Goal: Information Seeking & Learning: Learn about a topic

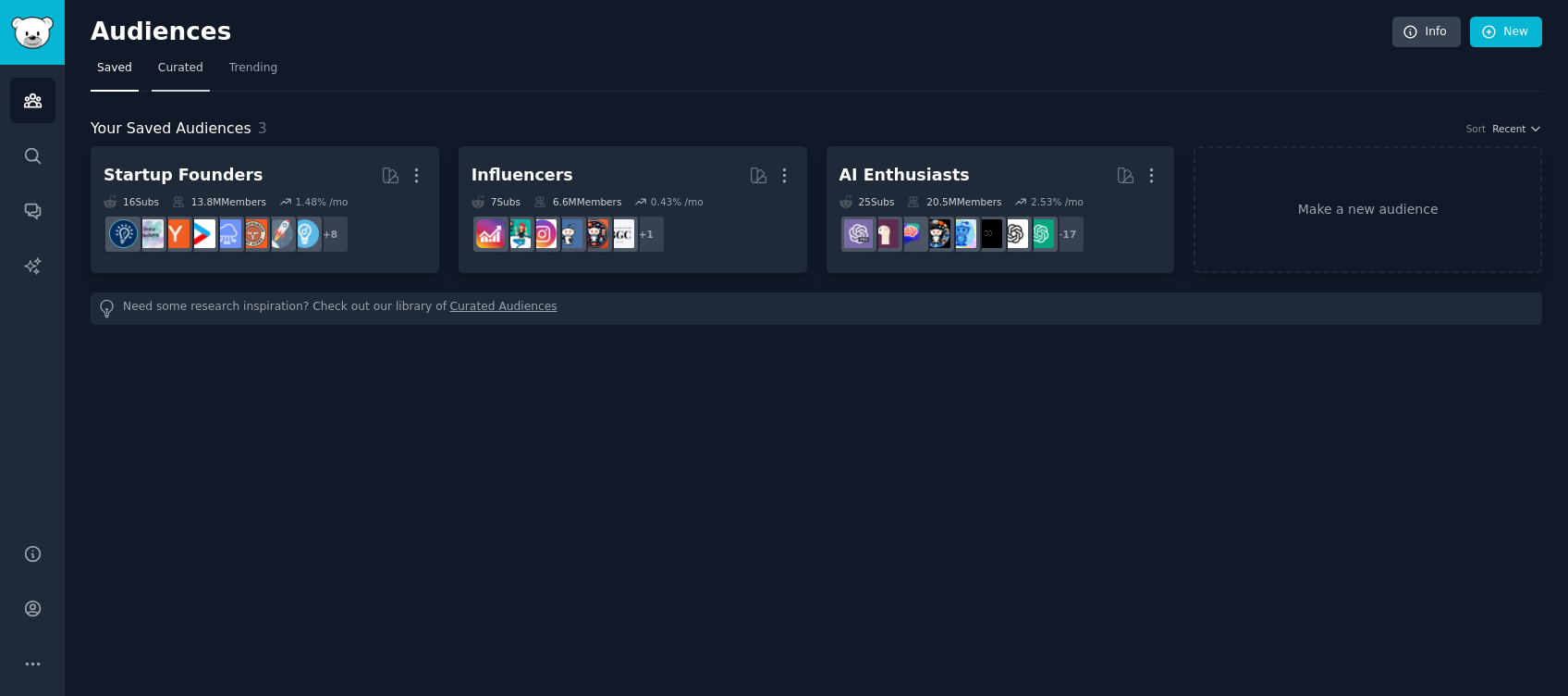
drag, startPoint x: 182, startPoint y: 69, endPoint x: 192, endPoint y: 67, distance: 10.2
click at [181, 69] on span "Curated" at bounding box center [180, 69] width 45 height 17
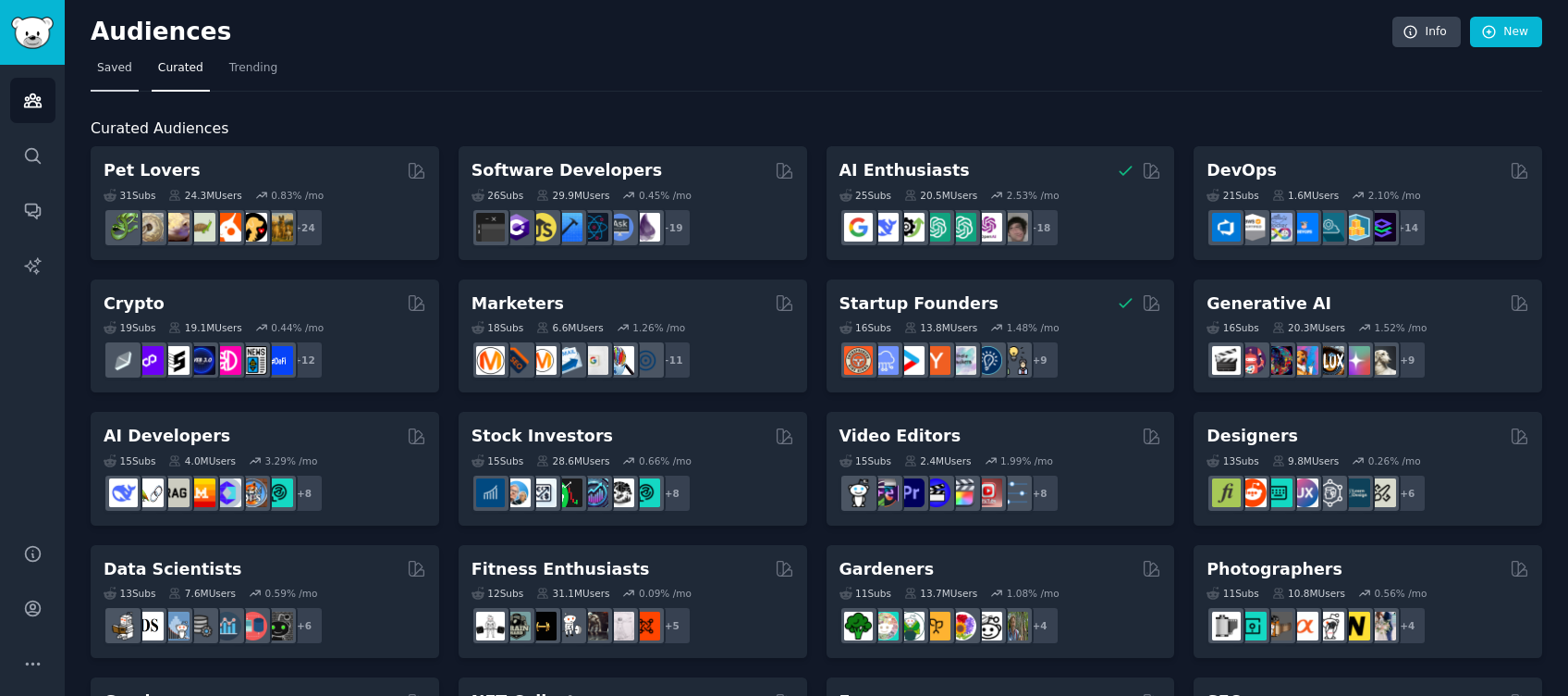
click at [118, 82] on link "Saved" at bounding box center [115, 72] width 48 height 38
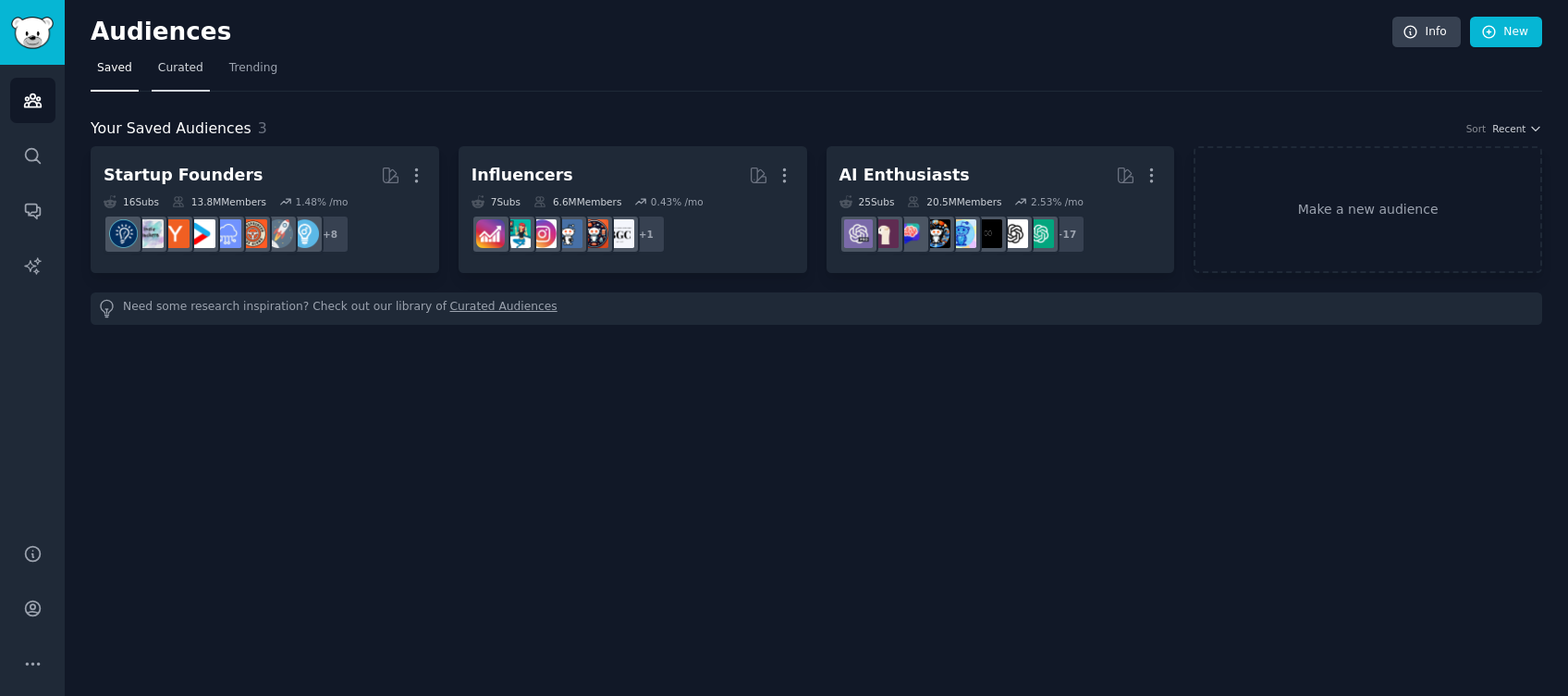
click at [185, 72] on span "Curated" at bounding box center [180, 69] width 45 height 17
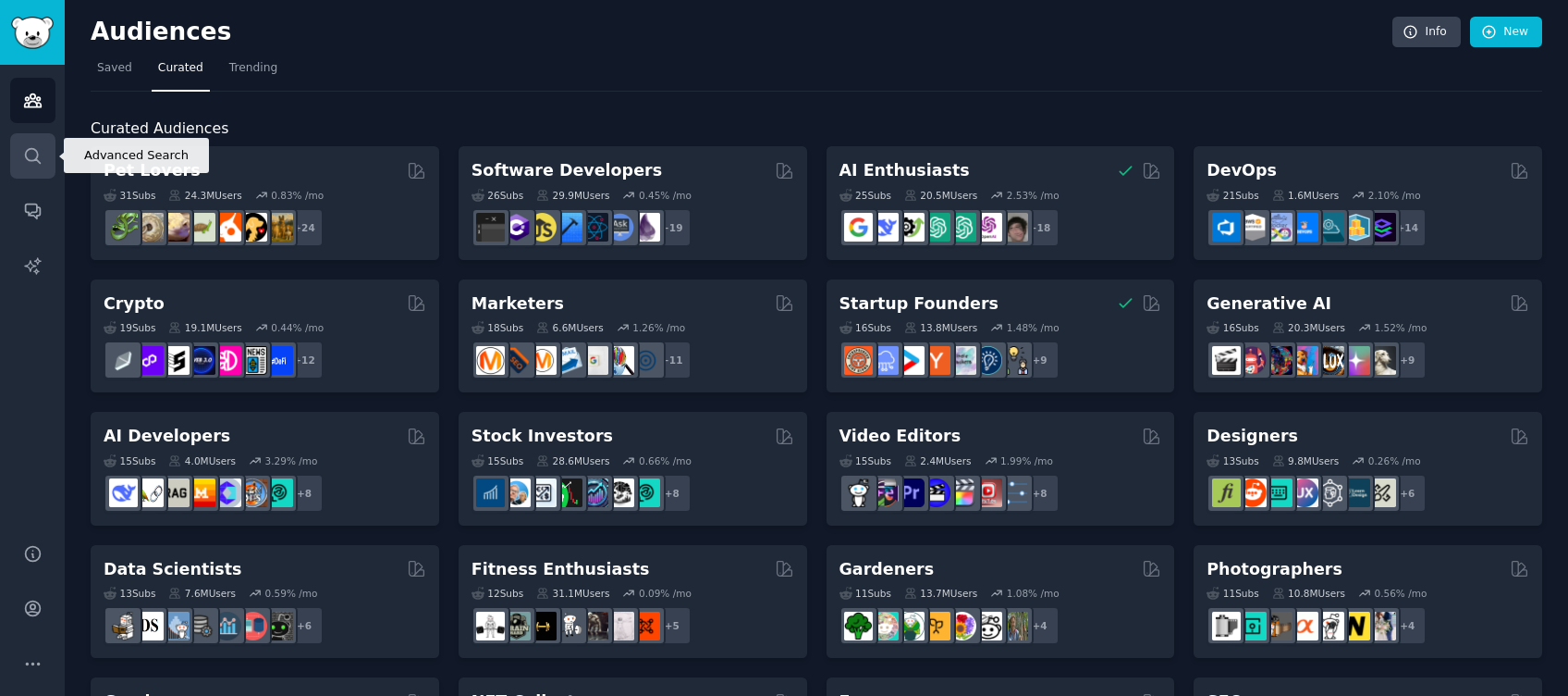
click at [24, 158] on icon "Sidebar" at bounding box center [33, 156] width 20 height 20
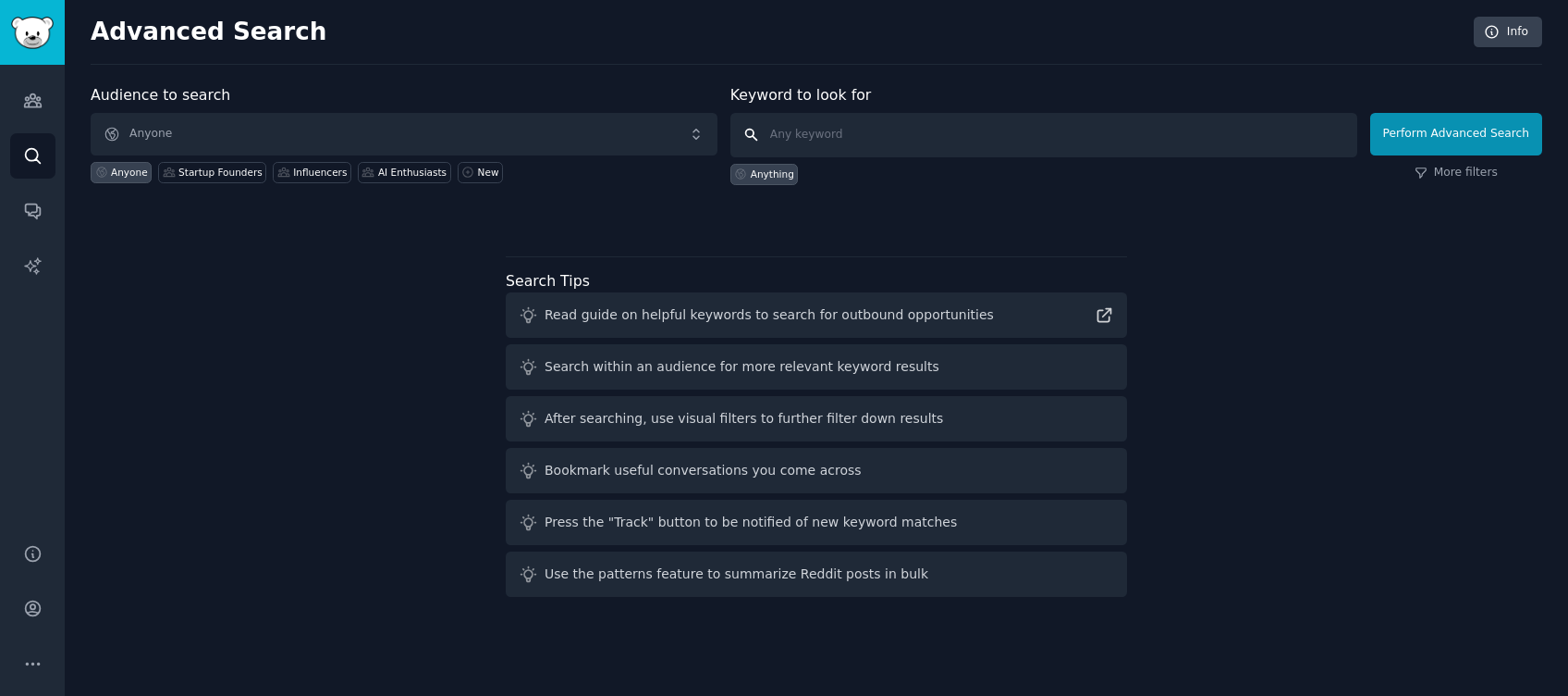
click at [990, 138] on input "text" at bounding box center [1044, 134] width 627 height 44
type input "smallbusiness"
click button "Perform Advanced Search" at bounding box center [1456, 133] width 172 height 42
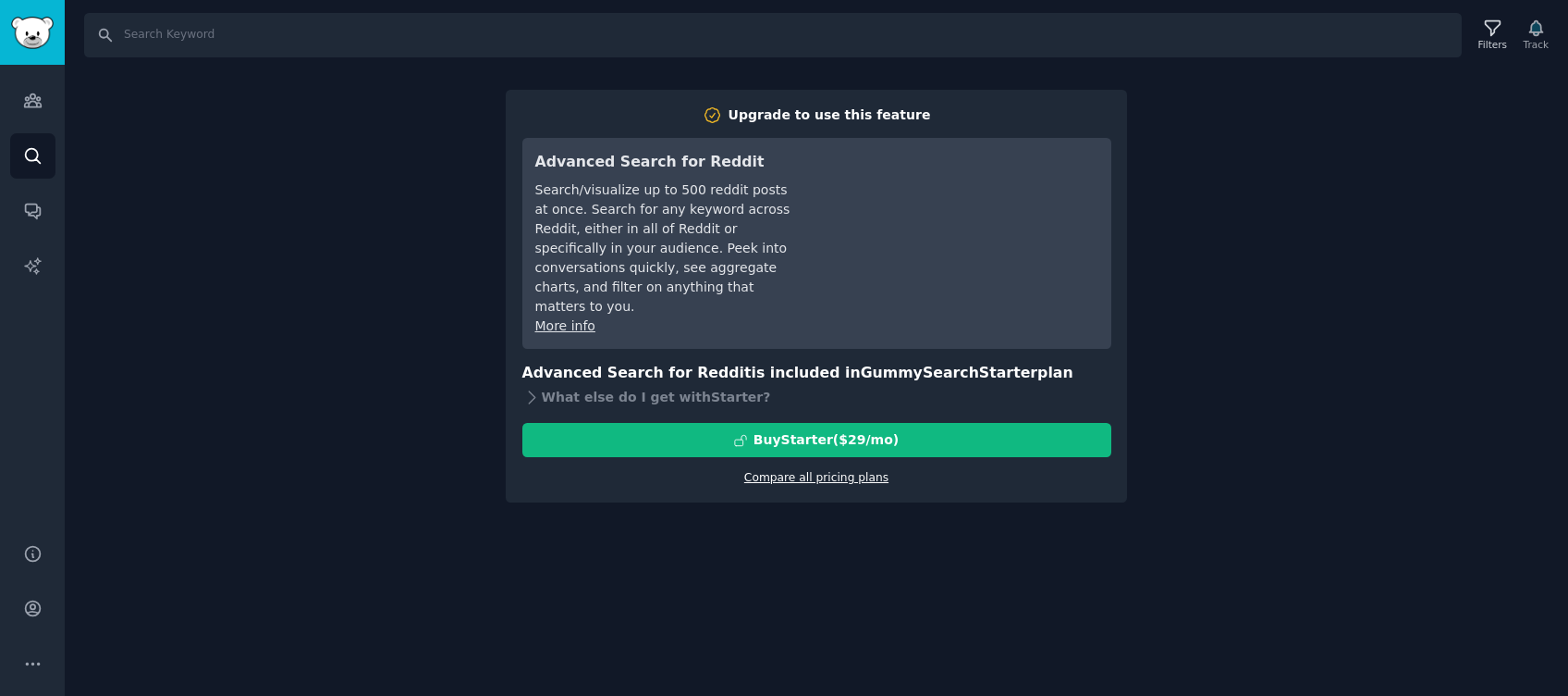
click at [855, 471] on link "Compare all pricing plans" at bounding box center [817, 477] width 145 height 13
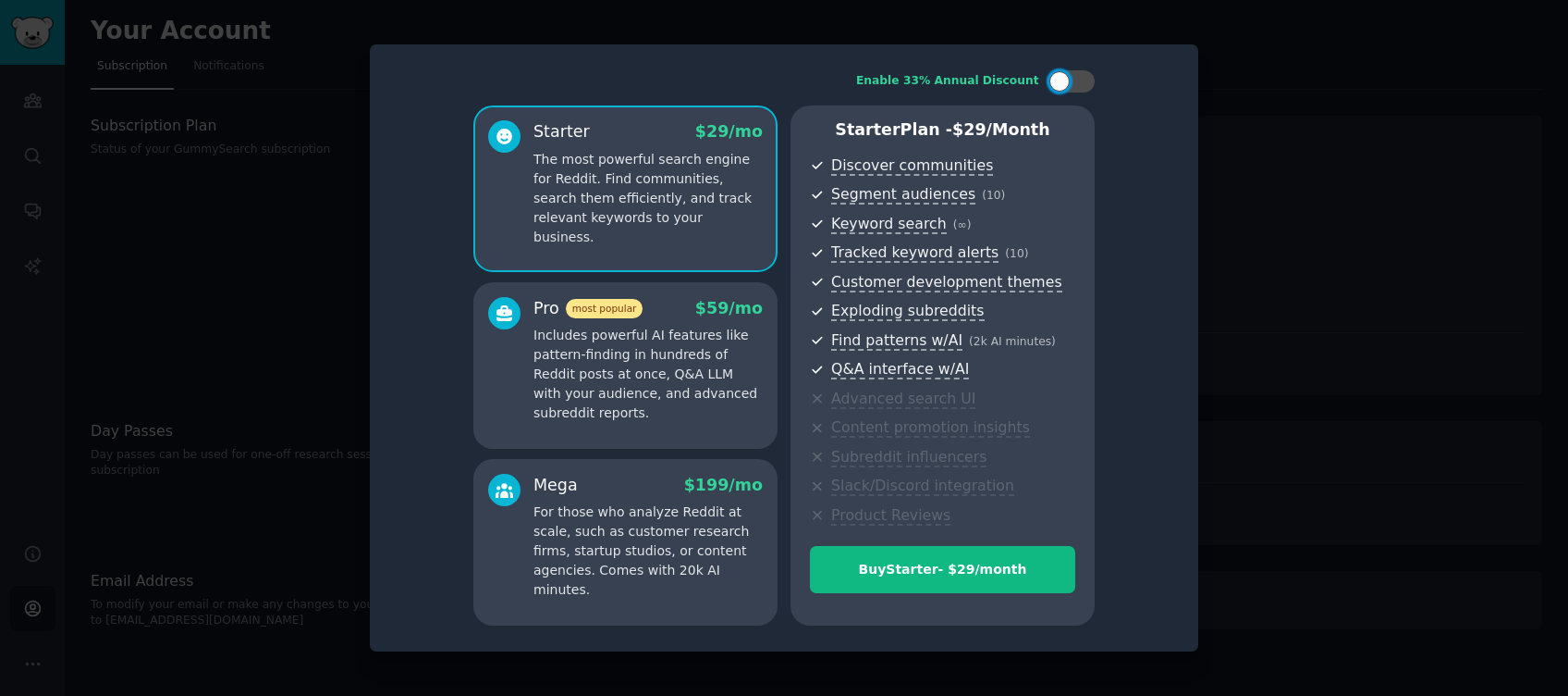
click at [1392, 394] on div at bounding box center [784, 348] width 1568 height 696
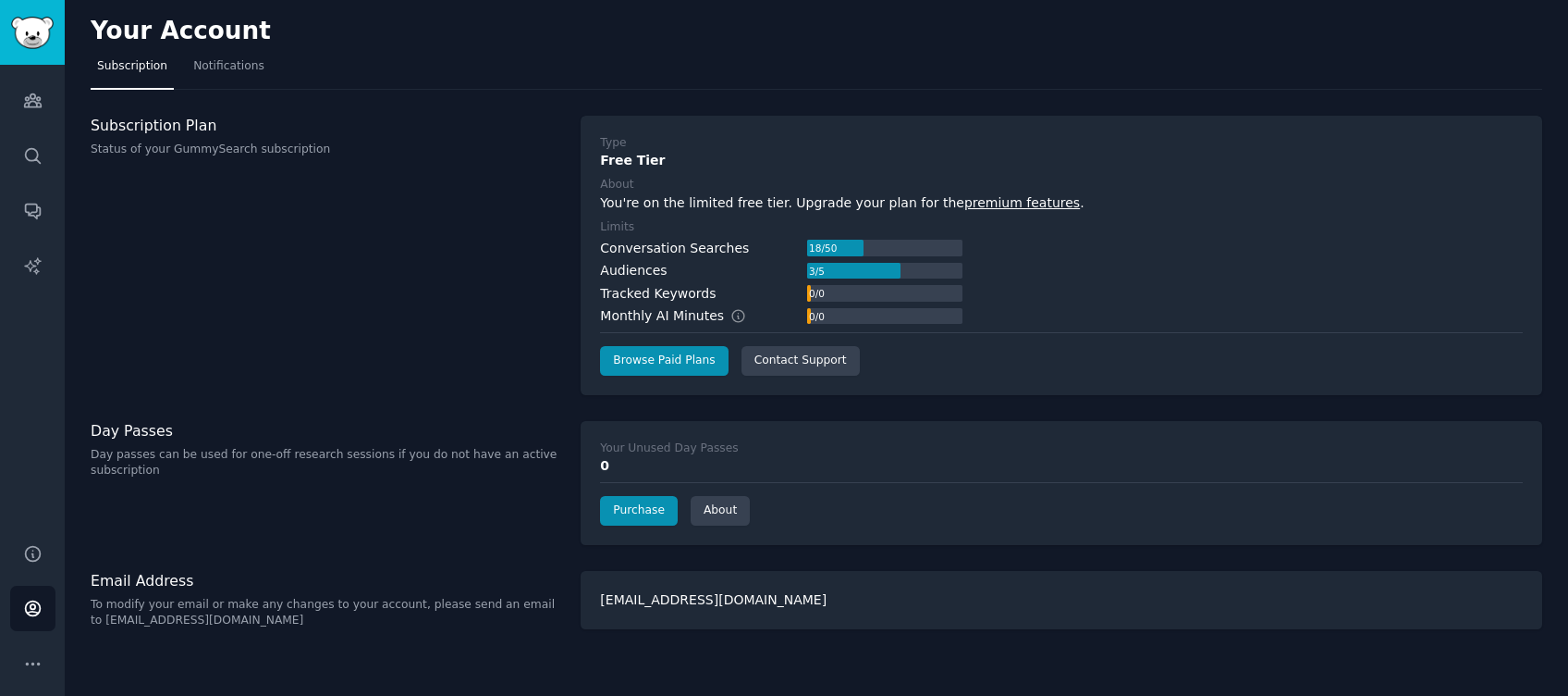
click at [447, 305] on div "Subscription Plan Status of your GummySearch subscription" at bounding box center [326, 255] width 470 height 279
click at [15, 91] on link "Audiences" at bounding box center [33, 101] width 45 height 45
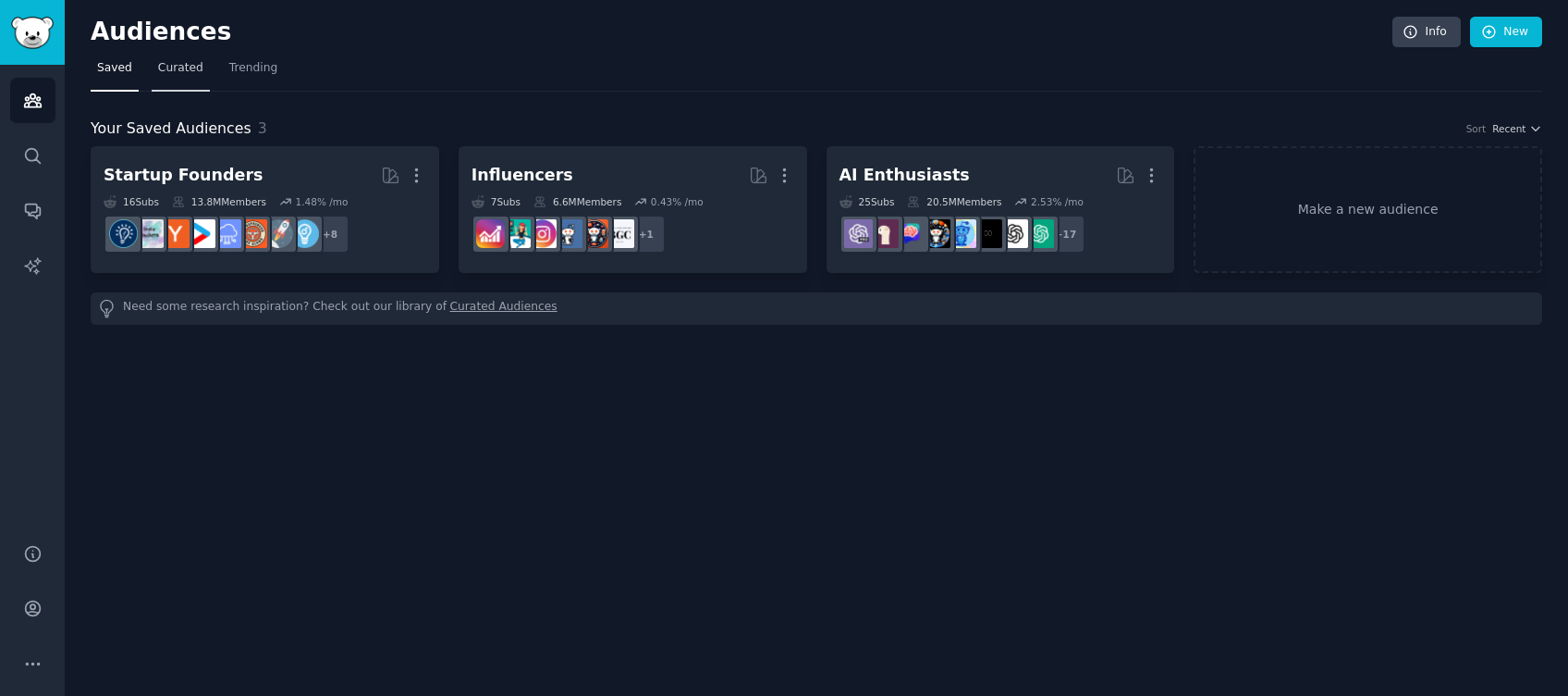
click at [177, 70] on span "Curated" at bounding box center [180, 69] width 45 height 17
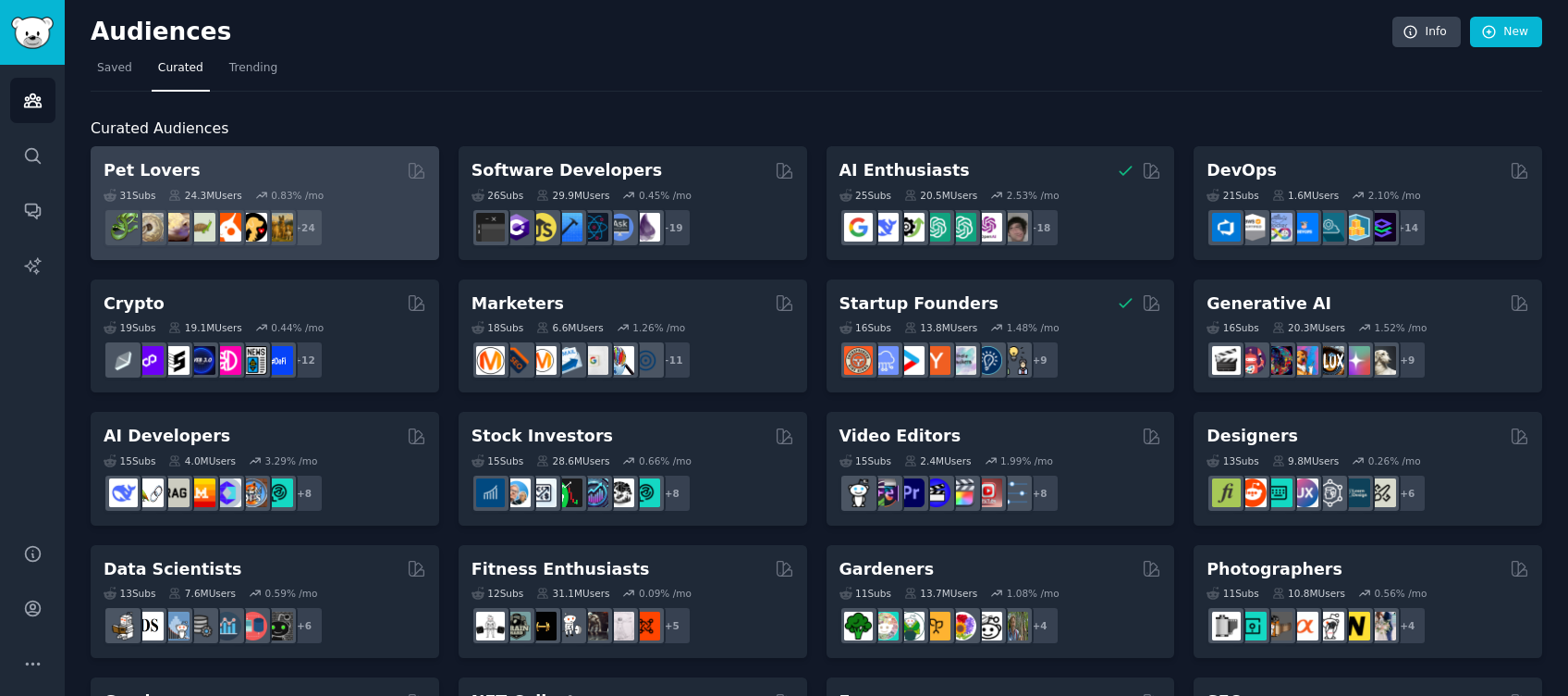
click at [363, 205] on div "31 Sub s 24.3M Users 0.83 % /mo + 24" at bounding box center [265, 214] width 323 height 65
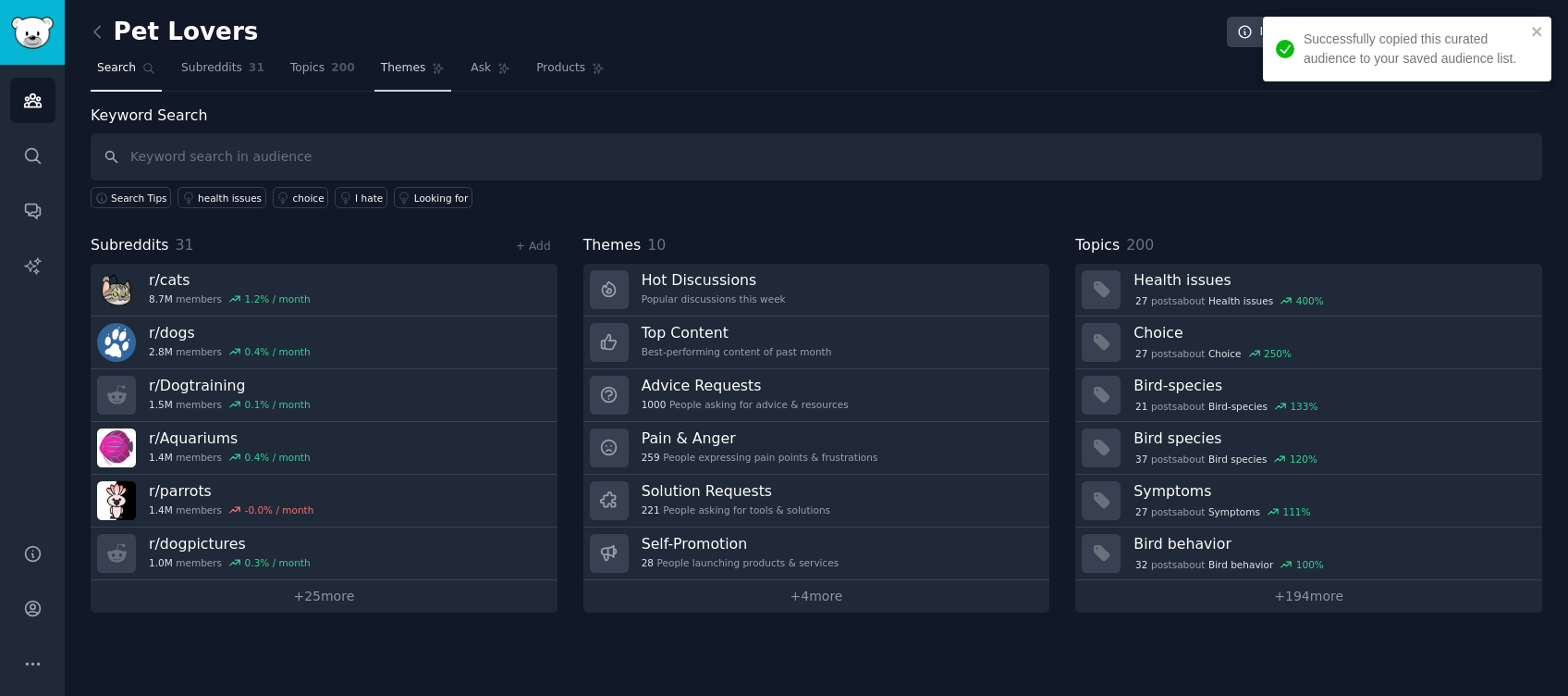
click at [381, 74] on span "Themes" at bounding box center [404, 69] width 45 height 17
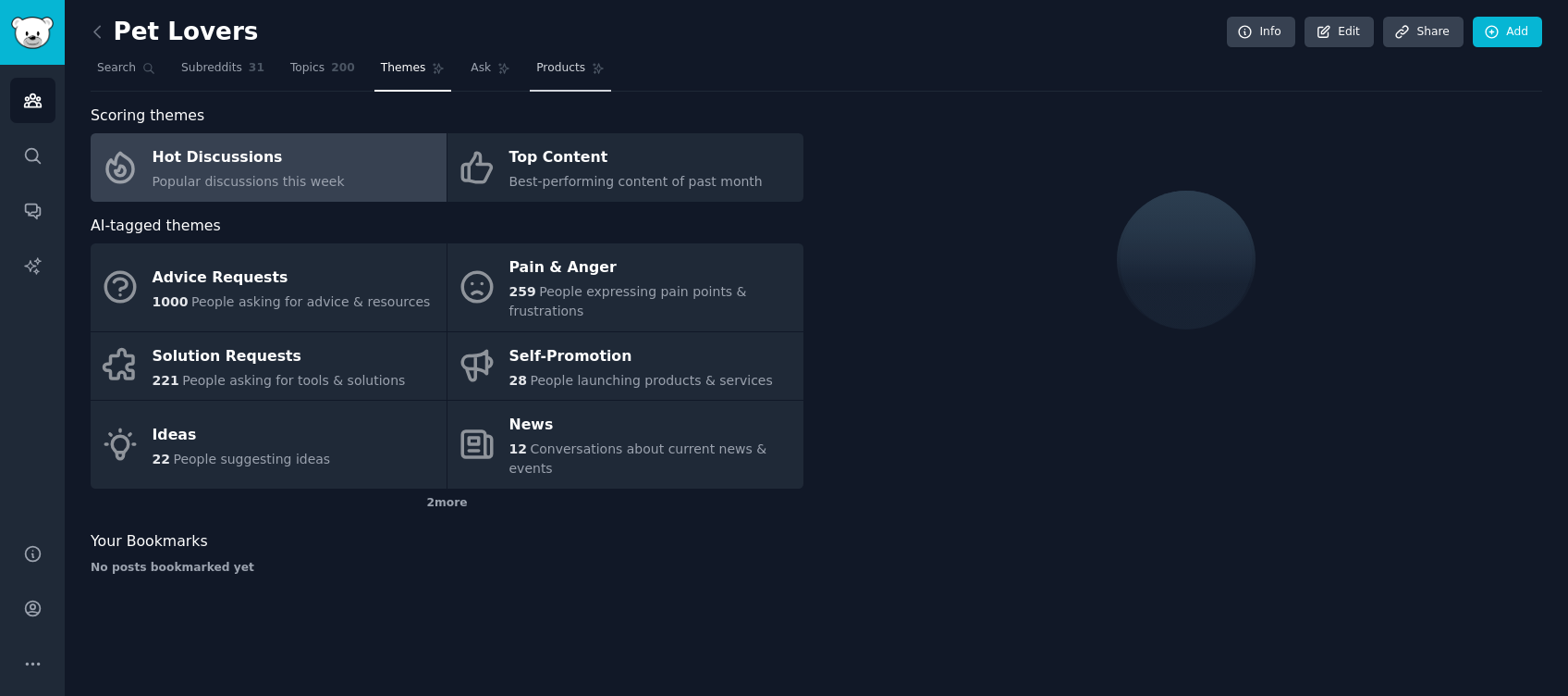
click at [543, 64] on span "Products" at bounding box center [561, 69] width 49 height 17
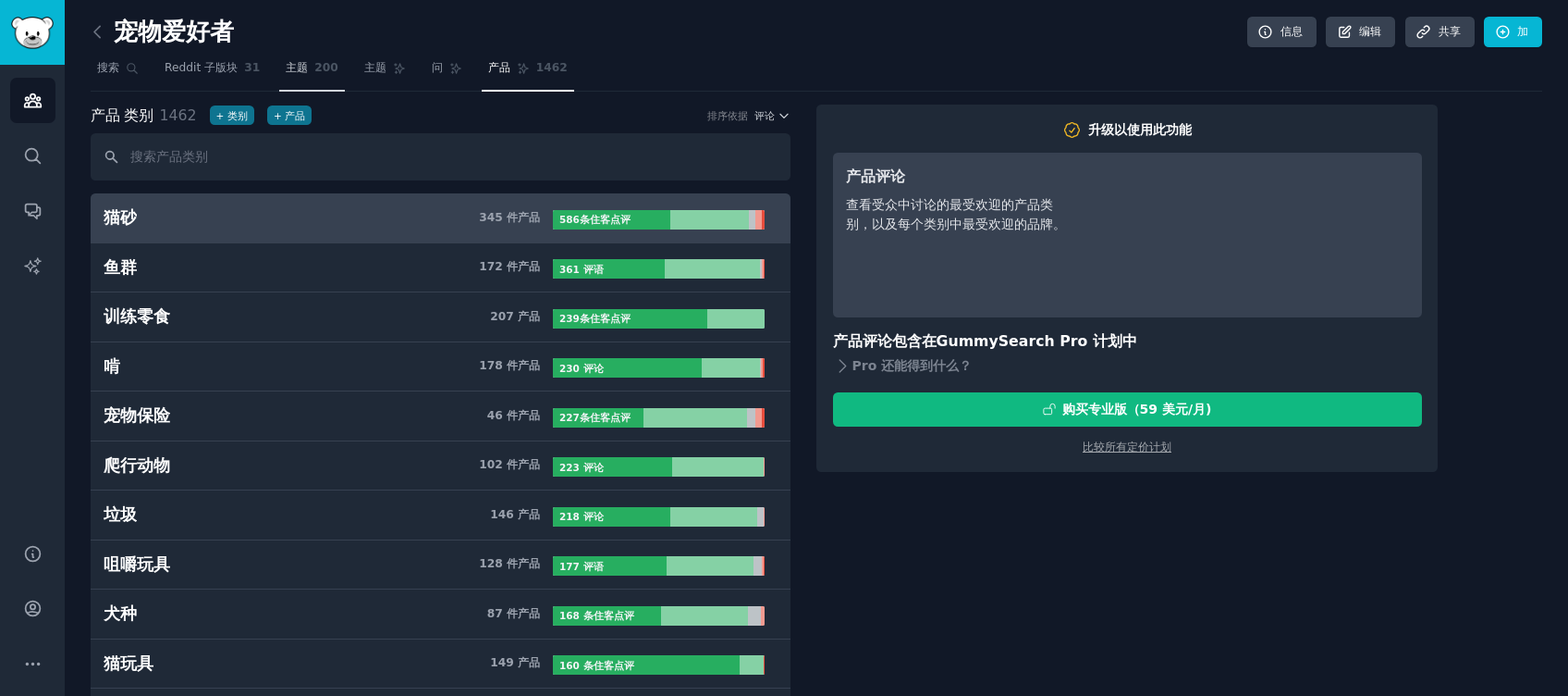
click at [296, 68] on span "主题" at bounding box center [297, 69] width 23 height 17
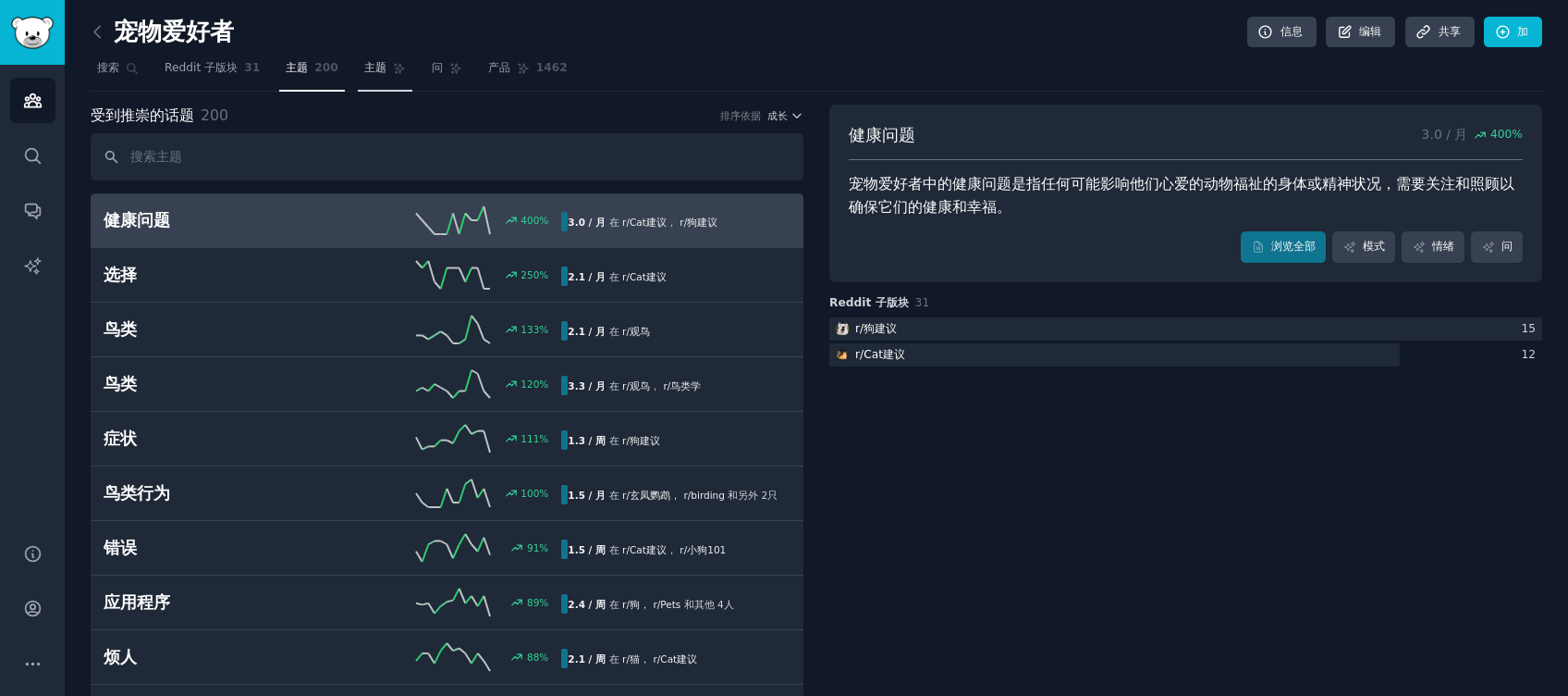
click at [378, 77] on link "主题" at bounding box center [385, 72] width 54 height 38
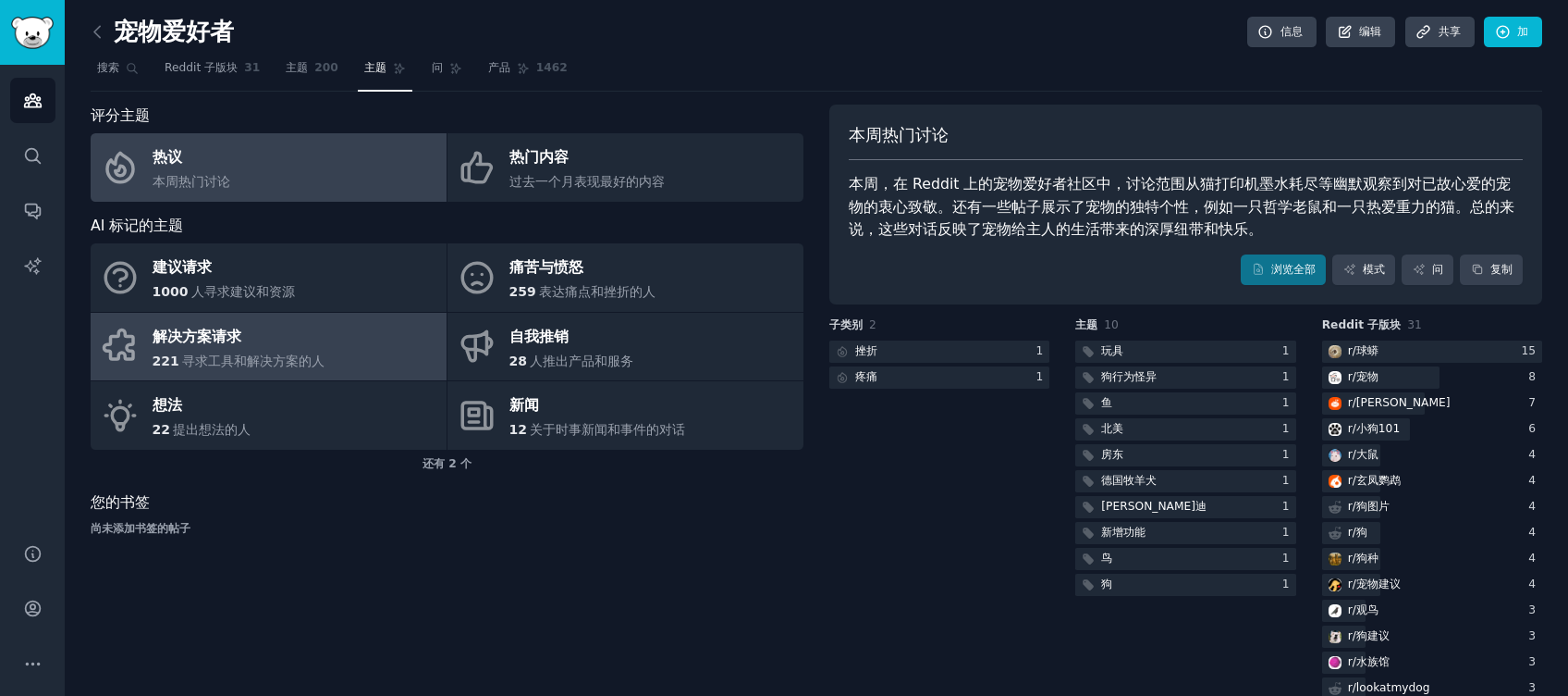
click at [310, 348] on div "解决方案请求" at bounding box center [239, 337] width 173 height 30
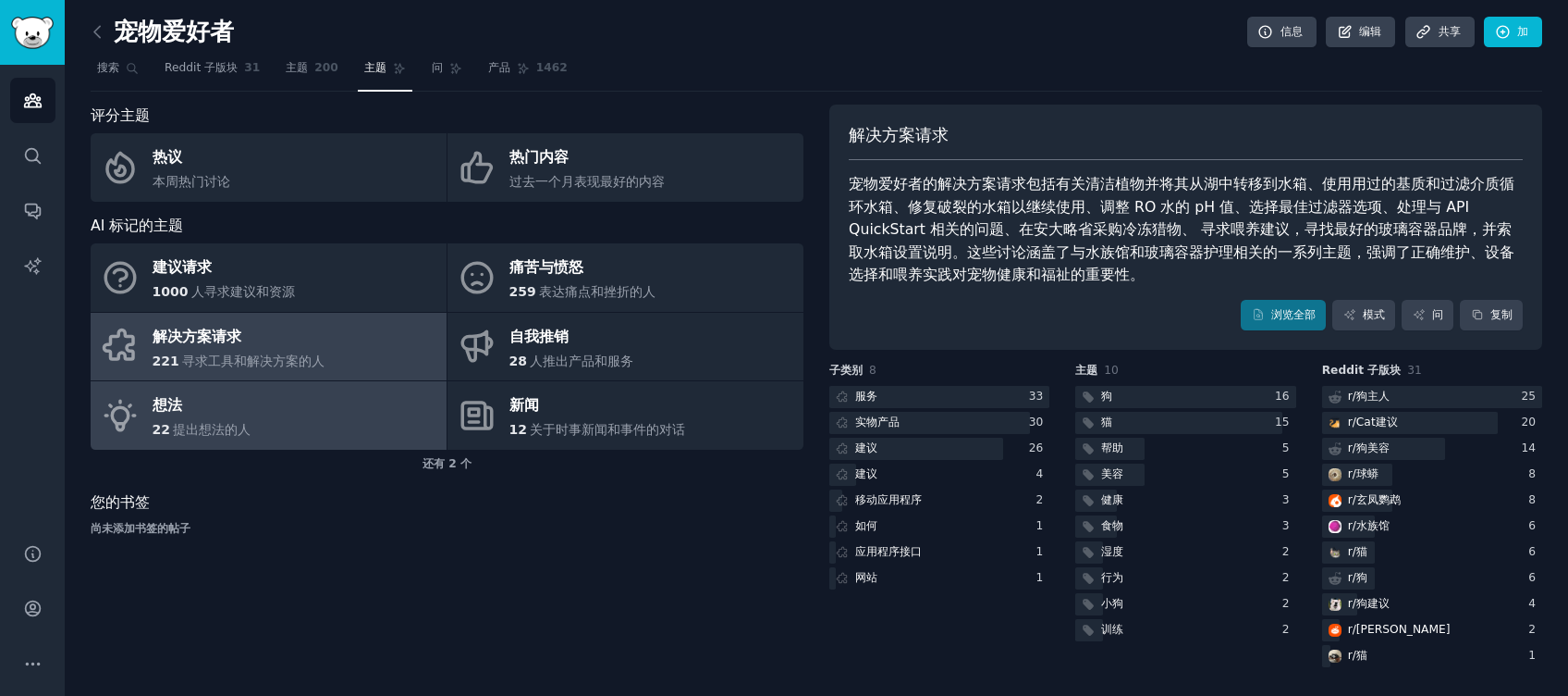
click at [377, 422] on link "想法 22 提出想法的人" at bounding box center [269, 415] width 356 height 69
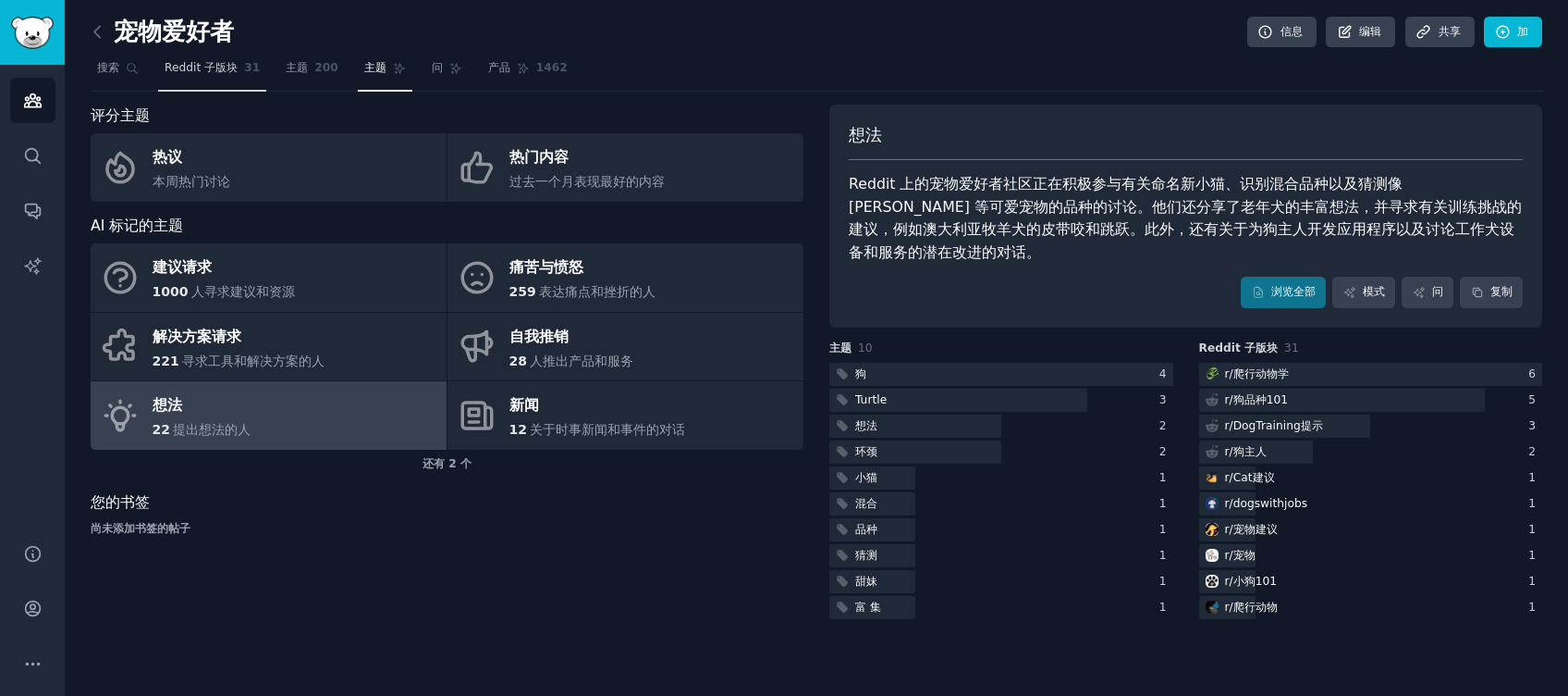
click at [231, 73] on span "Reddit 子版块" at bounding box center [201, 69] width 73 height 17
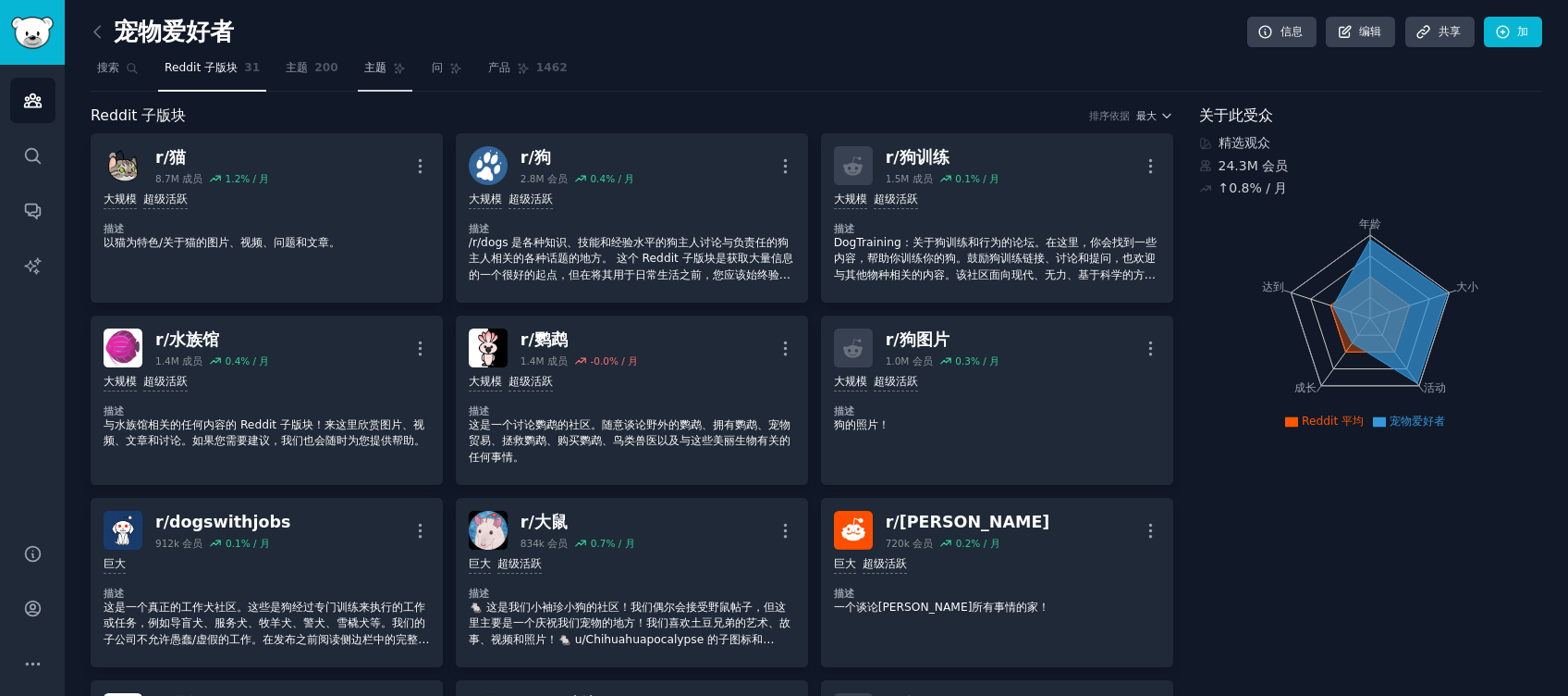
click at [380, 74] on link "主题" at bounding box center [385, 72] width 54 height 38
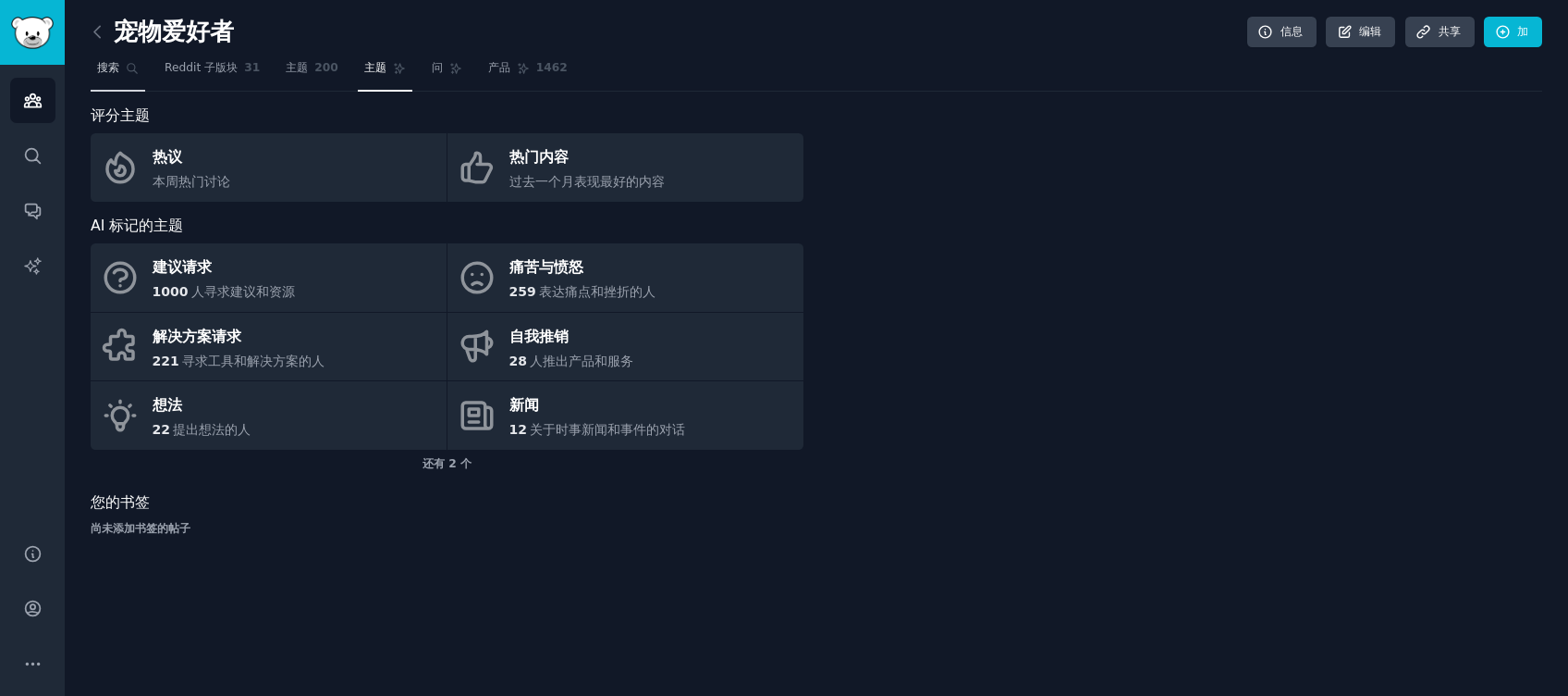
click at [115, 67] on span "搜索" at bounding box center [108, 69] width 23 height 17
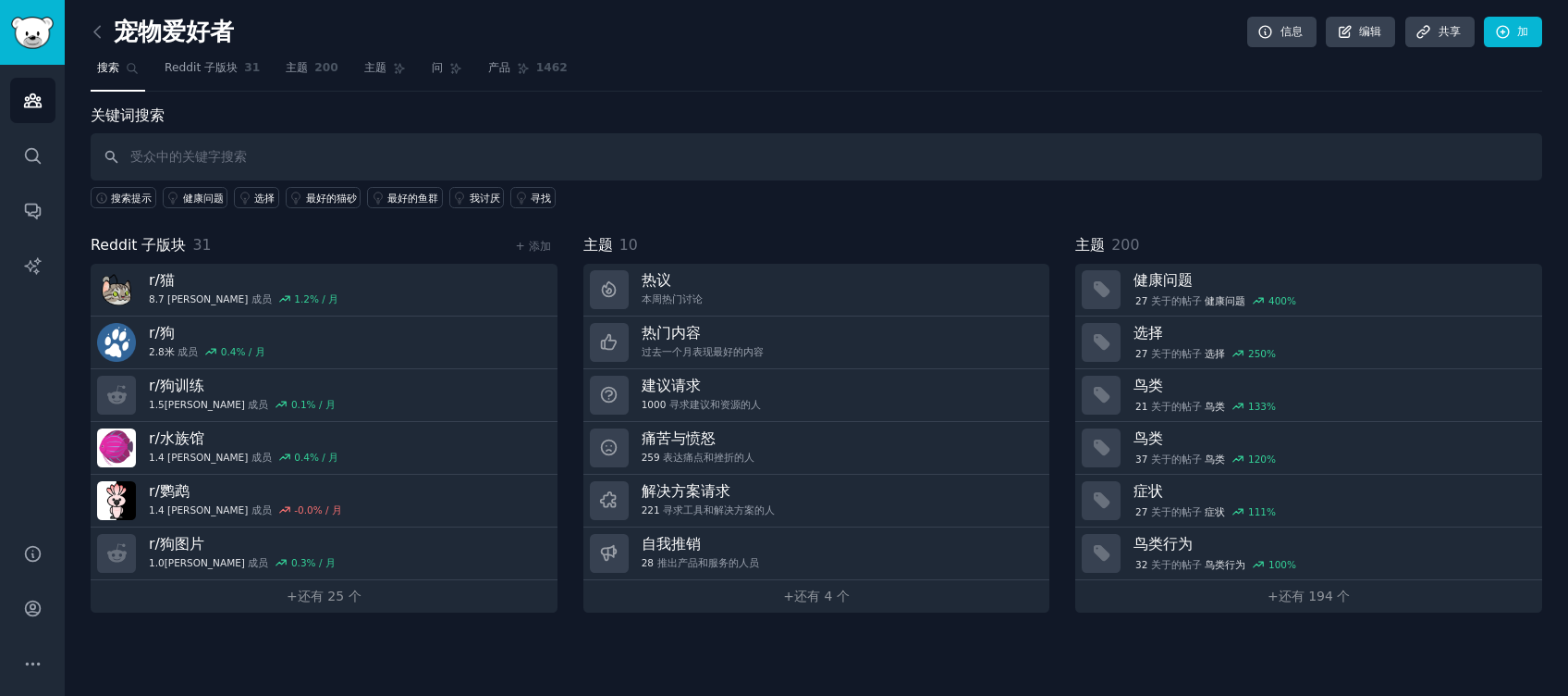
click at [355, 160] on input "text" at bounding box center [817, 157] width 1452 height 47
type input "f"
type input "million"
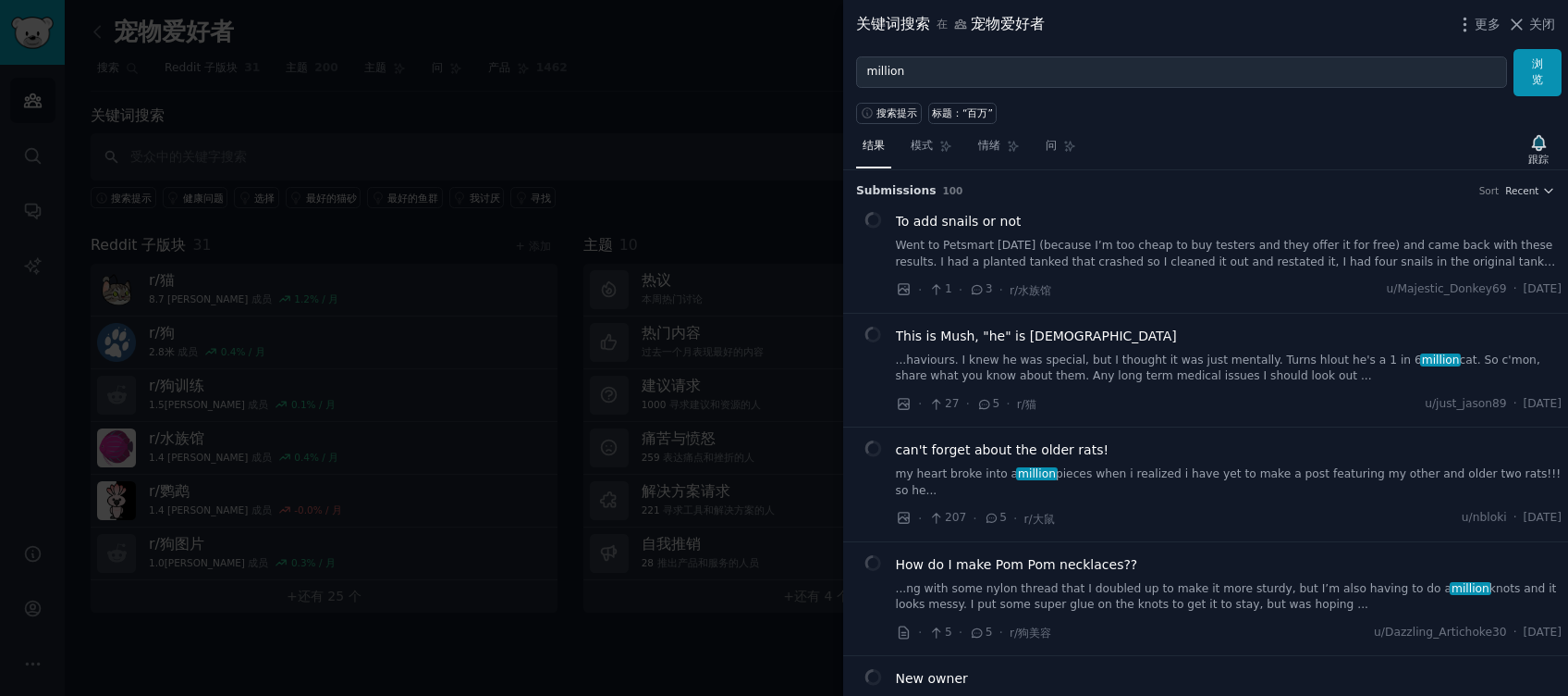
click at [747, 63] on div at bounding box center [784, 348] width 1568 height 696
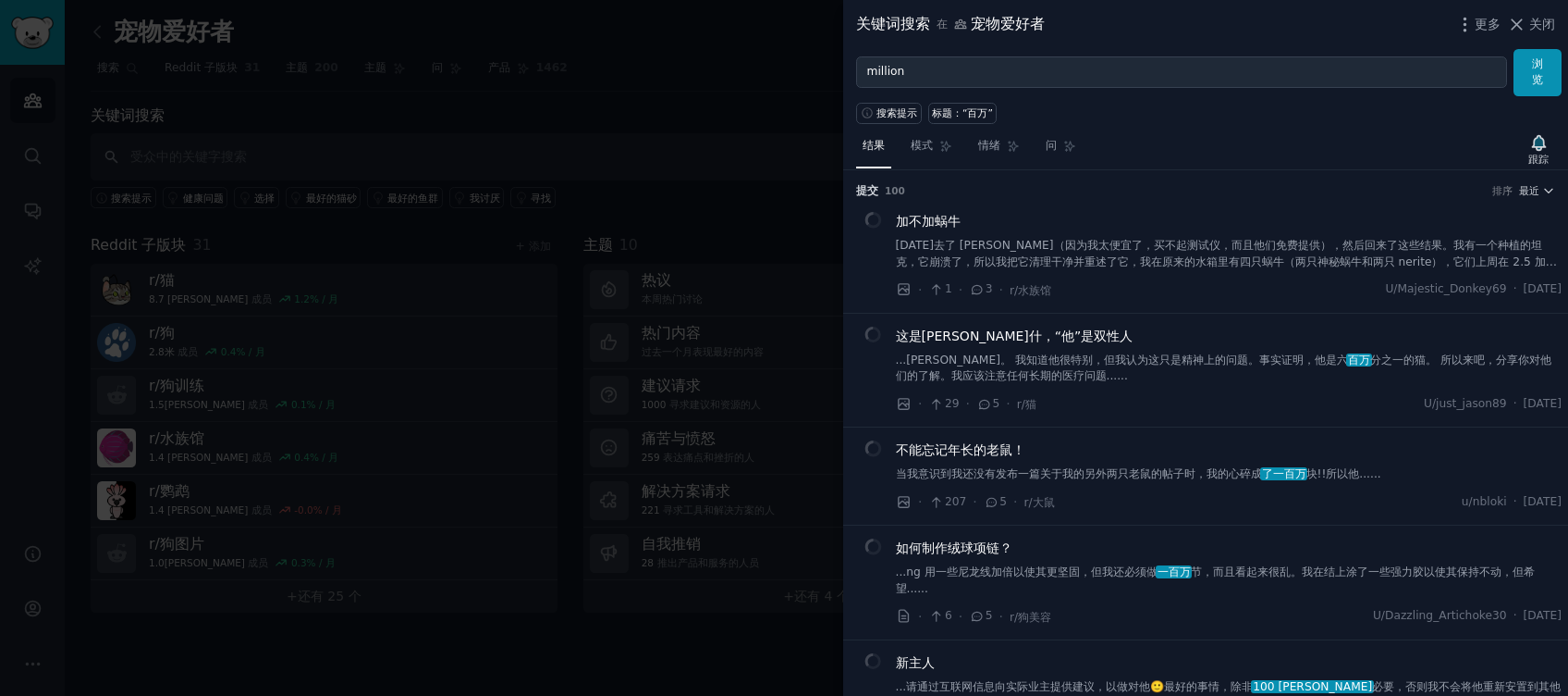
click at [1527, 23] on button "关闭" at bounding box center [1531, 24] width 49 height 20
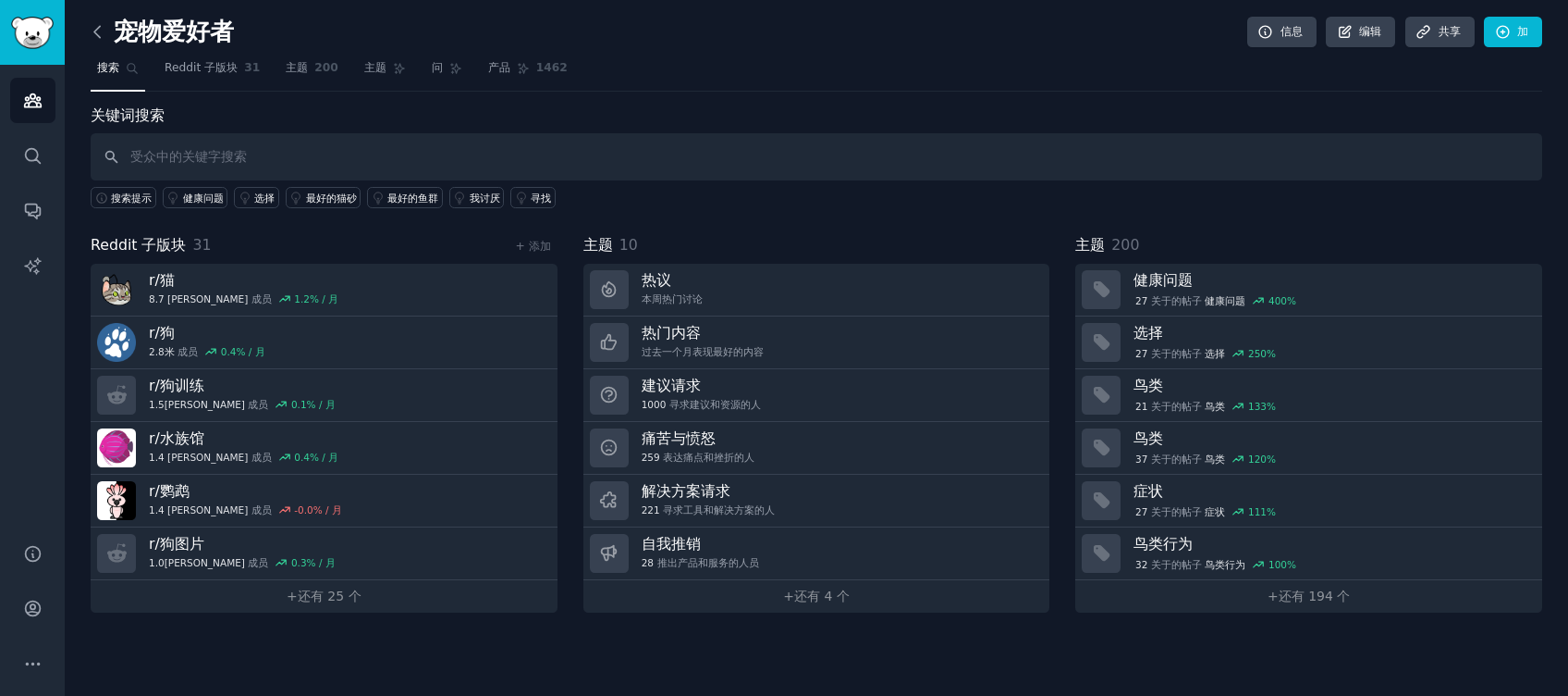
click at [98, 27] on icon at bounding box center [97, 32] width 6 height 11
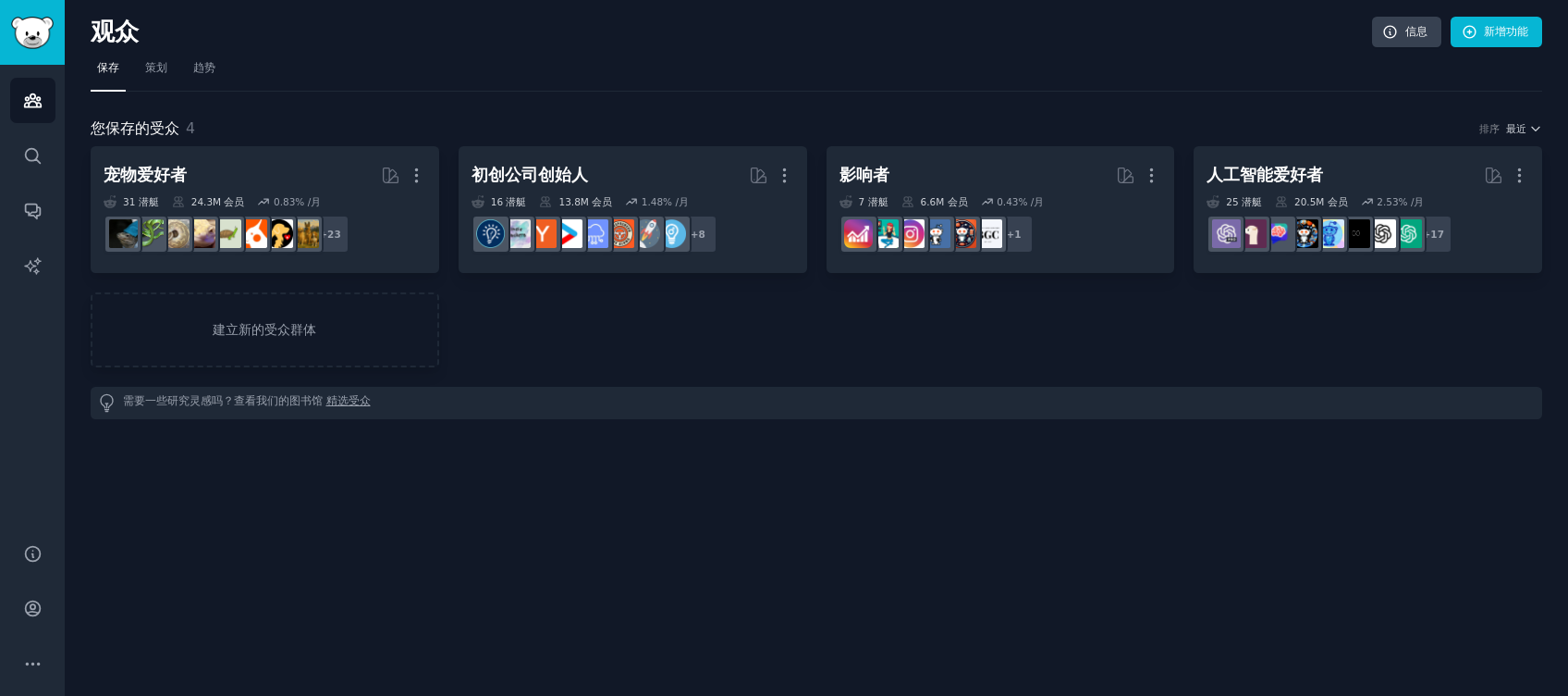
click at [365, 399] on link "精选受众" at bounding box center [348, 403] width 44 height 20
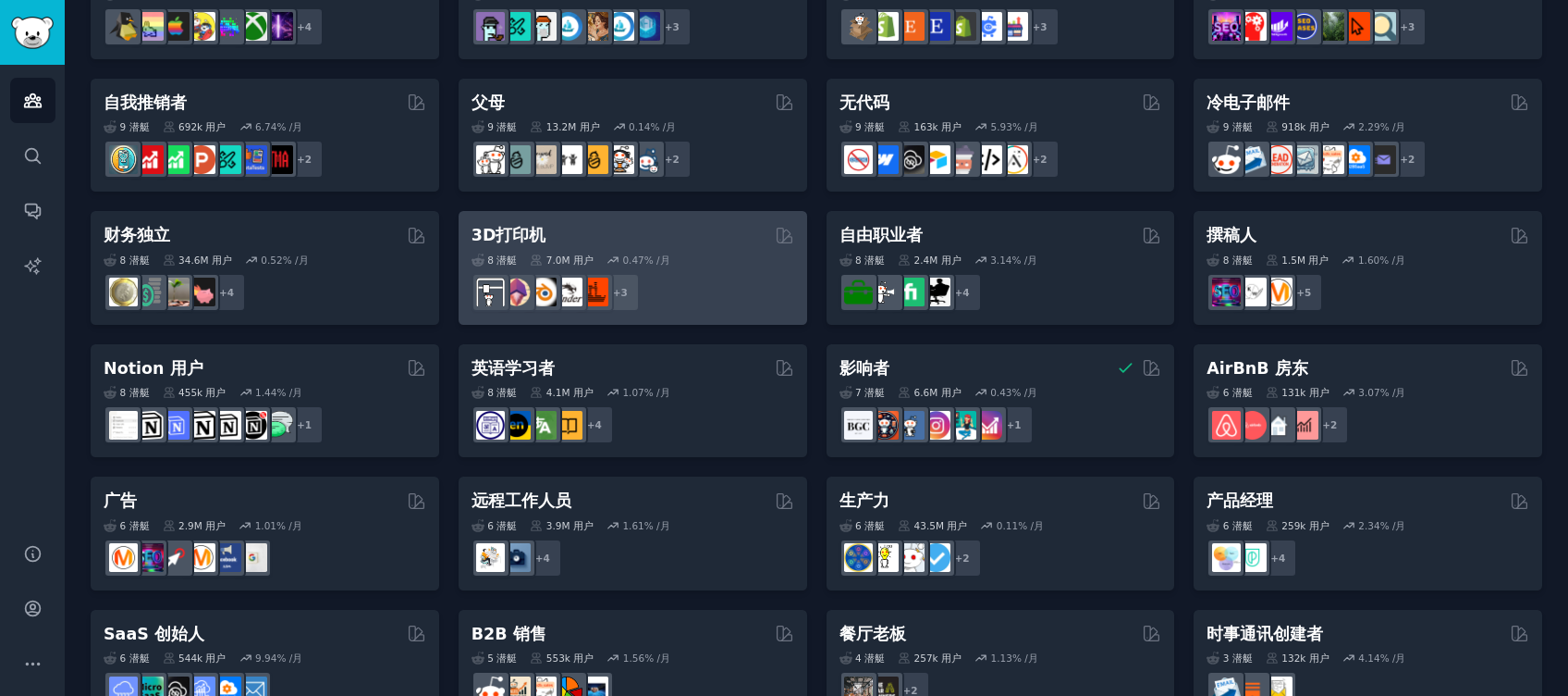
scroll to position [783, 0]
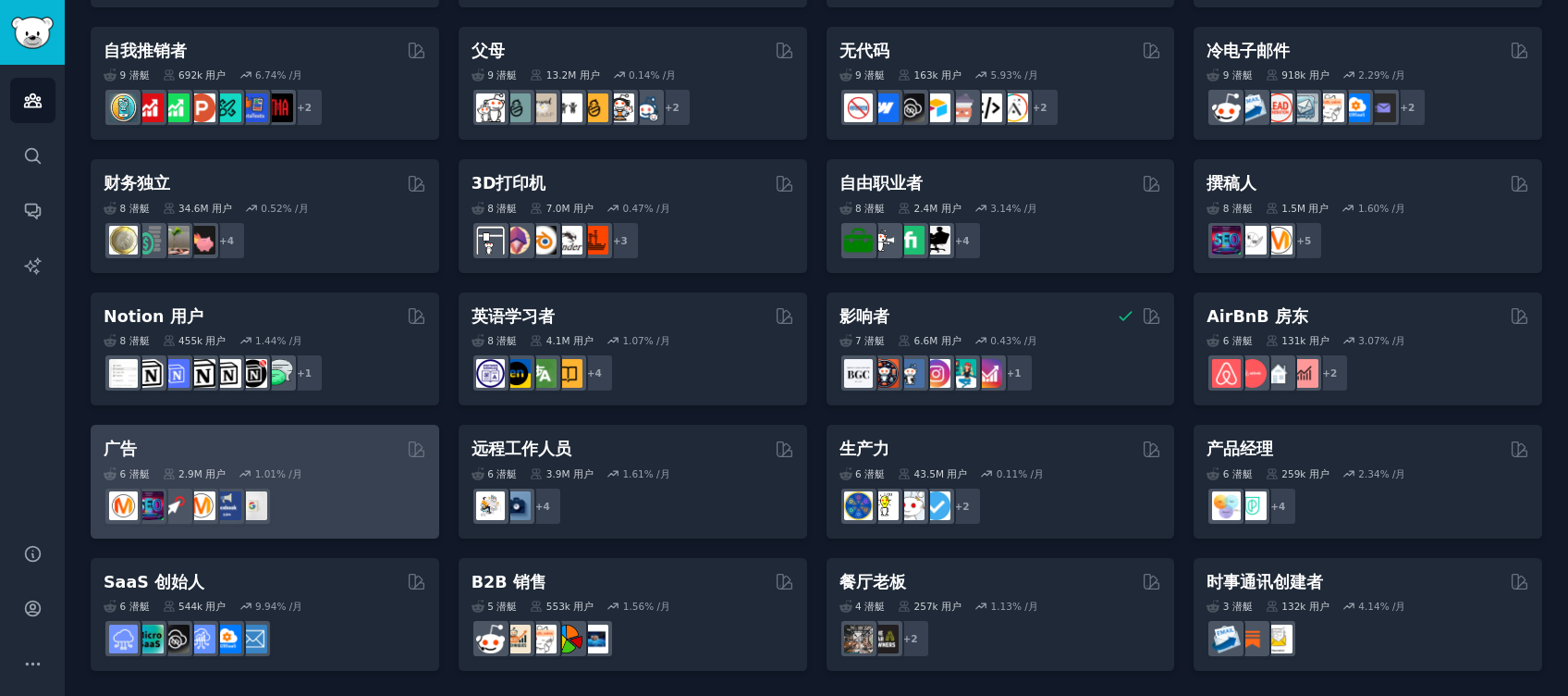
click at [361, 481] on div "6 潜艇 2.9M 用户 1.01% /月" at bounding box center [265, 493] width 323 height 65
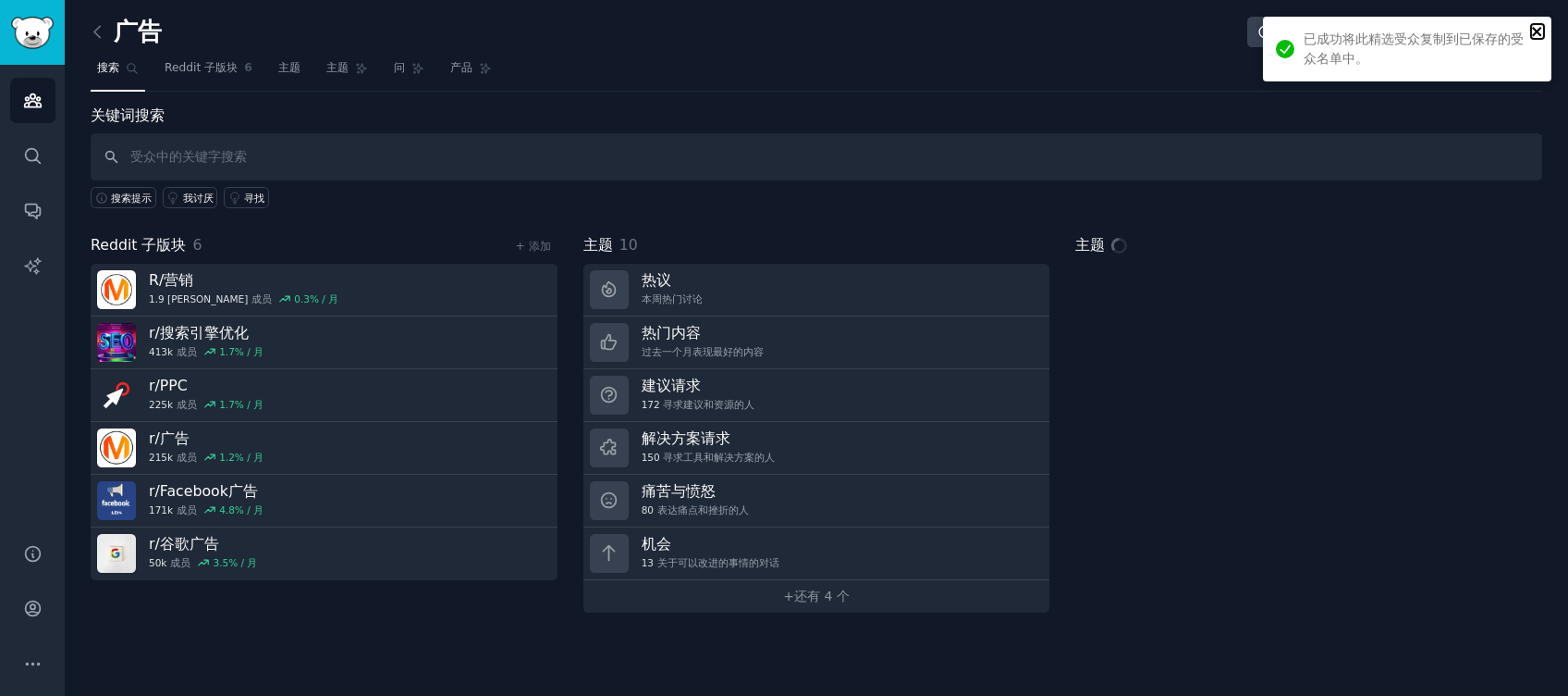
click at [1541, 24] on icon "关闭" at bounding box center [1538, 32] width 13 height 15
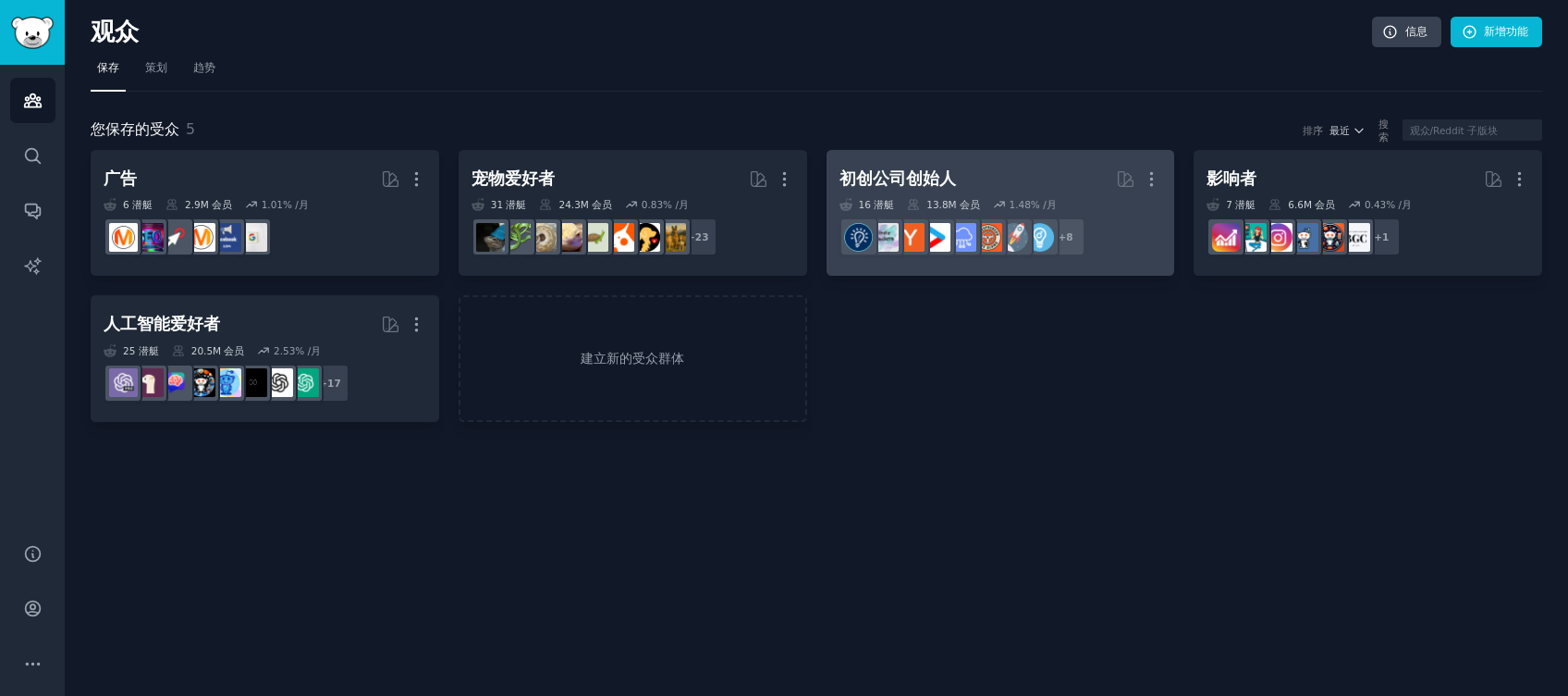
click at [1068, 178] on h2 "初创公司创始人 更多" at bounding box center [1001, 178] width 323 height 32
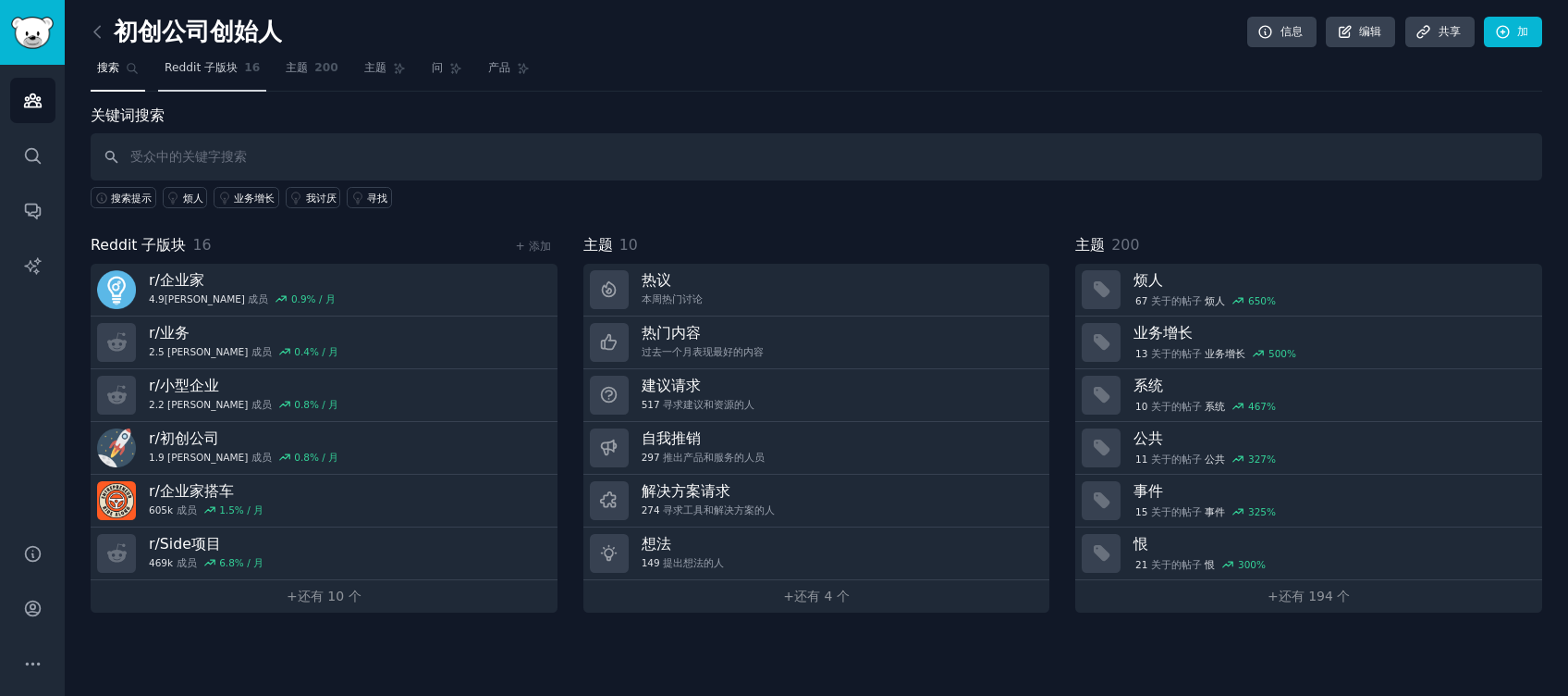
click at [221, 66] on span "Reddit 子版块" at bounding box center [201, 69] width 73 height 17
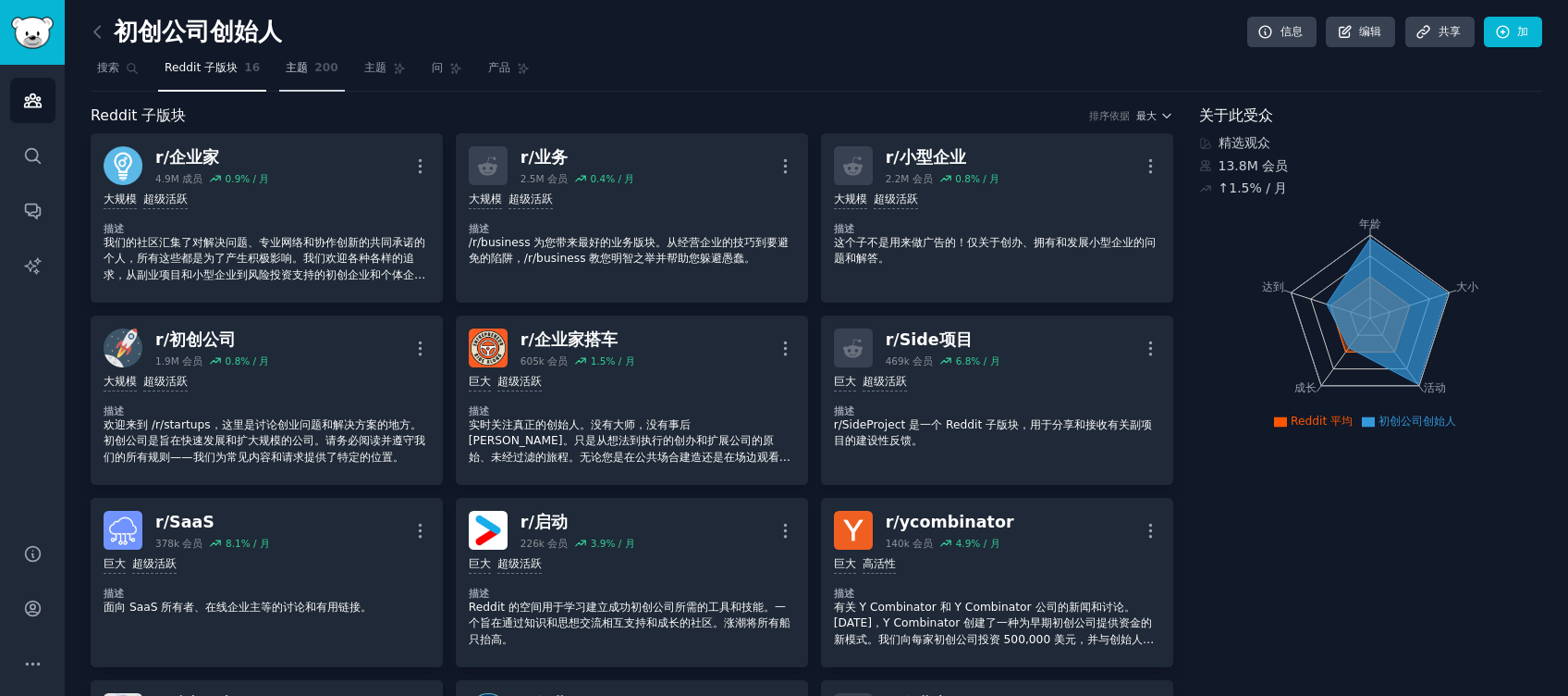
click at [297, 70] on span "主题" at bounding box center [297, 69] width 23 height 17
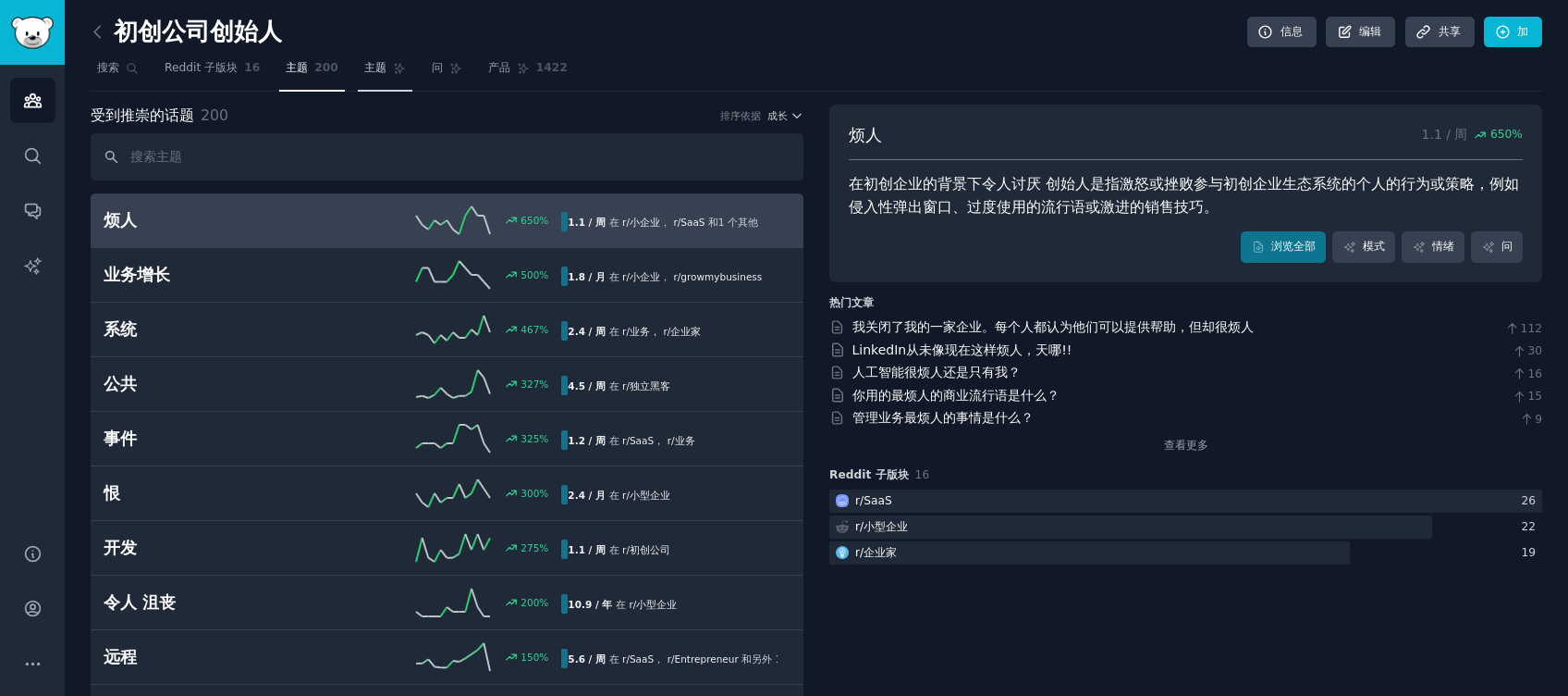
click at [374, 65] on span "主题" at bounding box center [376, 69] width 23 height 17
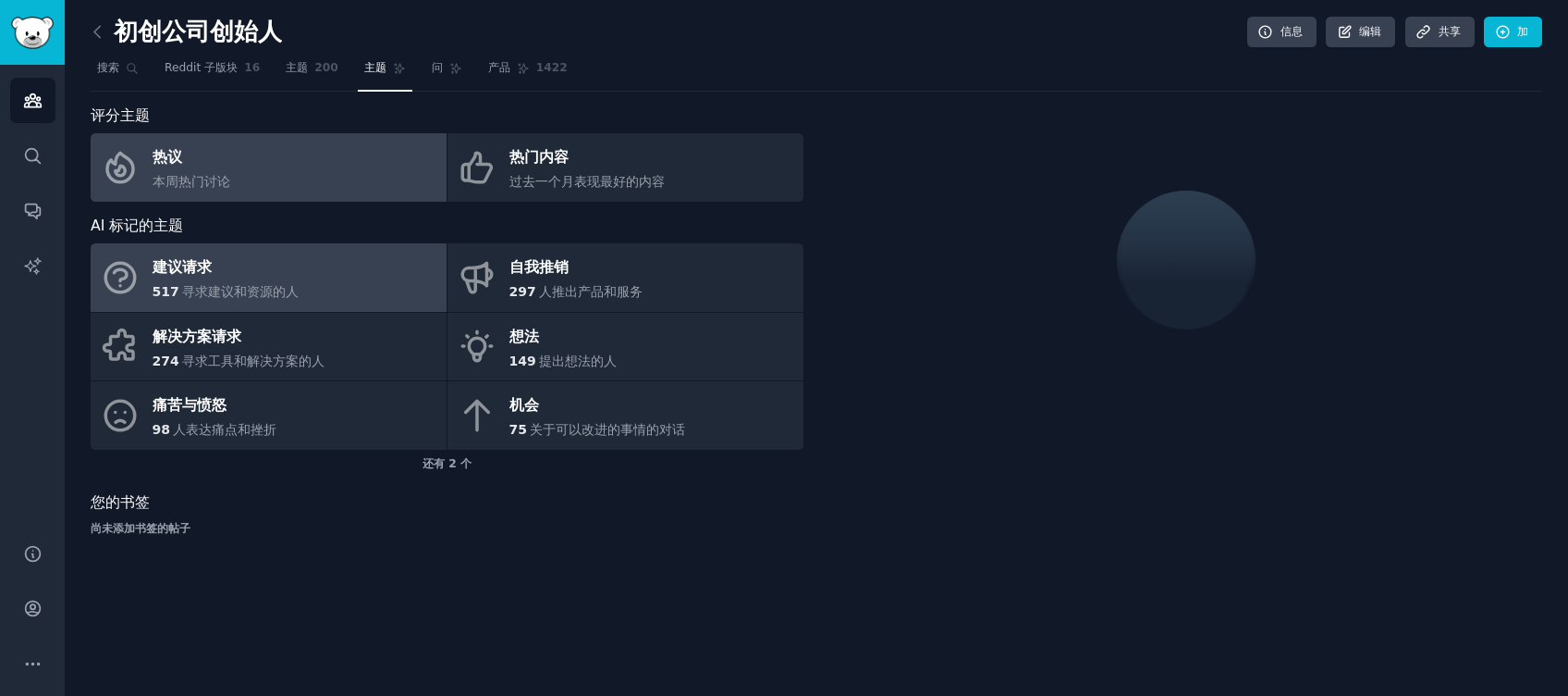
click at [356, 284] on link "建议请求 517 寻求建议和资源的人" at bounding box center [269, 277] width 356 height 69
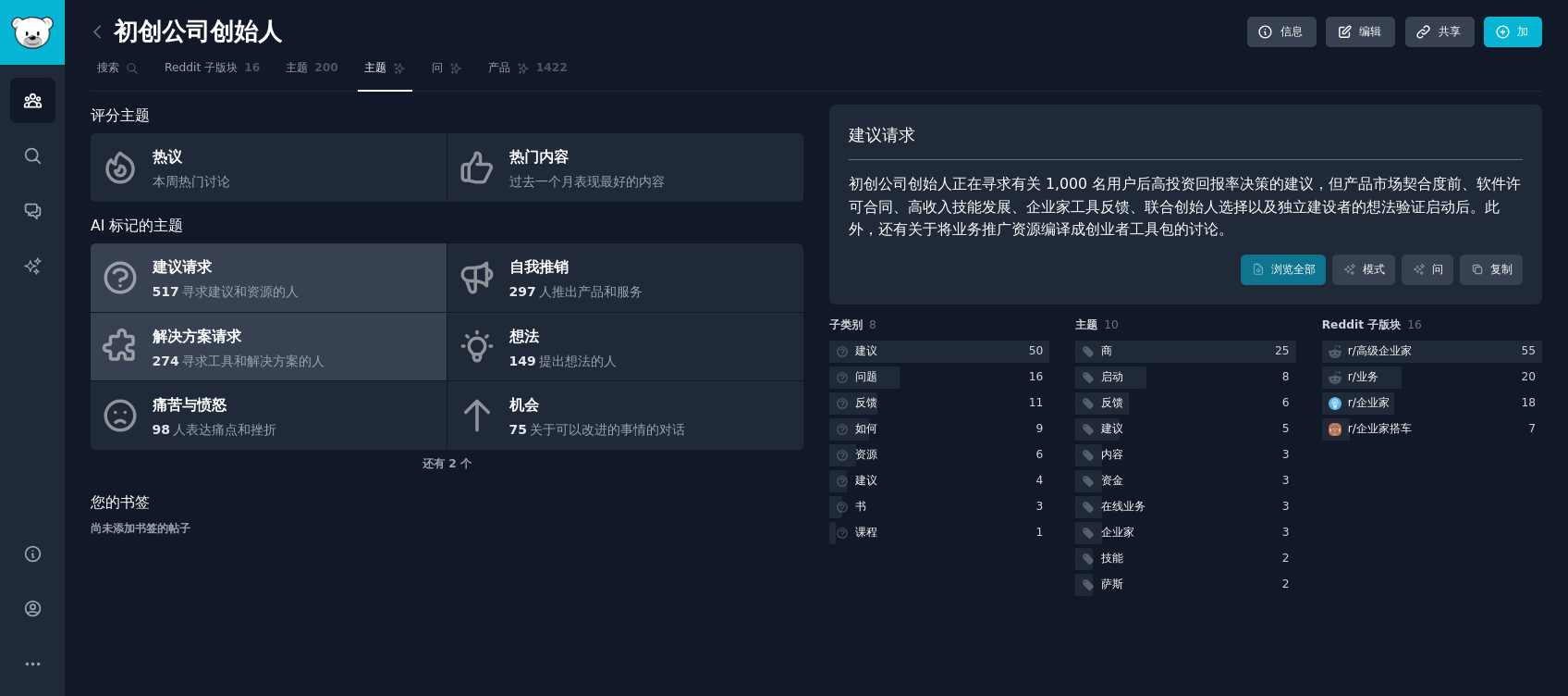
click at [305, 343] on div "解决方案请求" at bounding box center [239, 337] width 173 height 30
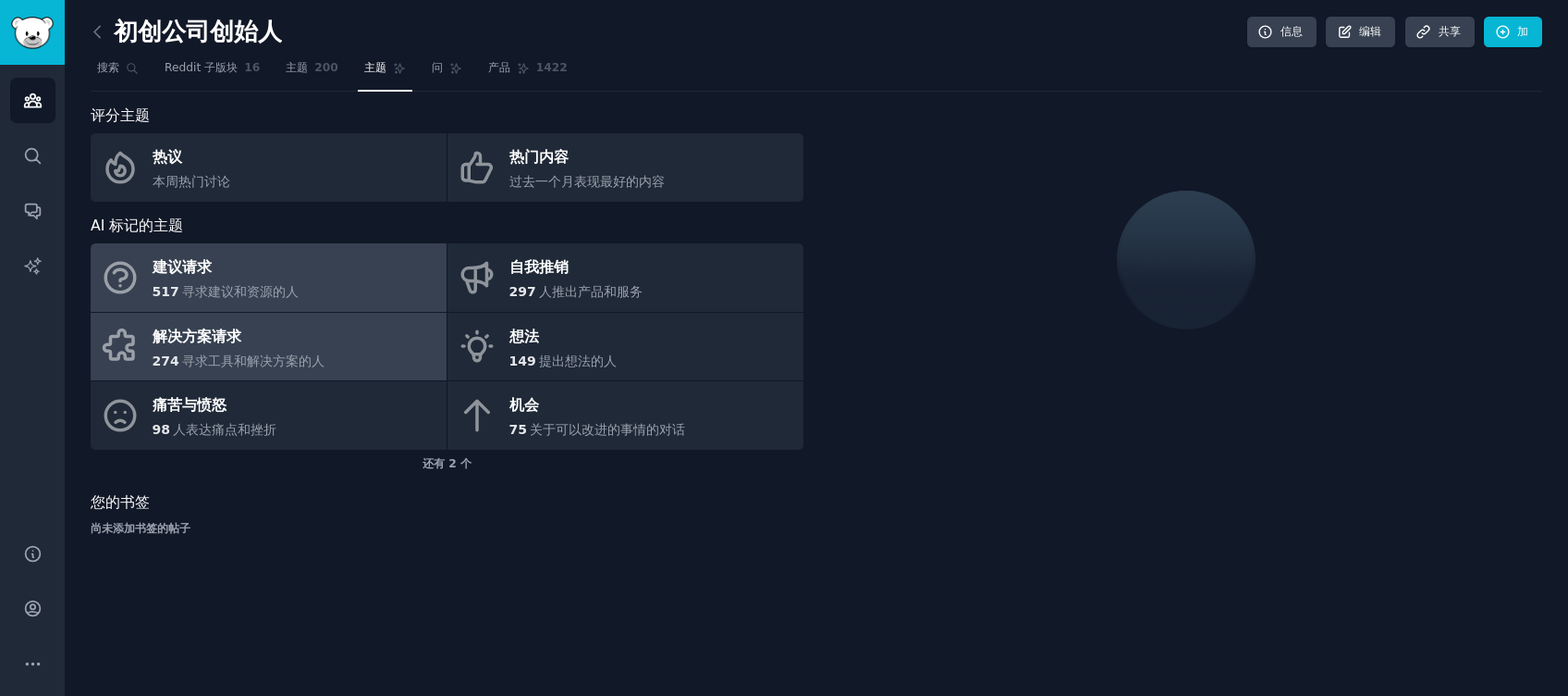
click at [304, 302] on link "建议请求 517 寻求建议和资源的人" at bounding box center [269, 277] width 356 height 69
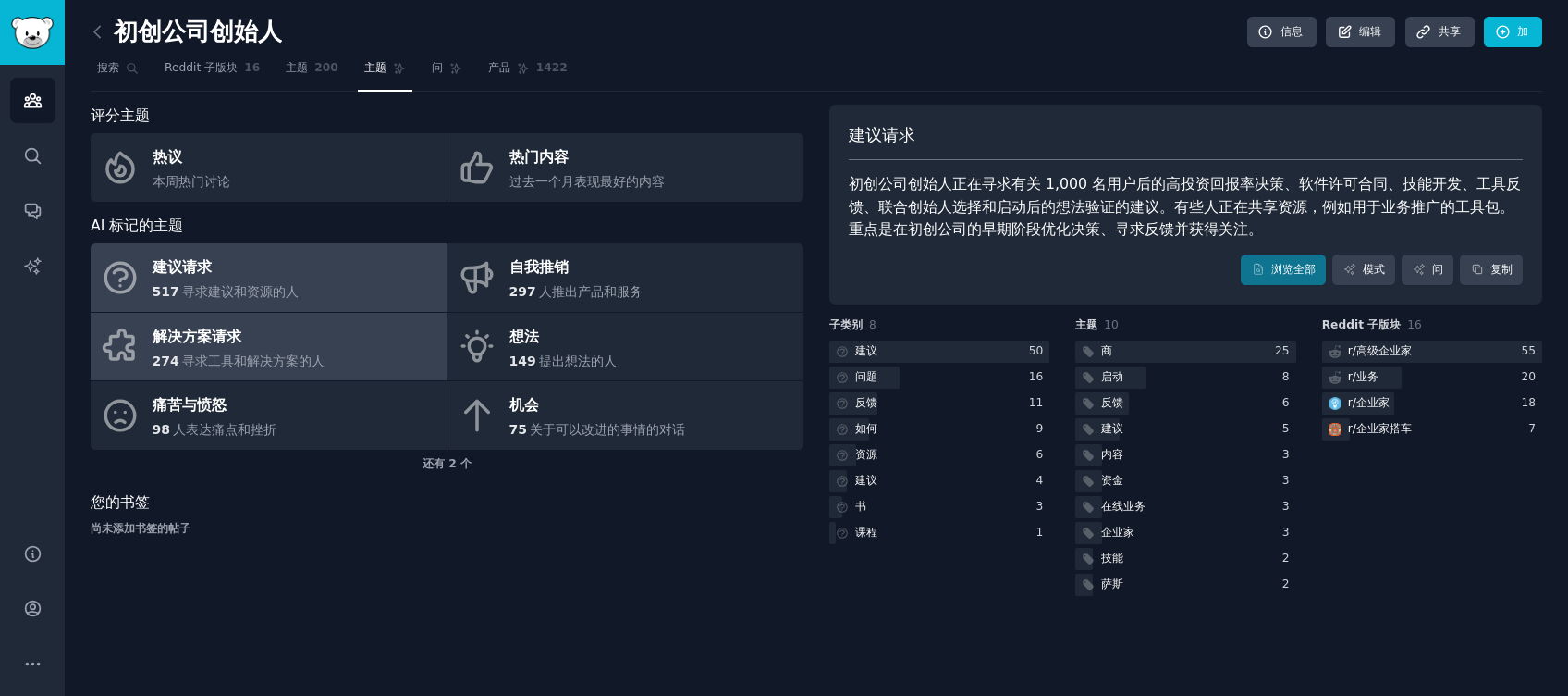
click at [296, 351] on div "274 寻求工具和解决方案的人" at bounding box center [239, 361] width 173 height 20
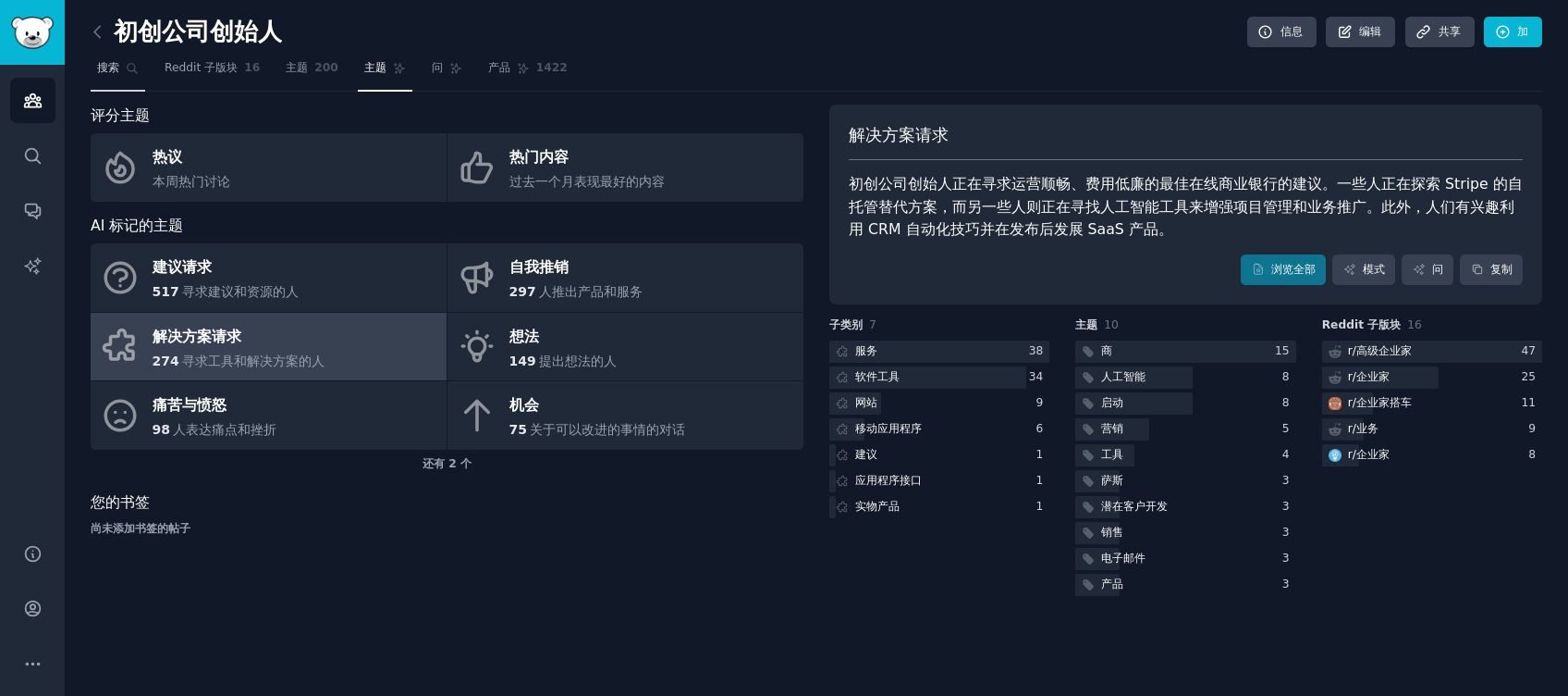
click at [116, 68] on span "搜索" at bounding box center [108, 69] width 23 height 17
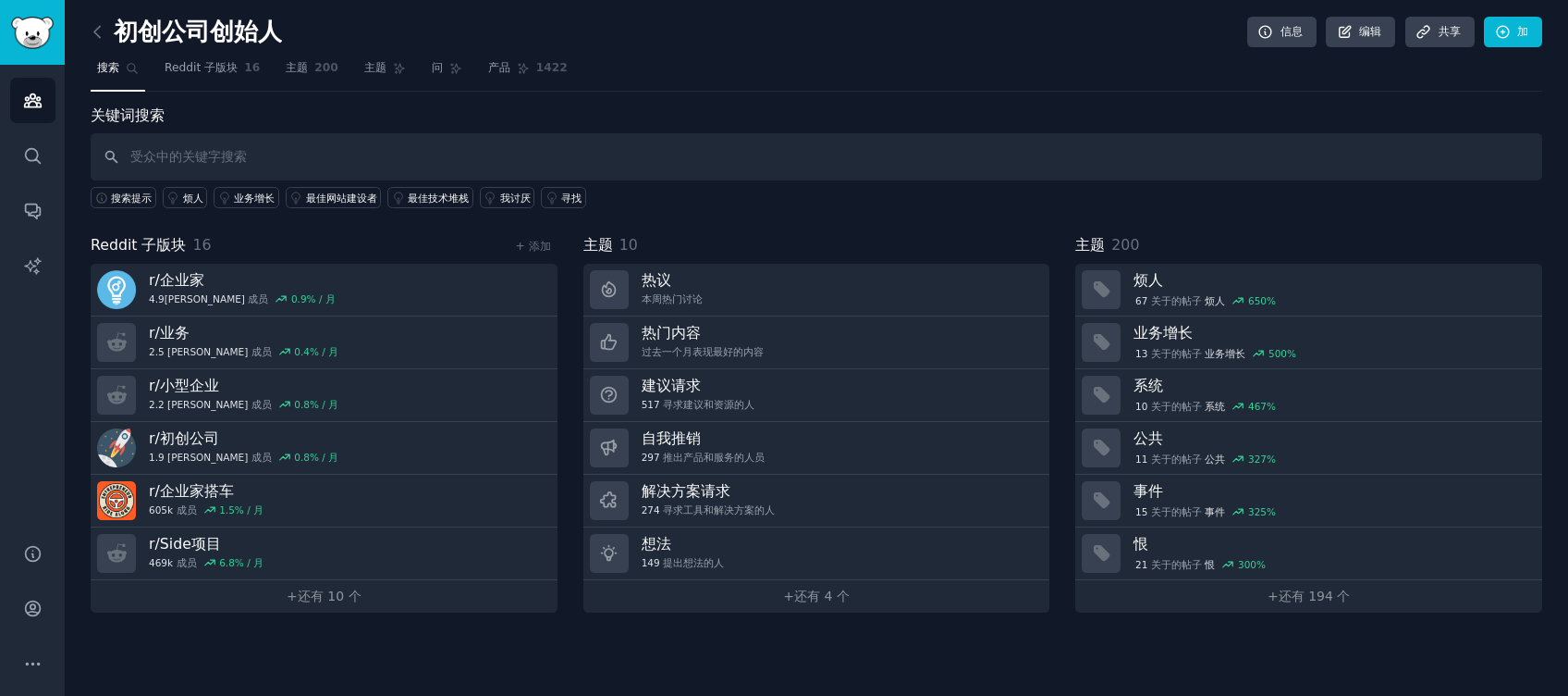
click at [215, 158] on input "text" at bounding box center [817, 157] width 1452 height 47
type input "star start up"
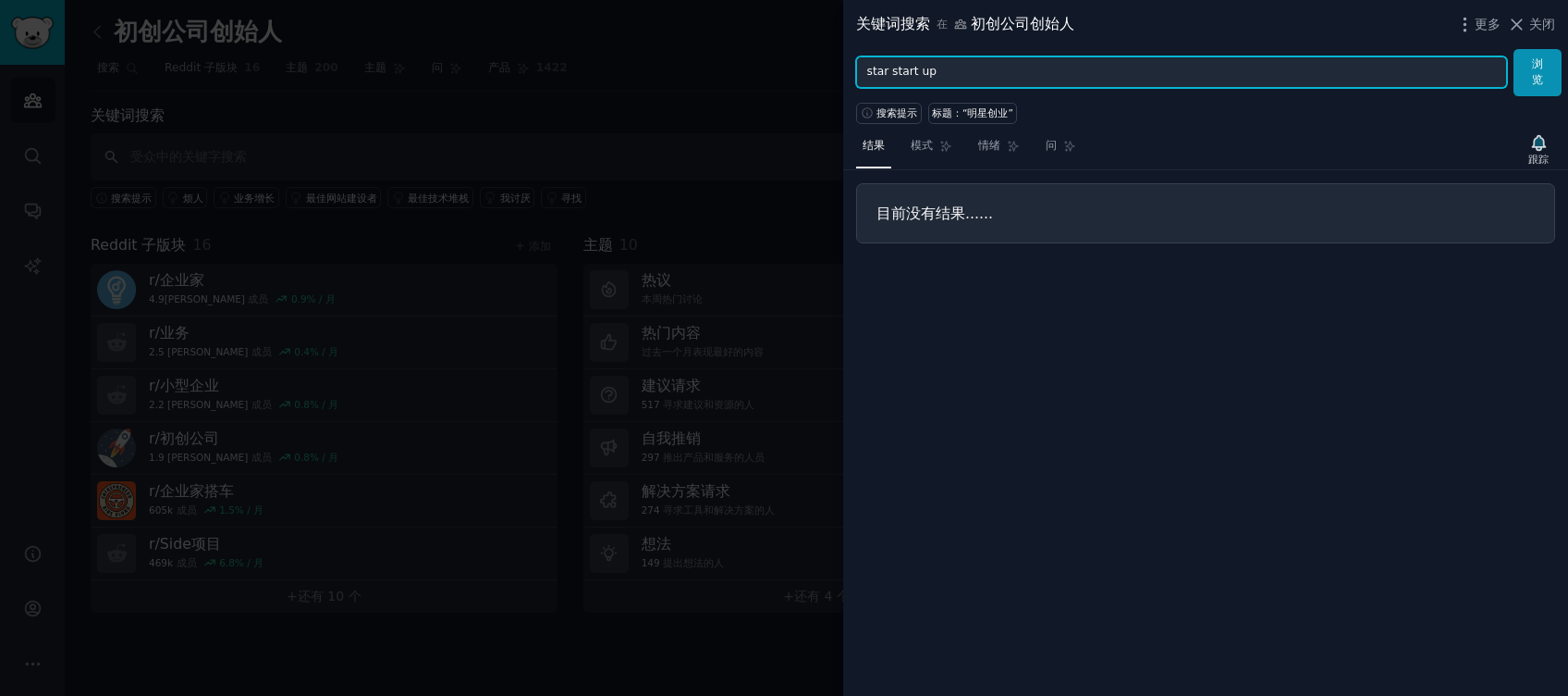
click at [945, 70] on input "star start up" at bounding box center [1181, 71] width 651 height 31
type input "s"
type input "promising"
click at [1514, 49] on button "浏览" at bounding box center [1537, 72] width 48 height 47
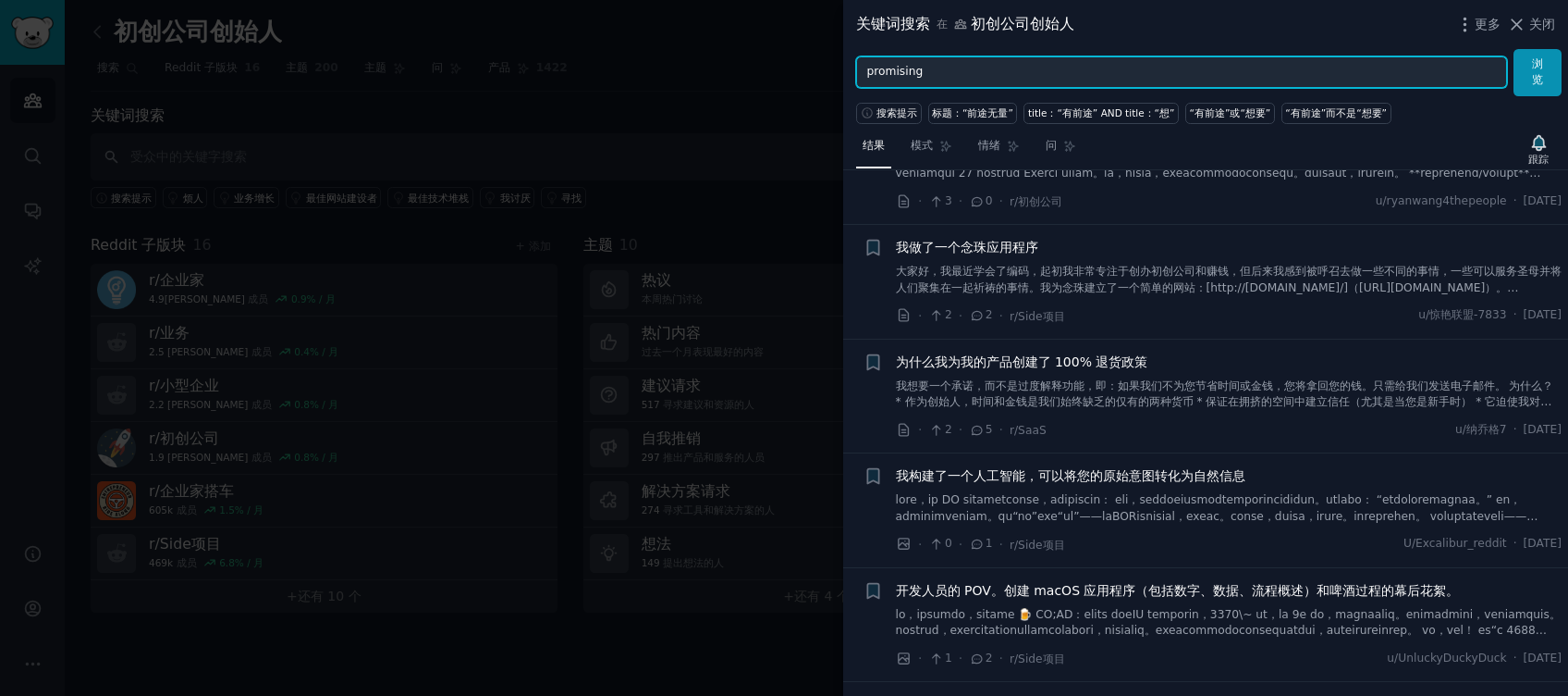
scroll to position [1356, 0]
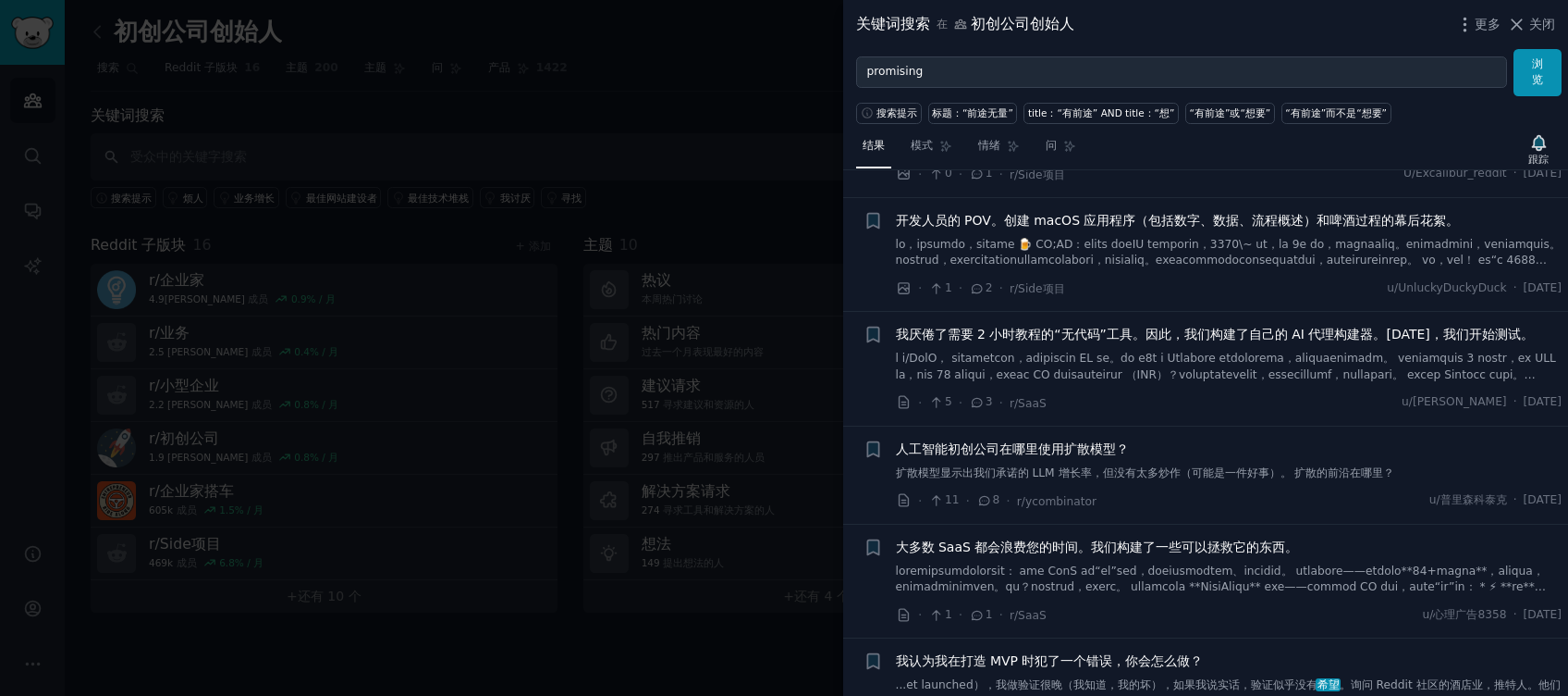
click at [776, 116] on div at bounding box center [784, 348] width 1568 height 696
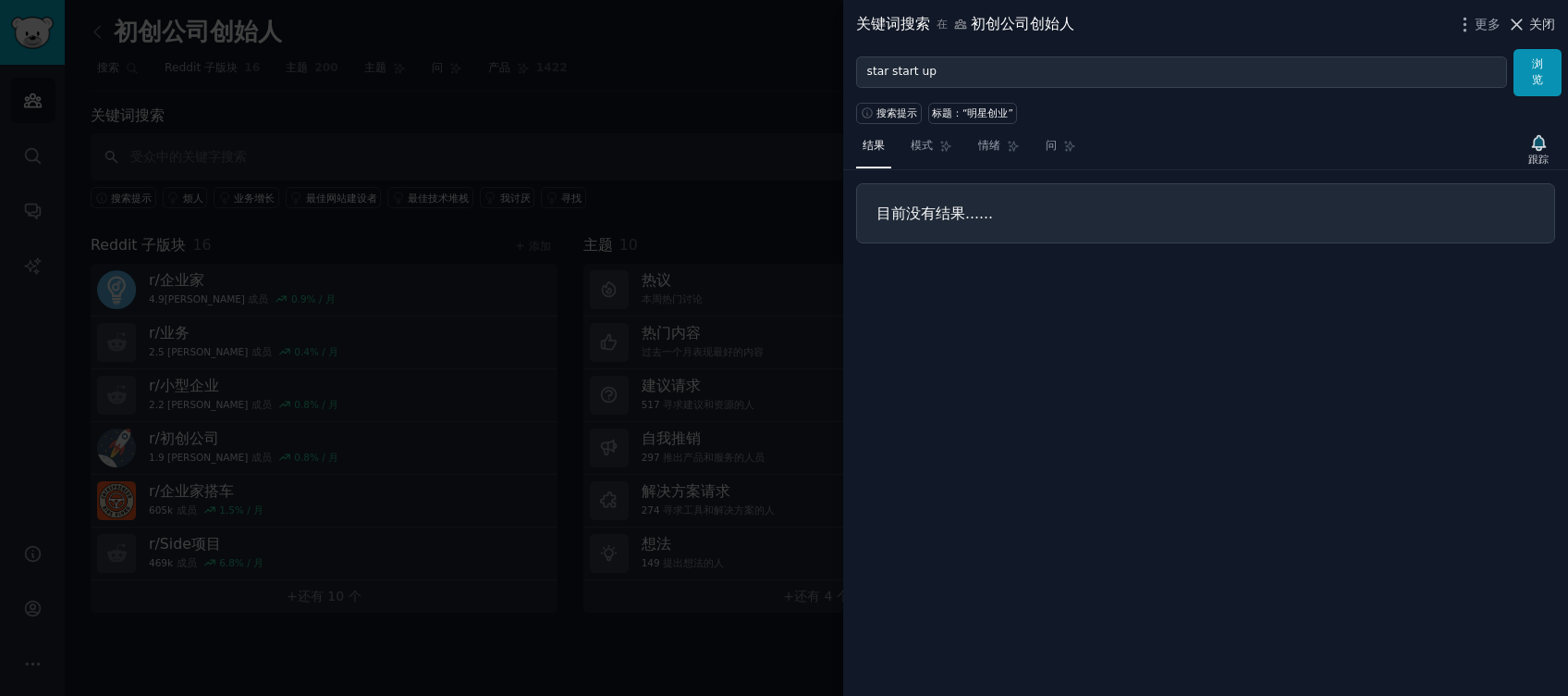
click at [1547, 24] on span "关闭" at bounding box center [1543, 24] width 26 height 20
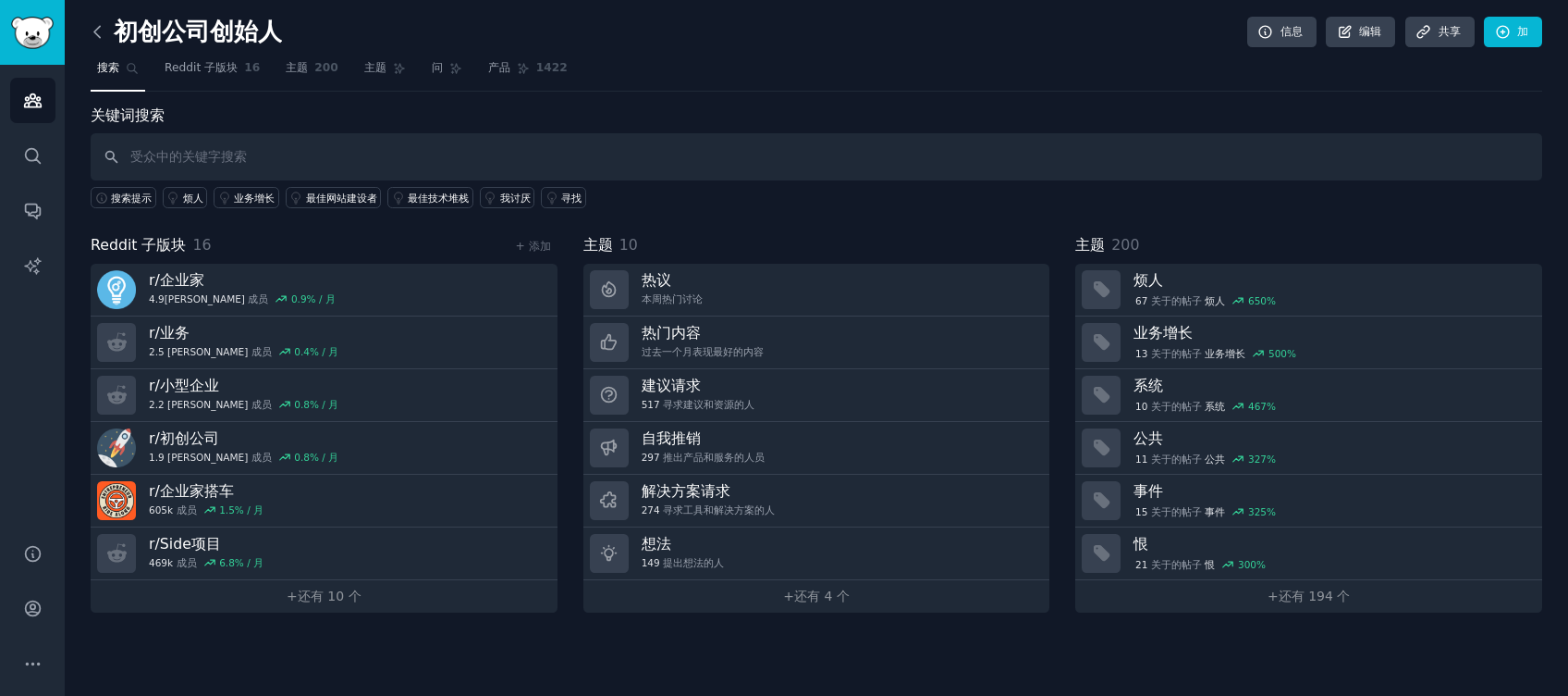
click at [95, 30] on icon at bounding box center [97, 32] width 6 height 11
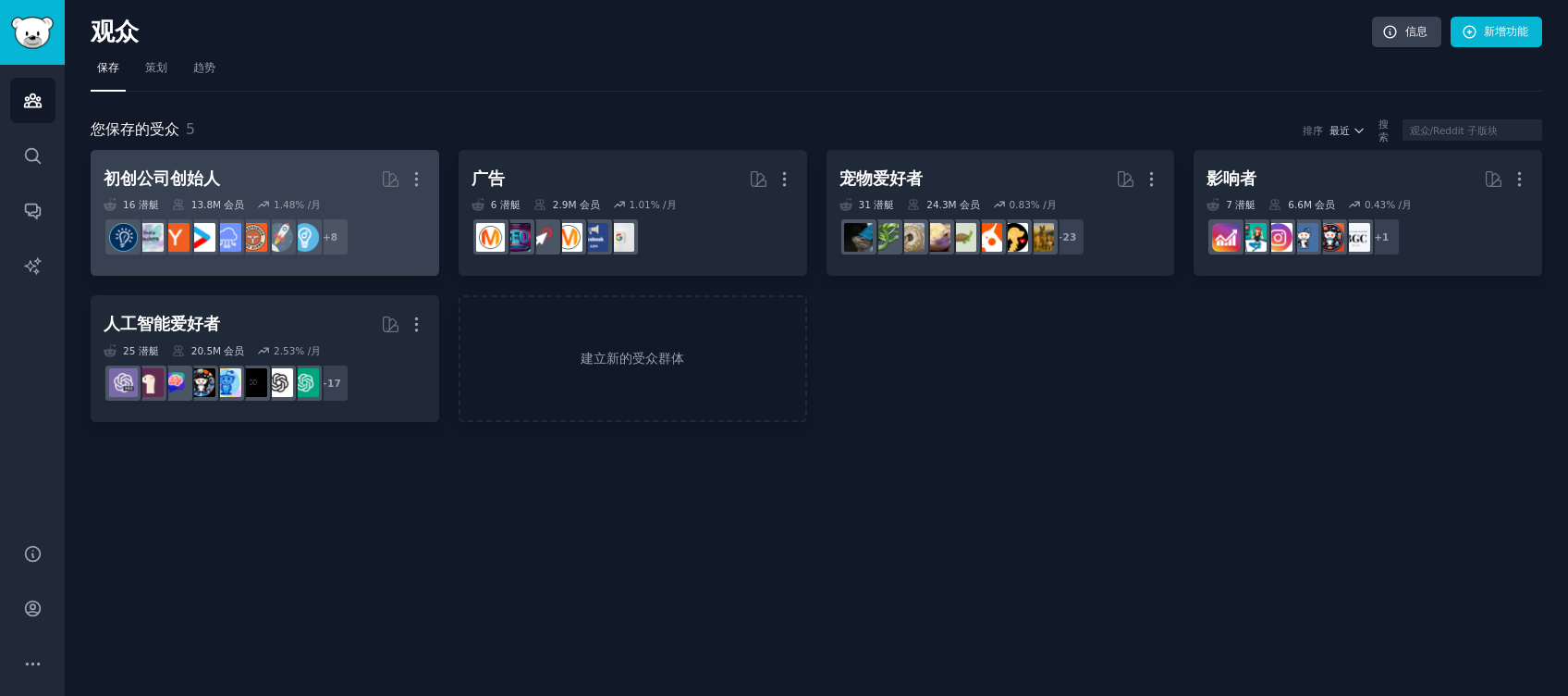
click at [325, 186] on h2 "初创公司创始人 更多" at bounding box center [265, 178] width 323 height 32
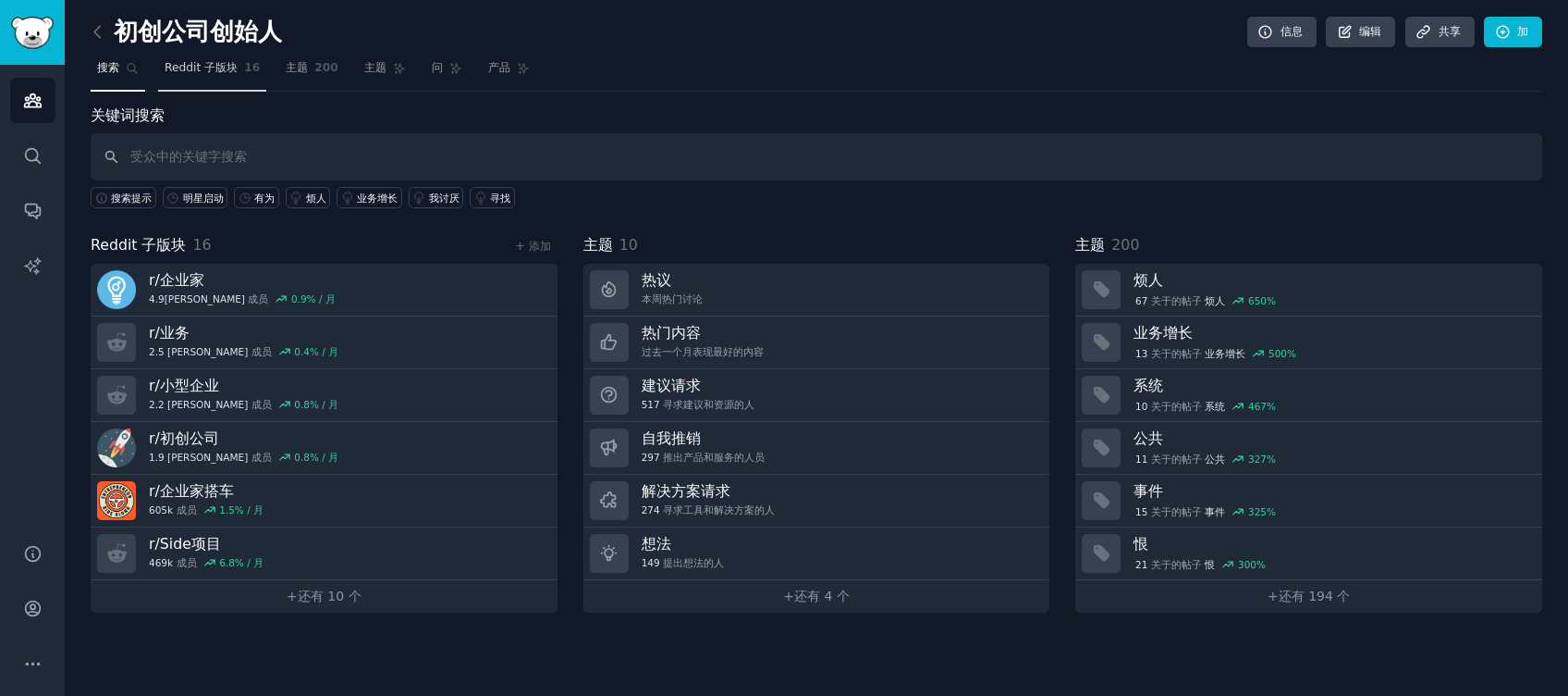
click at [221, 71] on span "Reddit 子版块" at bounding box center [201, 69] width 73 height 17
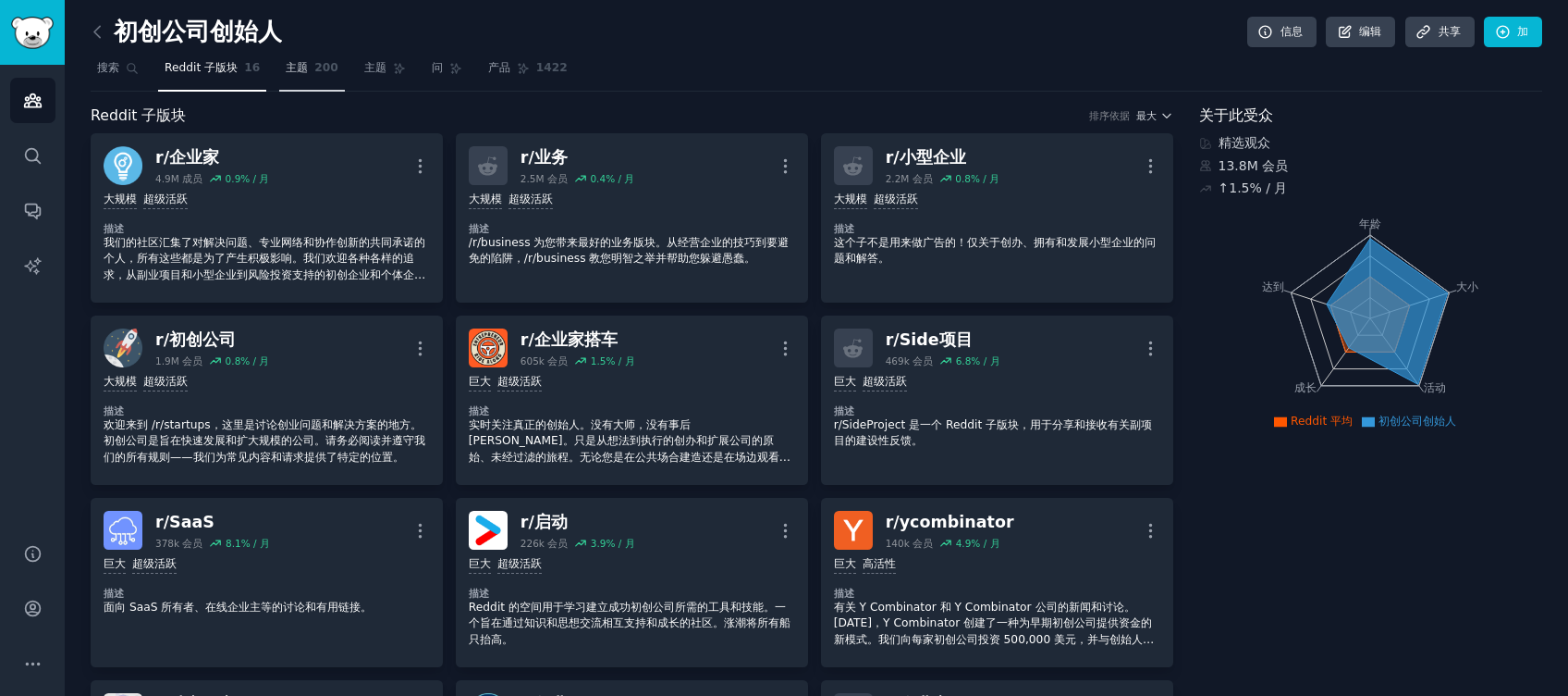
click at [306, 76] on link "主题 200" at bounding box center [312, 72] width 66 height 38
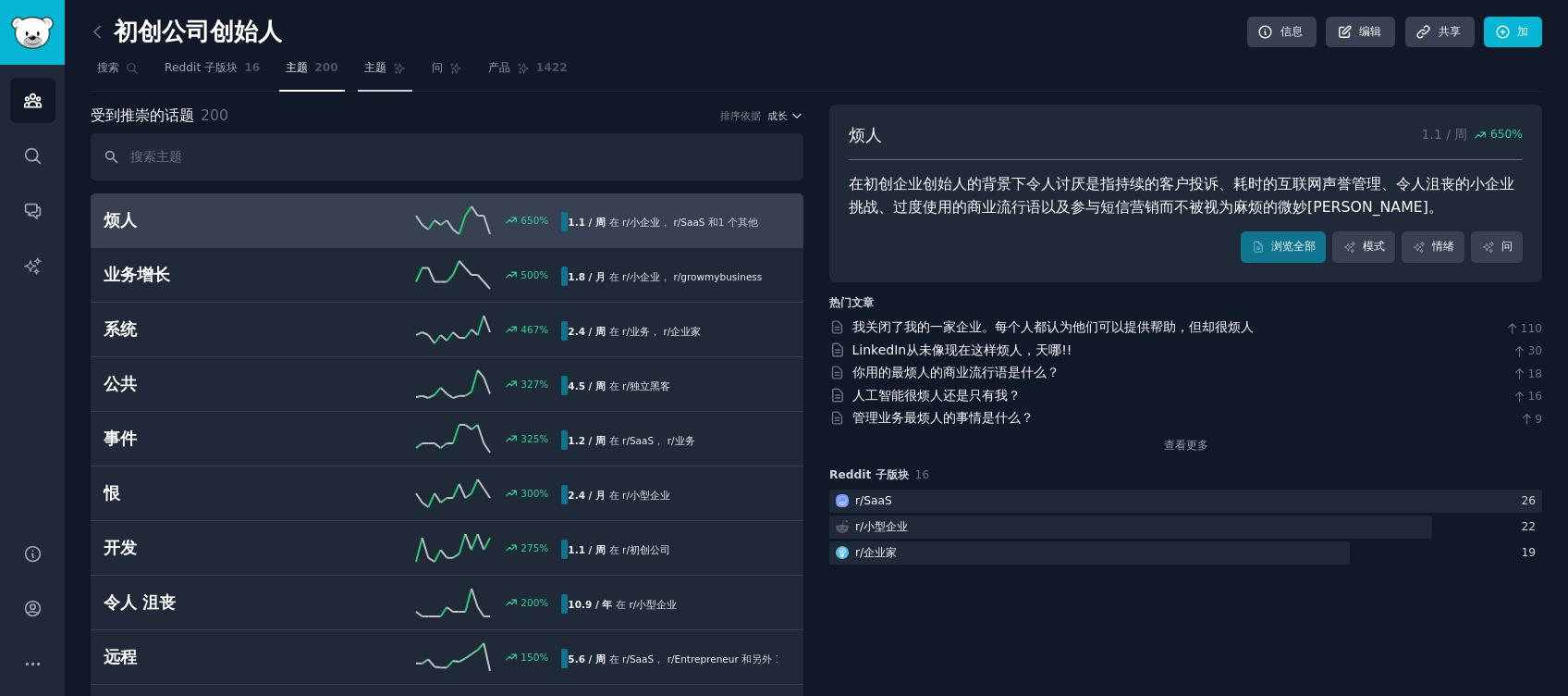
click at [377, 61] on span "主题" at bounding box center [376, 69] width 23 height 17
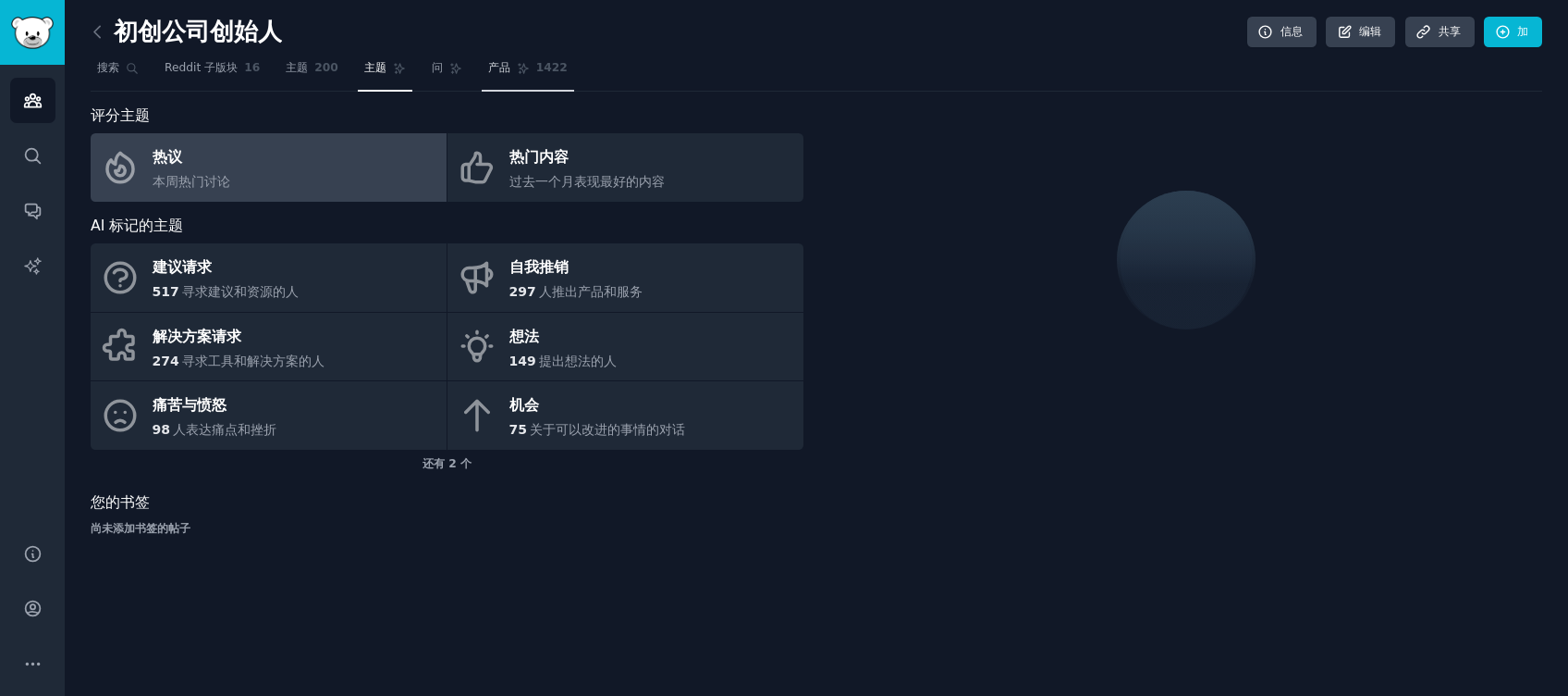
click at [517, 70] on icon at bounding box center [524, 69] width 13 height 13
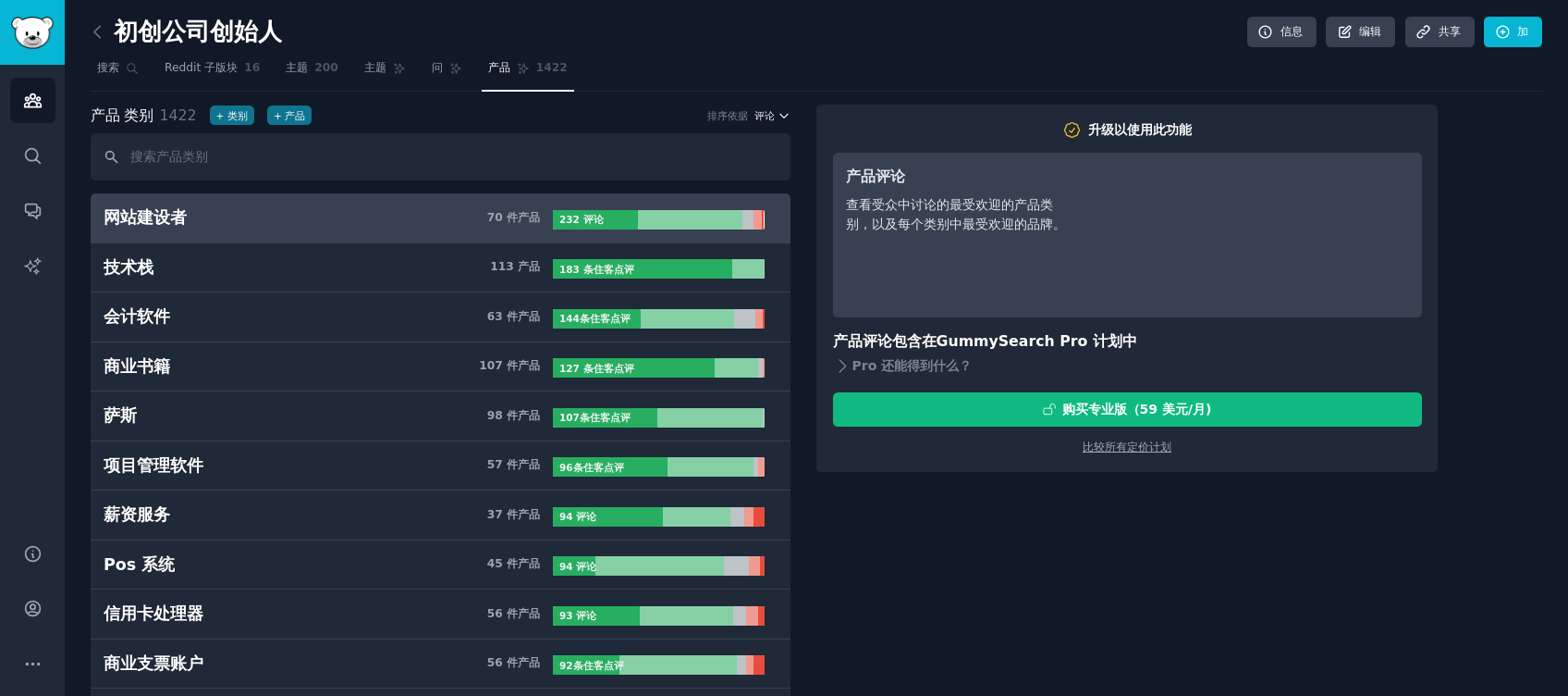
click at [774, 109] on button "评论" at bounding box center [773, 116] width 37 height 13
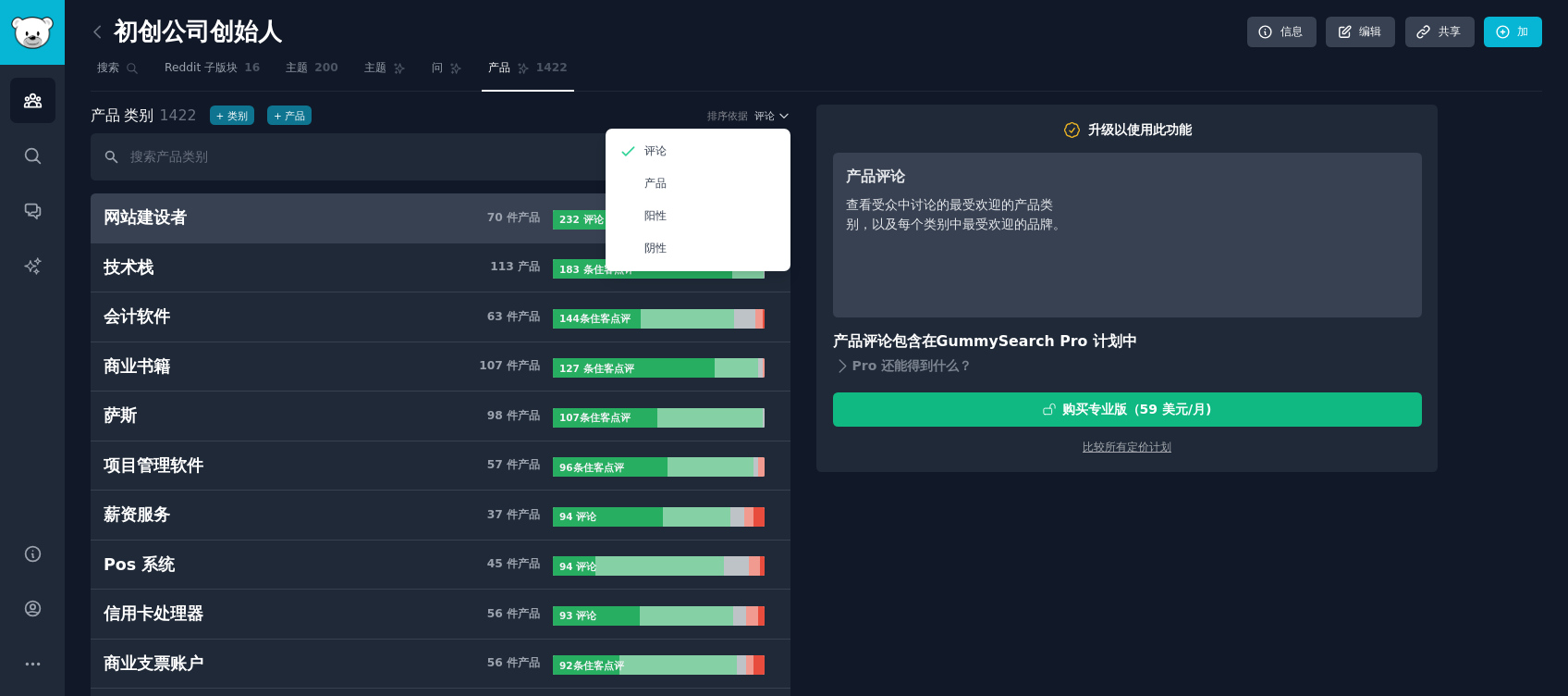
click at [766, 83] on nav "搜索 Reddit 子版块 16 主题 200 主题 问 产品 1422" at bounding box center [817, 72] width 1452 height 38
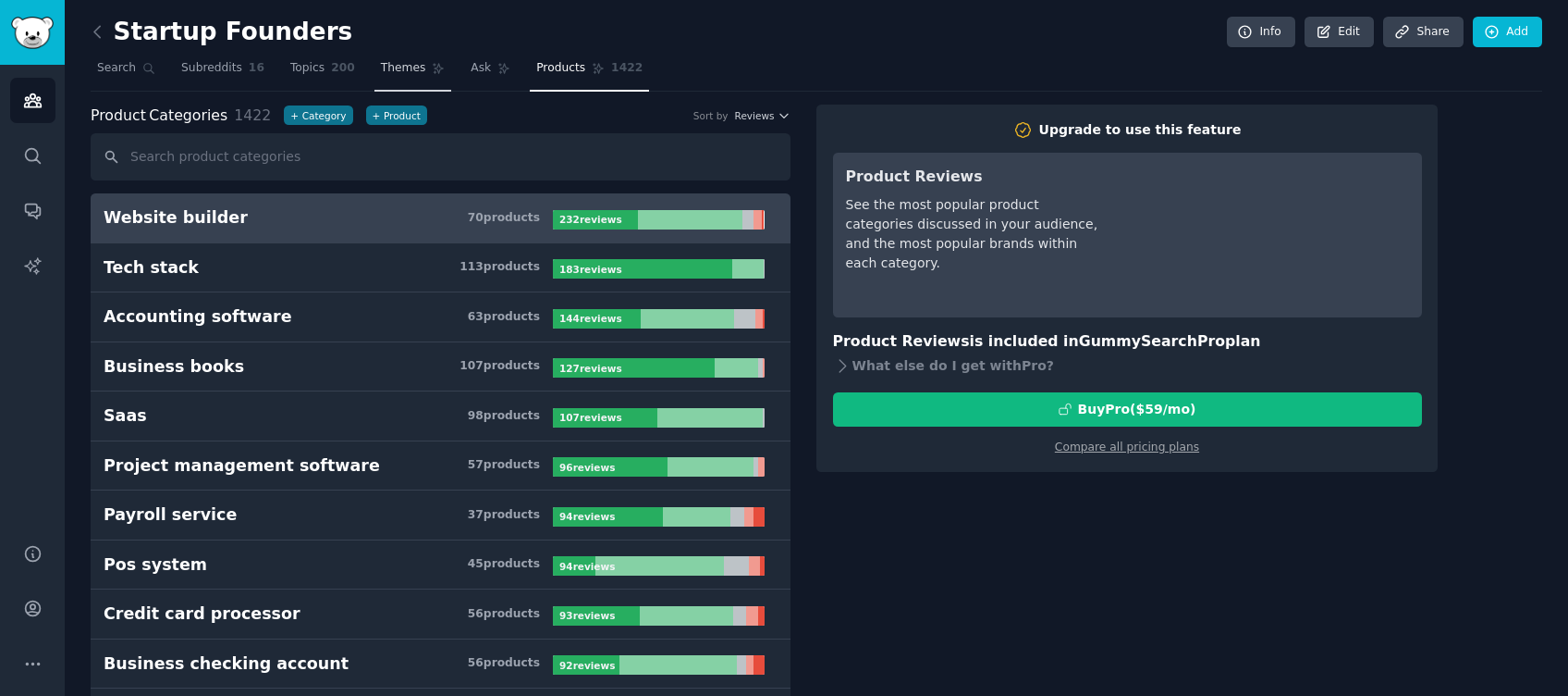
click at [390, 68] on span "Themes" at bounding box center [404, 69] width 45 height 17
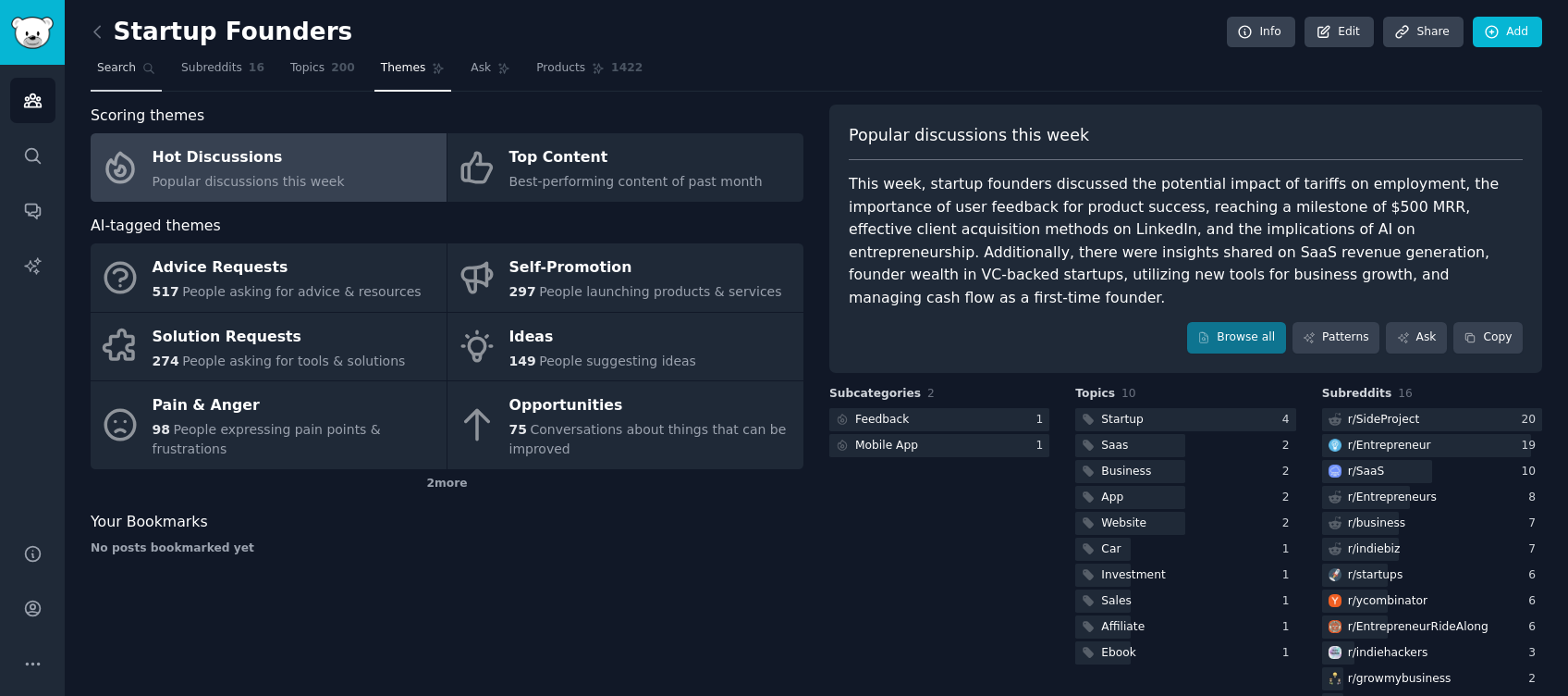
click at [101, 60] on span "Search" at bounding box center [115, 69] width 38 height 17
click at [98, 32] on icon at bounding box center [98, 32] width 20 height 20
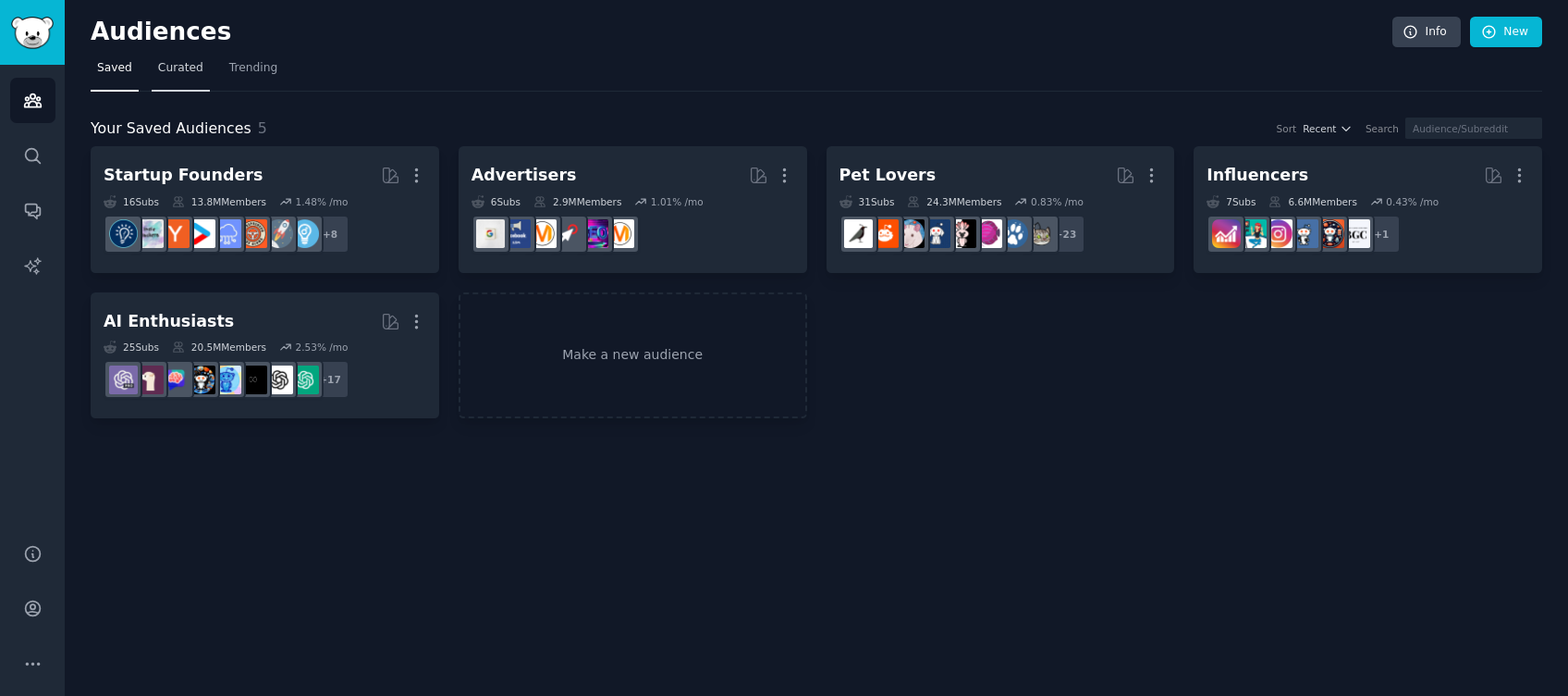
click at [169, 70] on span "Curated" at bounding box center [180, 69] width 45 height 17
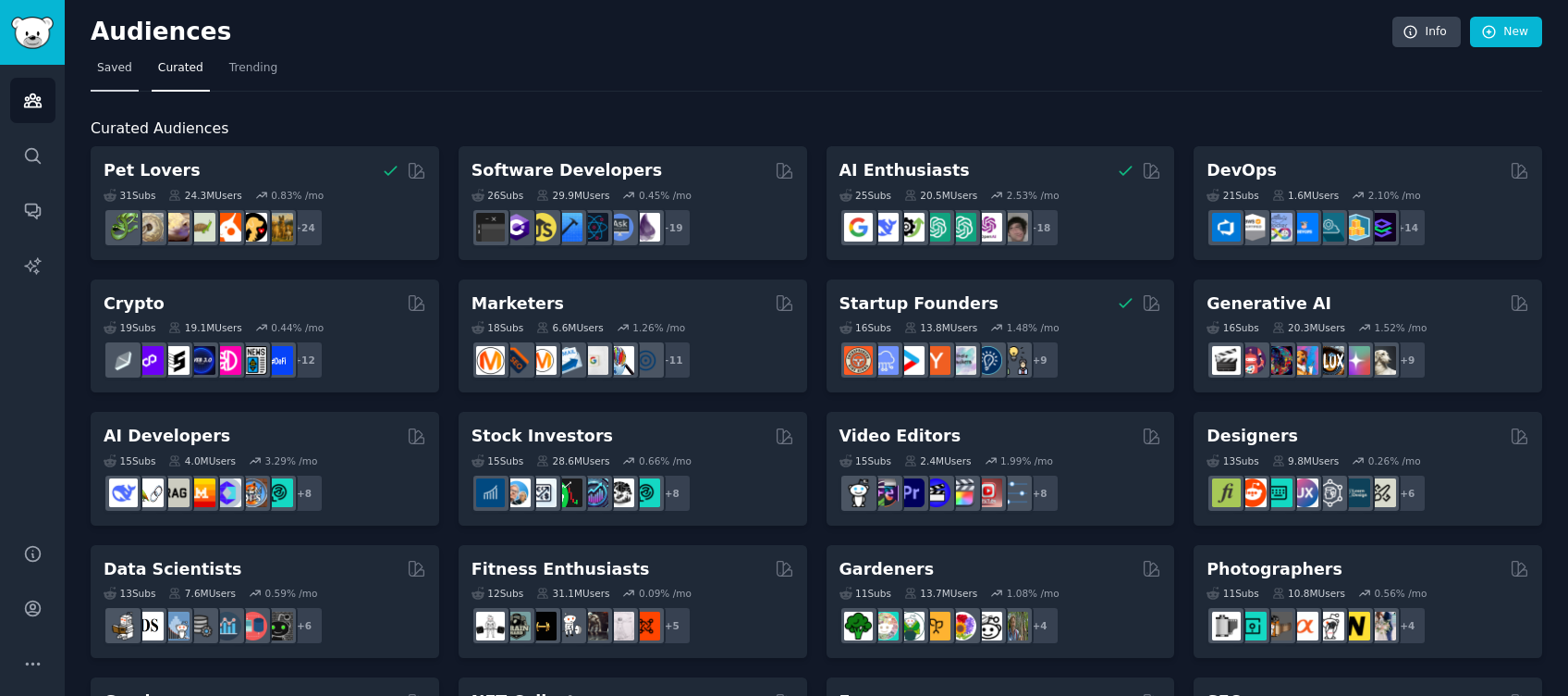
click at [121, 78] on link "Saved" at bounding box center [115, 72] width 48 height 38
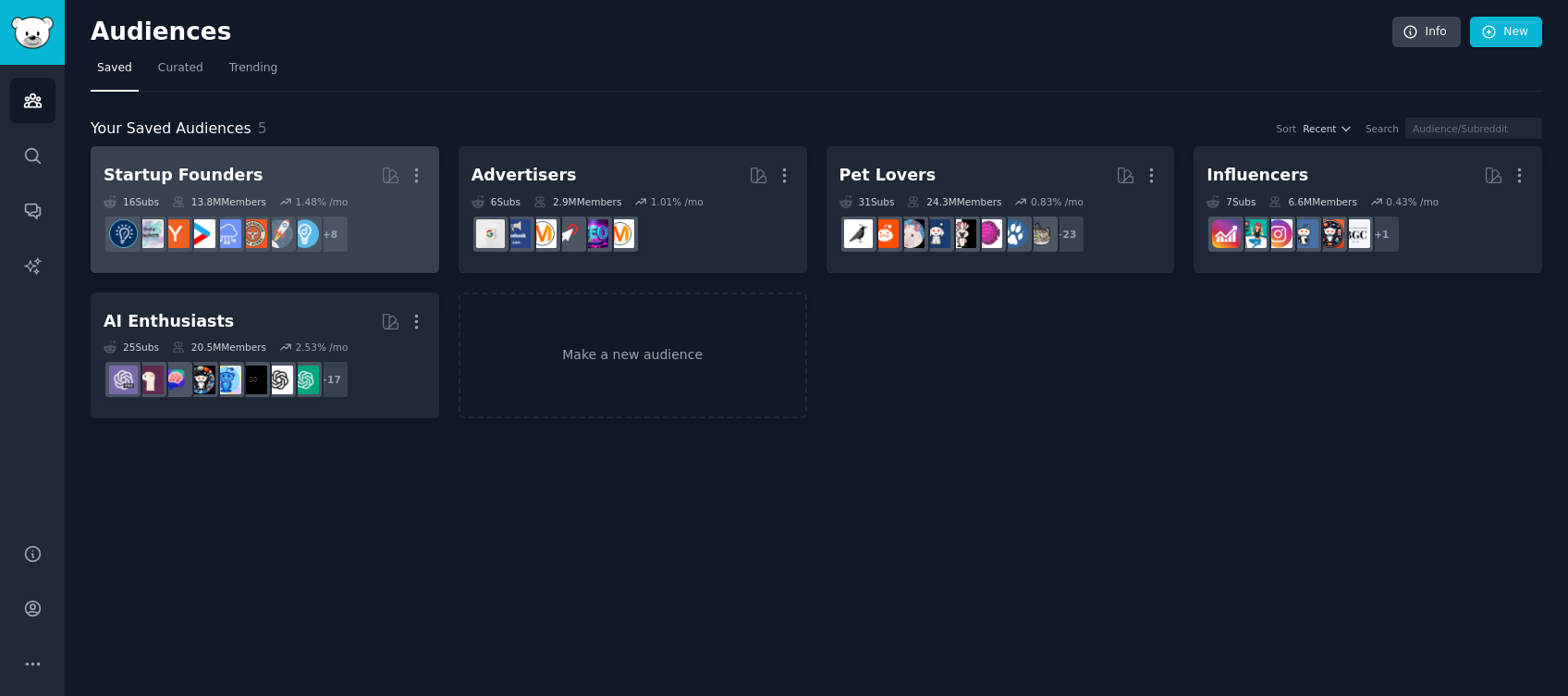
click at [326, 168] on h2 "Startup Founders More" at bounding box center [265, 175] width 323 height 32
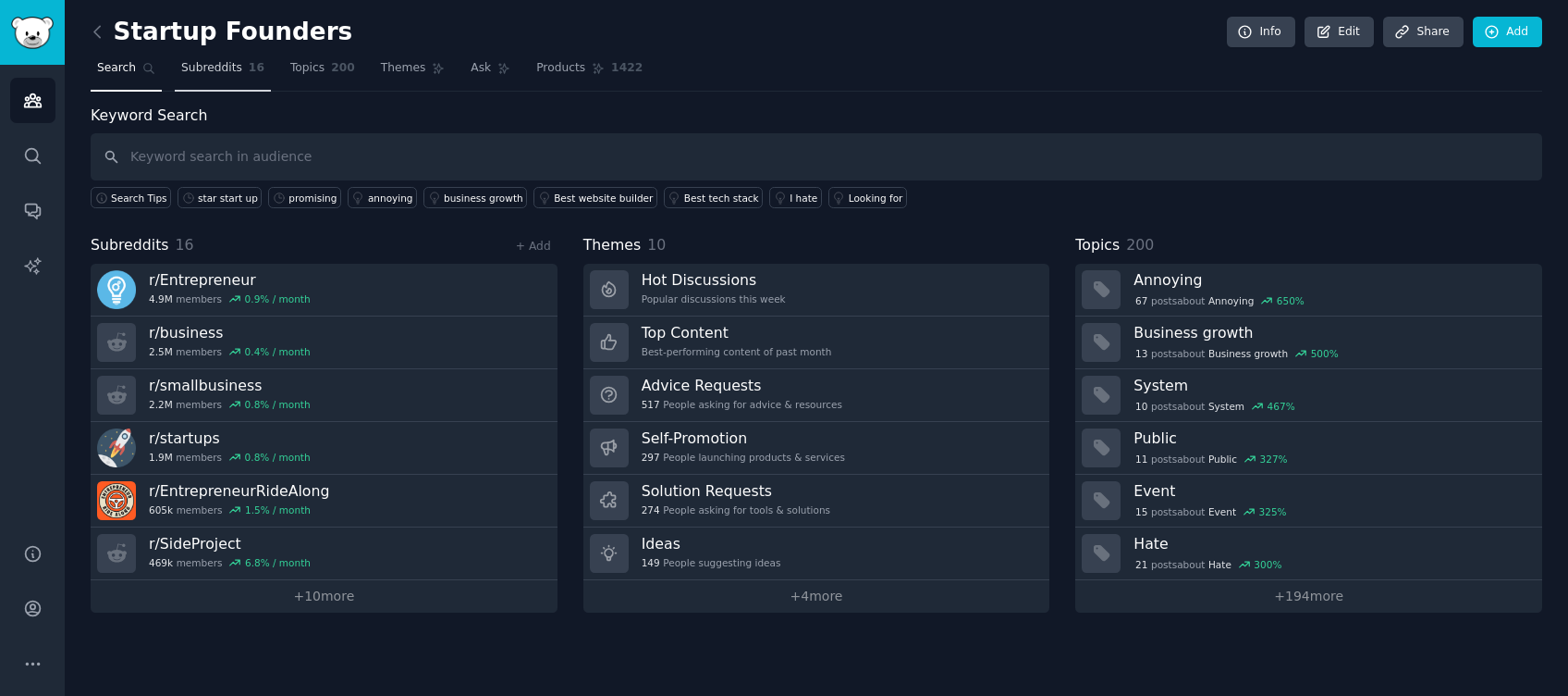
click at [192, 80] on link "Subreddits 16" at bounding box center [223, 72] width 96 height 38
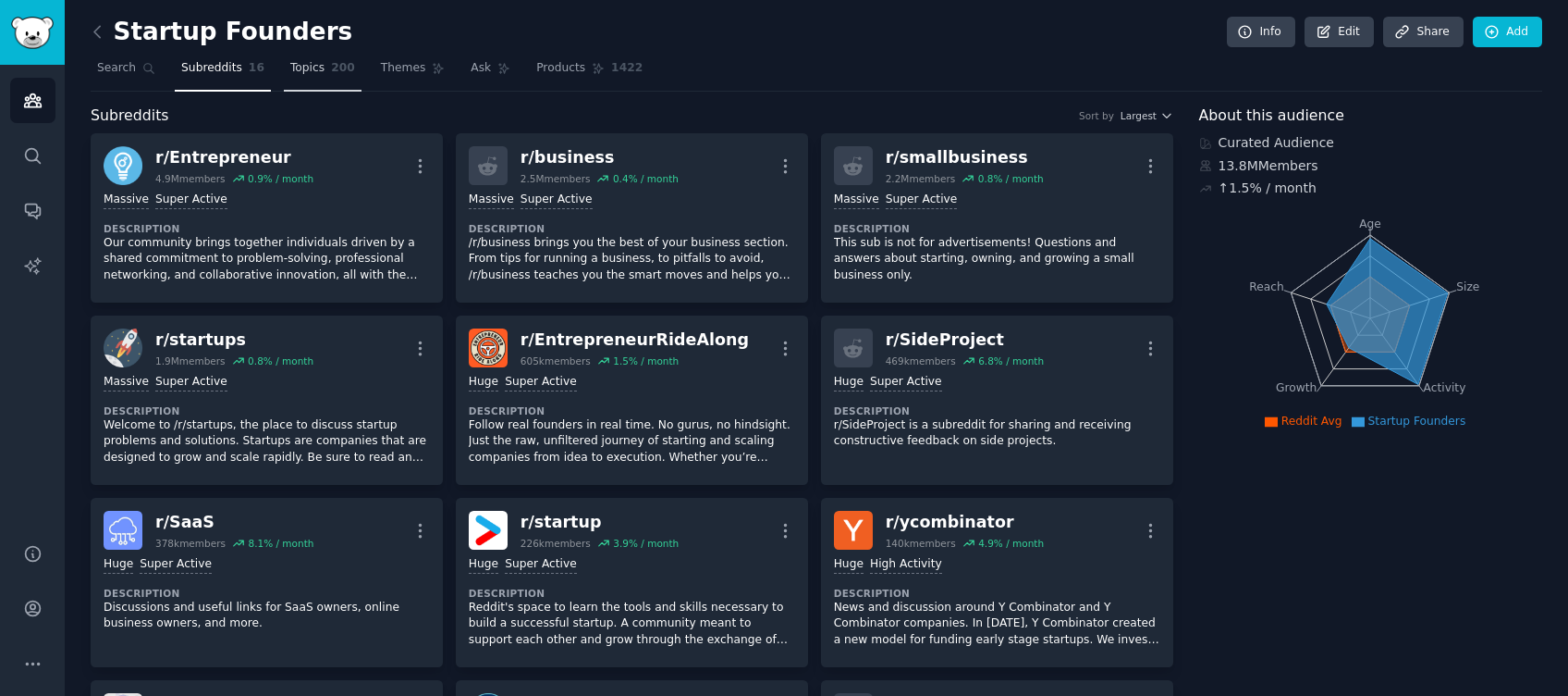
click at [331, 71] on span "200" at bounding box center [344, 69] width 24 height 17
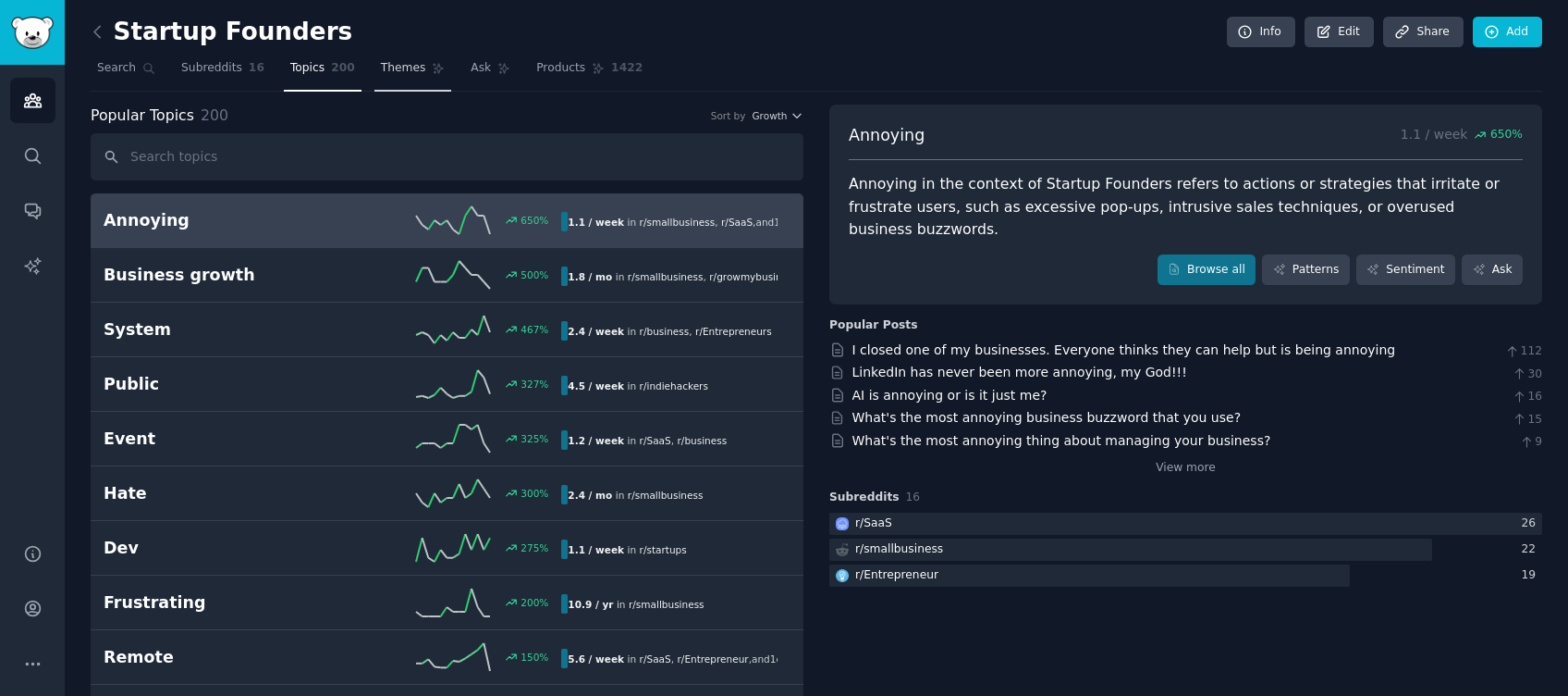
click at [385, 72] on span "Themes" at bounding box center [404, 69] width 45 height 17
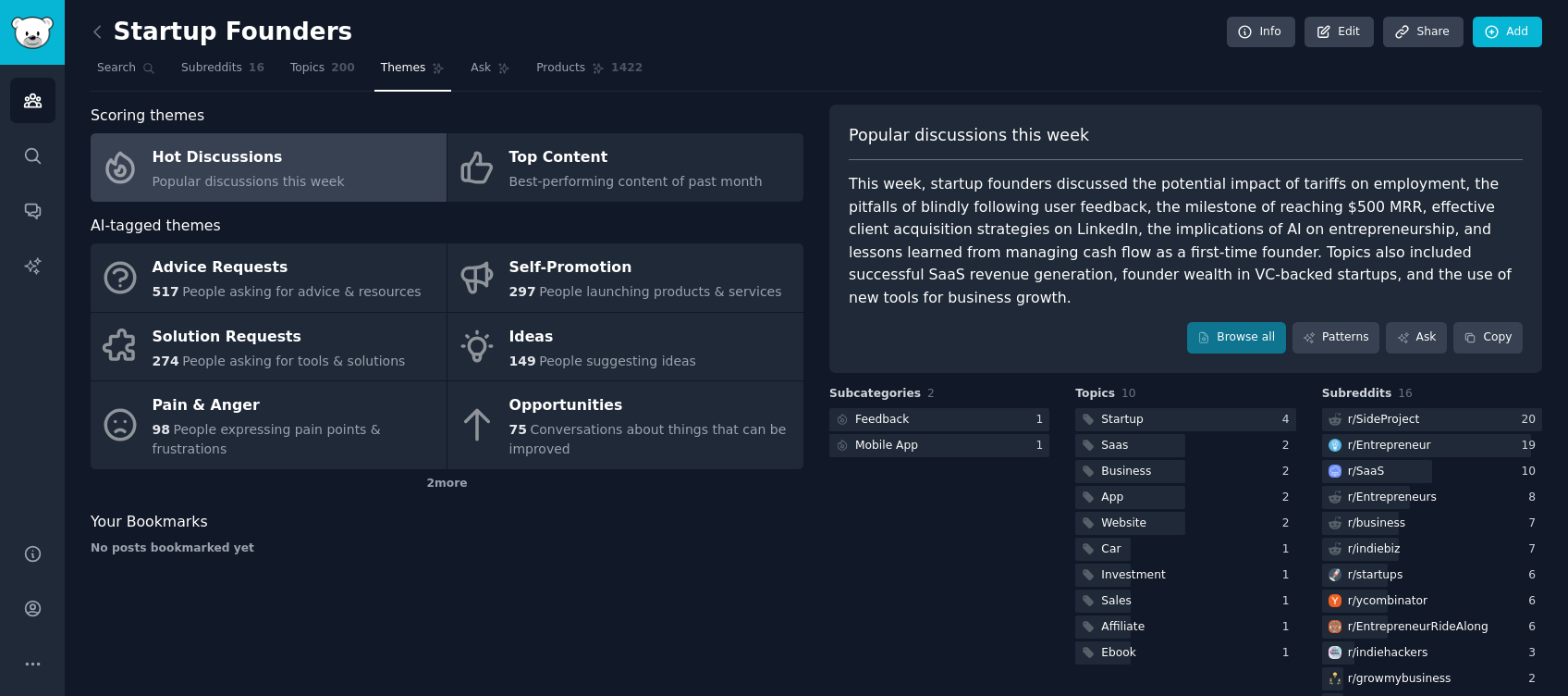
click at [191, 162] on div "Hot Discussions" at bounding box center [249, 159] width 192 height 30
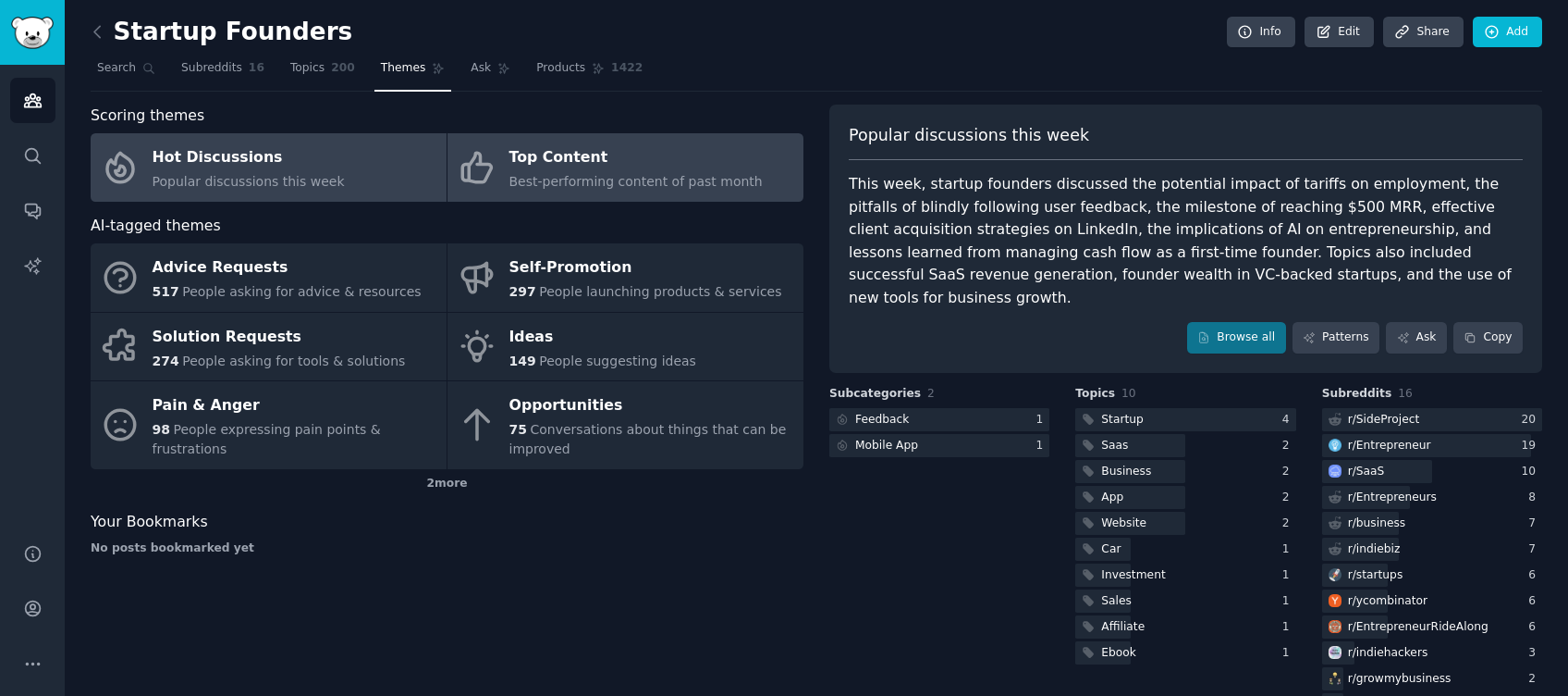
click at [567, 175] on span "Best-performing content of past month" at bounding box center [637, 181] width 254 height 15
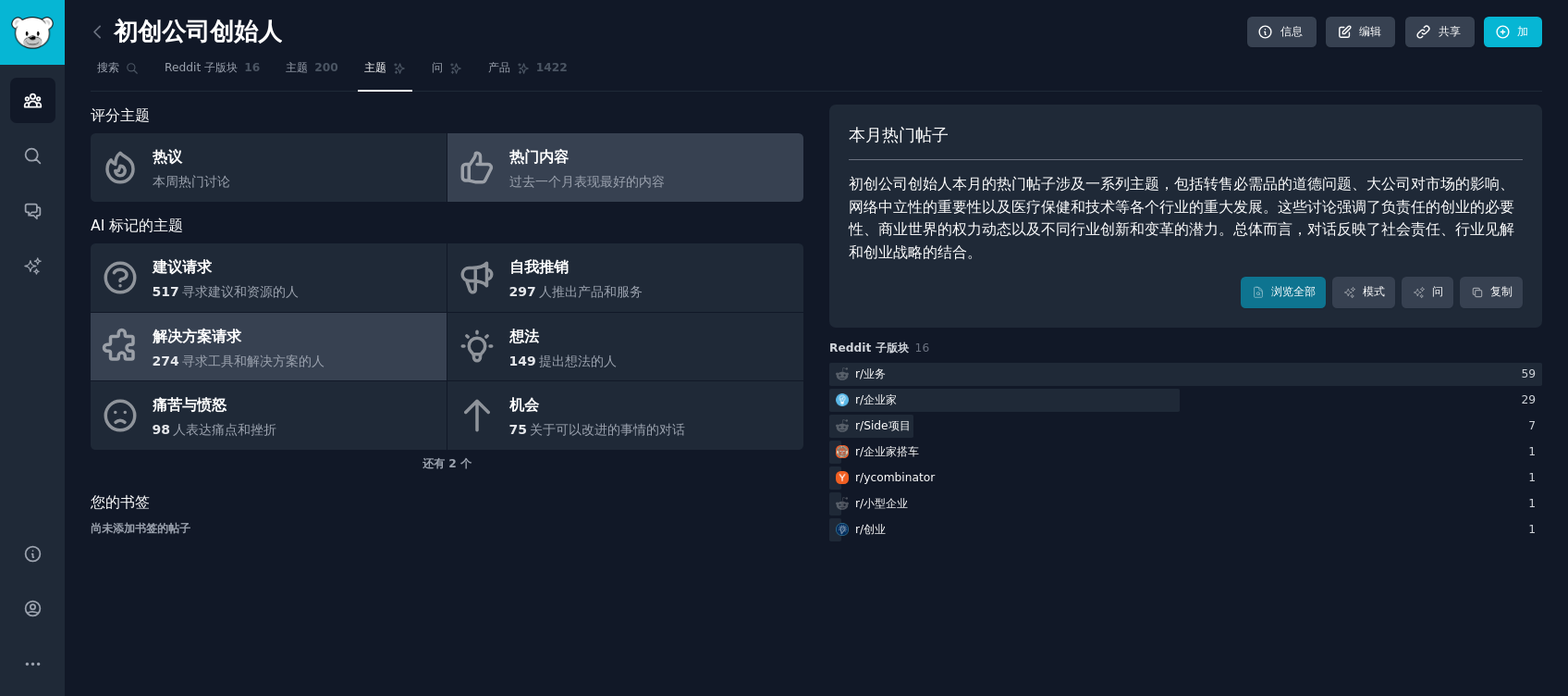
click at [329, 356] on link "解决方案请求 274 寻求工具和解决方案的人" at bounding box center [269, 347] width 356 height 69
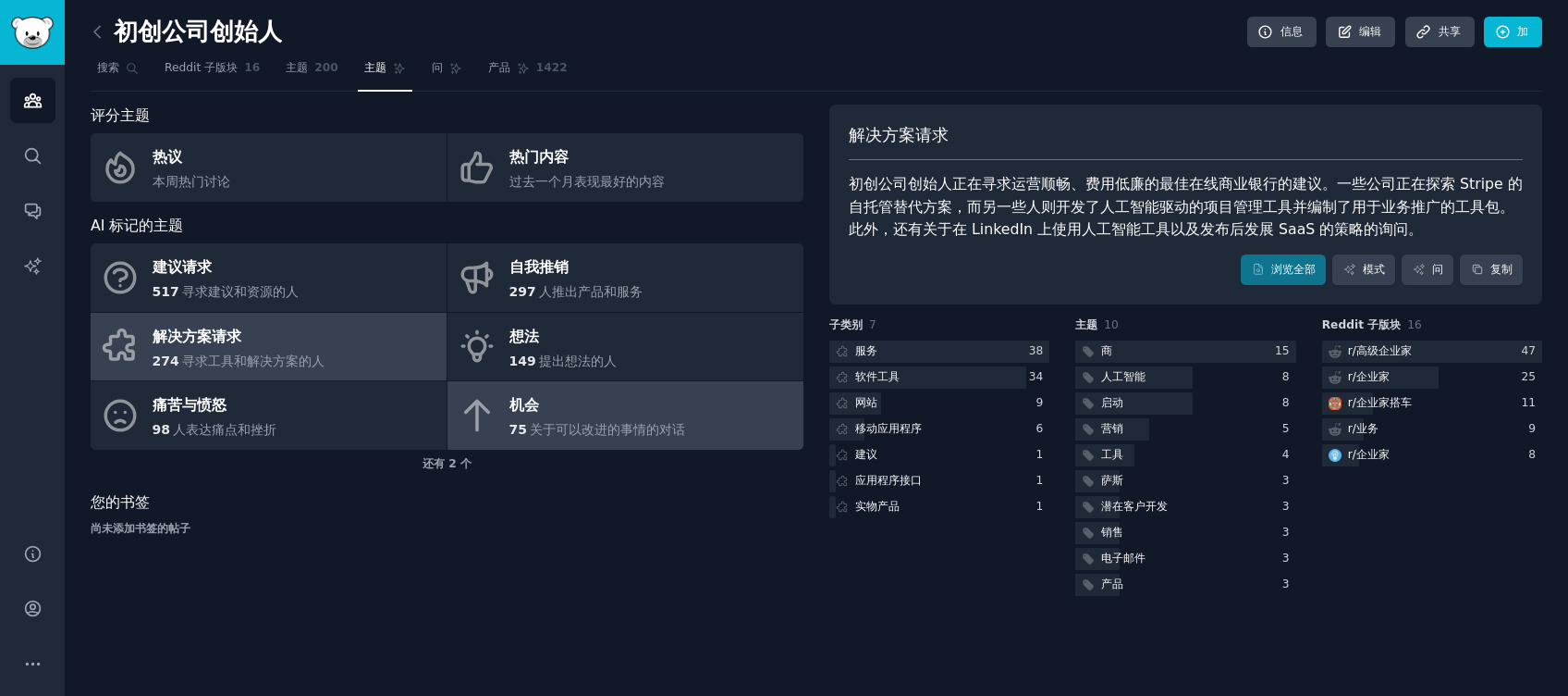
click at [607, 409] on div "机会" at bounding box center [598, 407] width 177 height 30
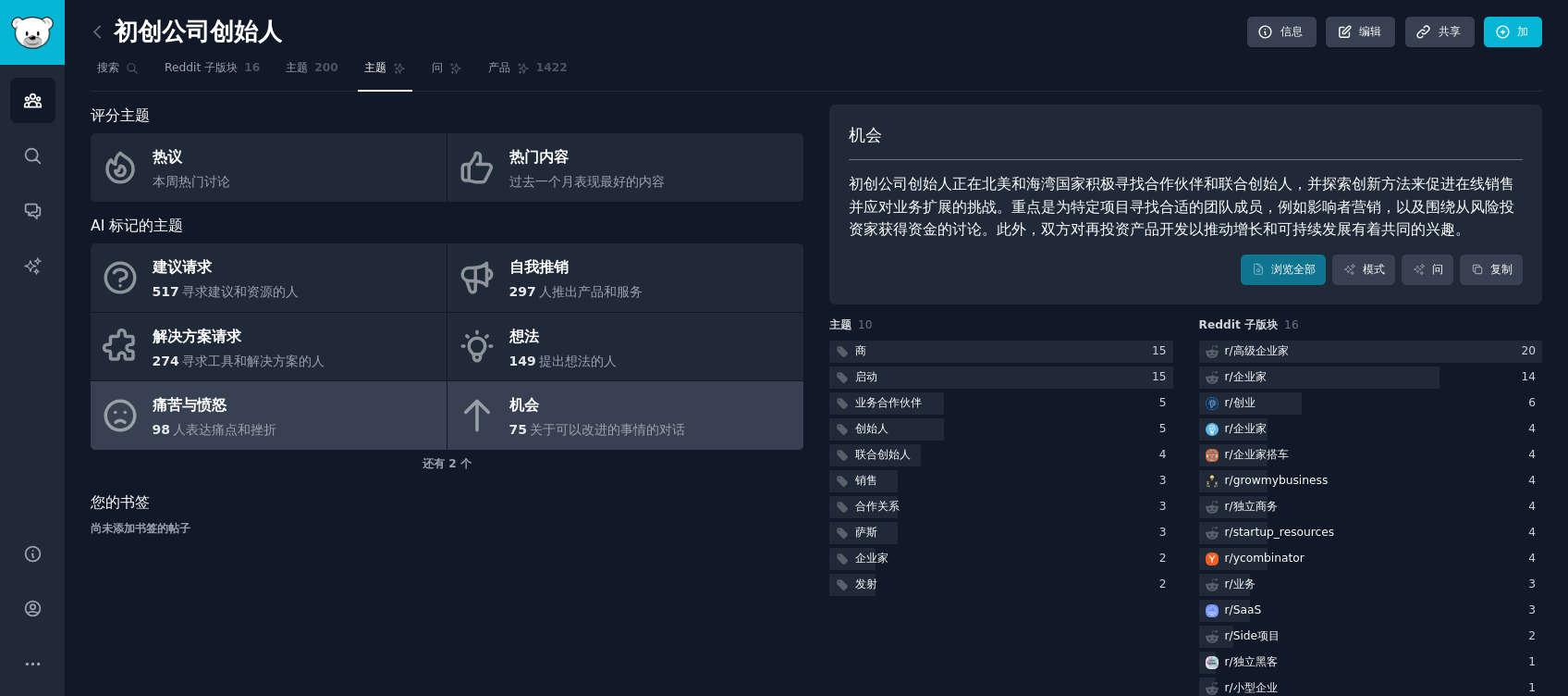
click at [283, 418] on link "痛苦与愤怒 98 人表达痛点和挫折" at bounding box center [269, 415] width 356 height 69
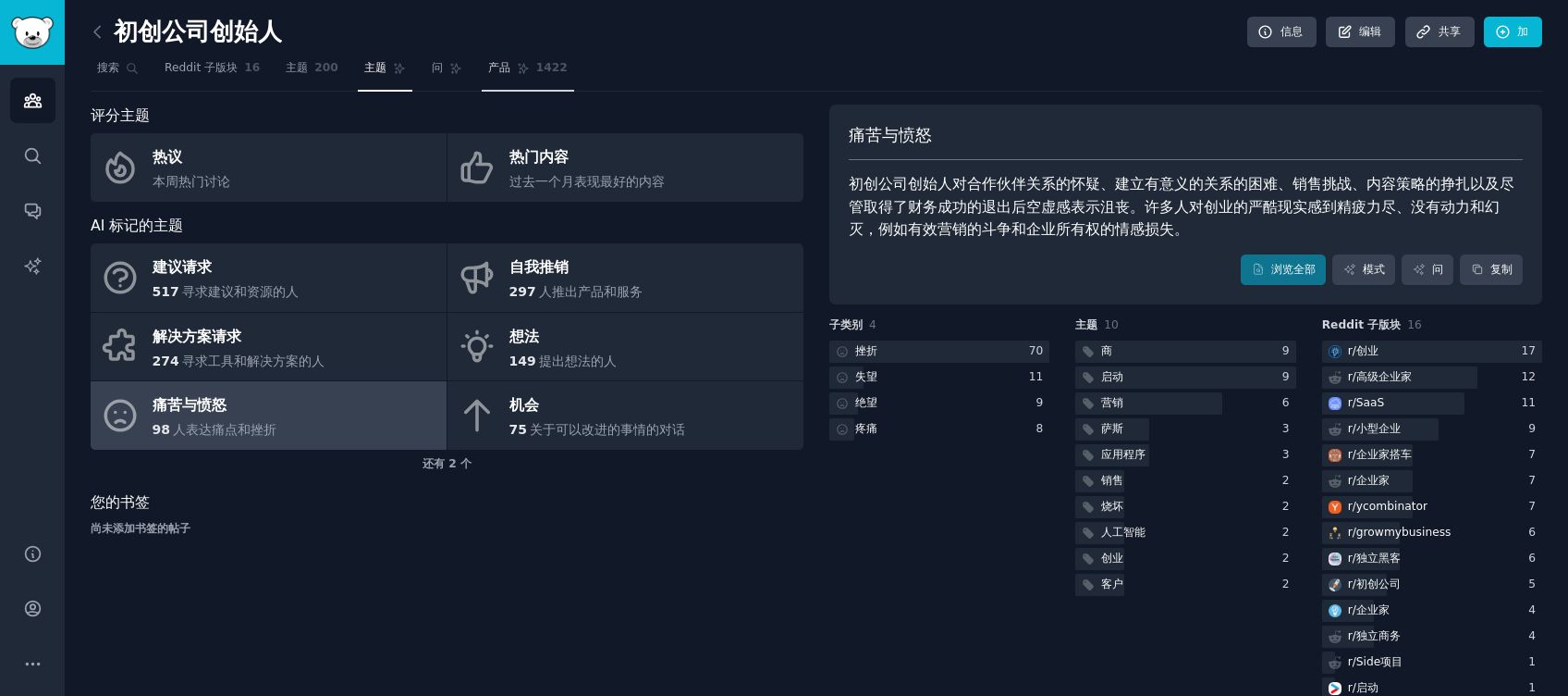
click at [526, 73] on link "产品 1422" at bounding box center [528, 72] width 92 height 38
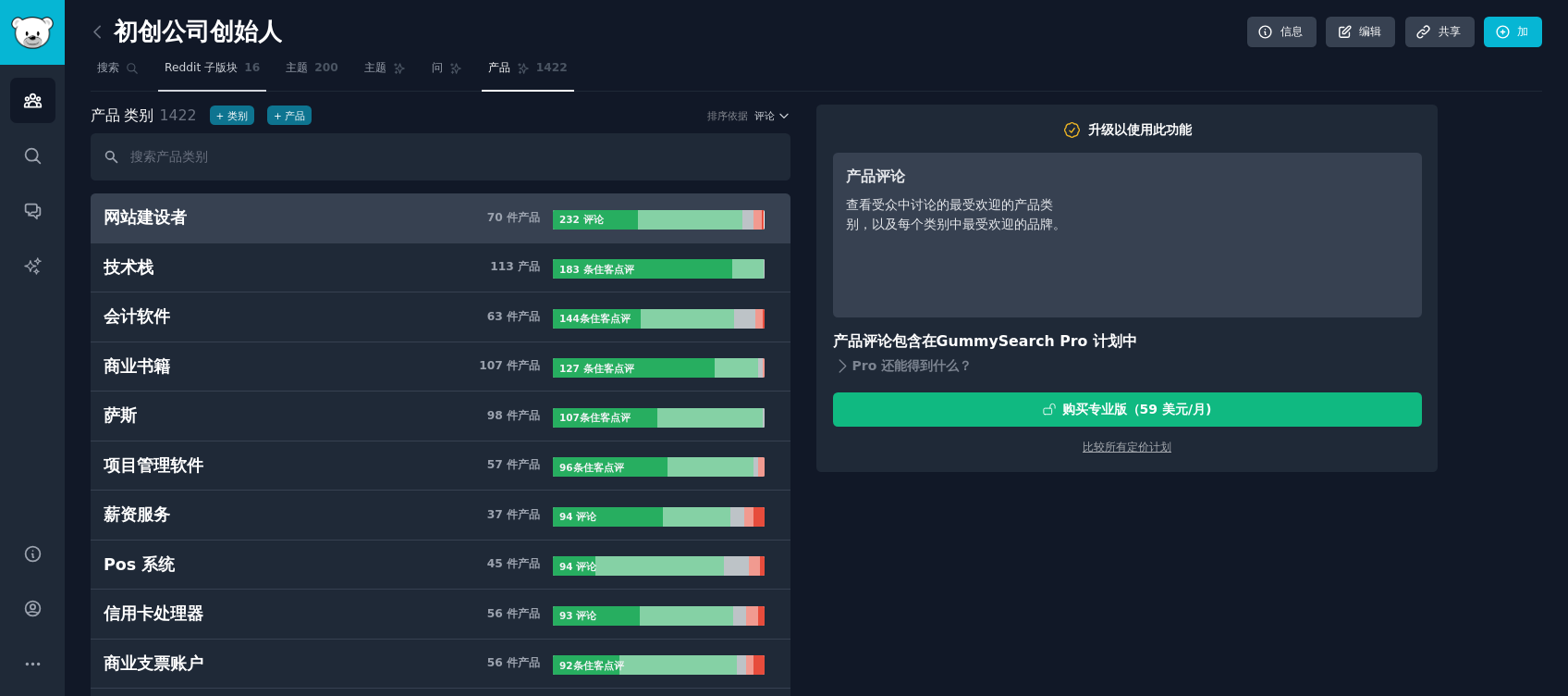
click at [255, 74] on link "Reddit 子版块 16" at bounding box center [211, 72] width 108 height 38
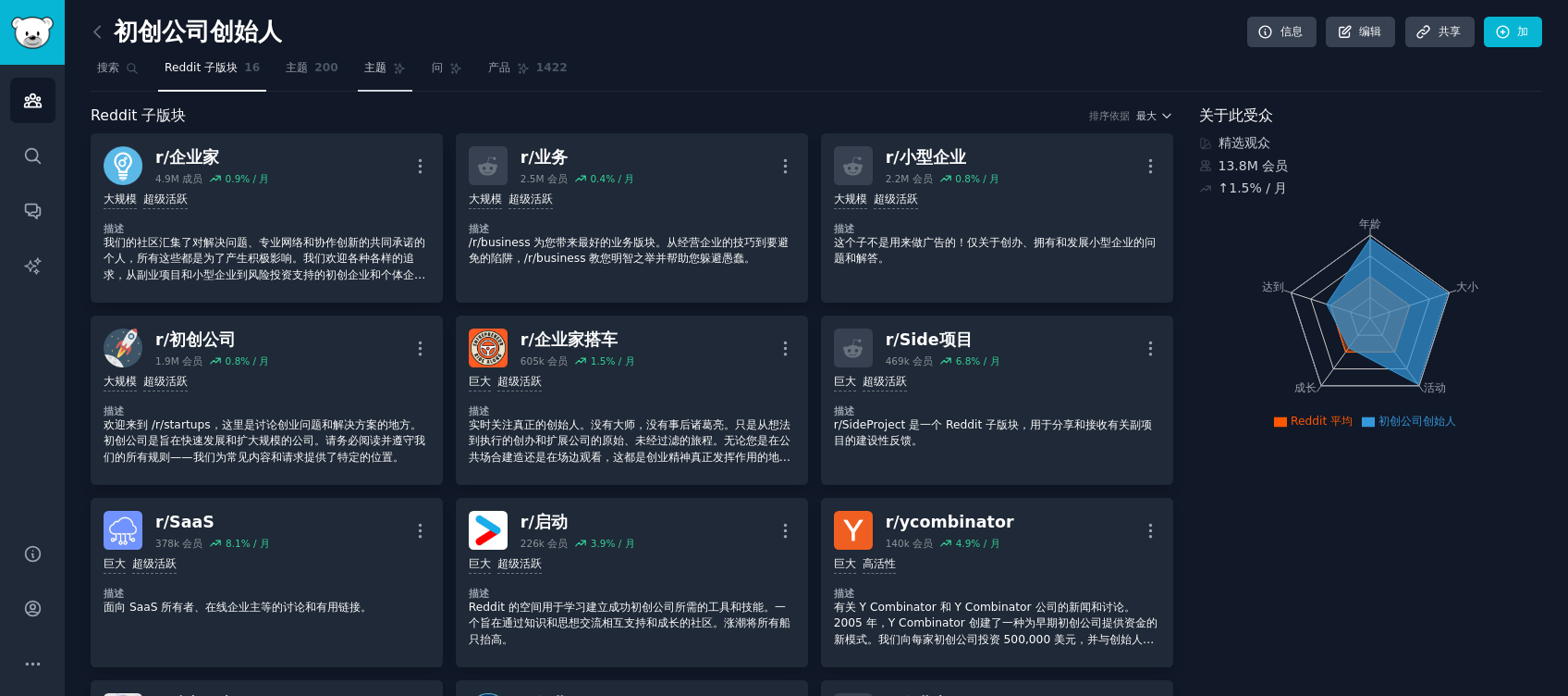
click at [385, 55] on link "主题" at bounding box center [385, 72] width 54 height 38
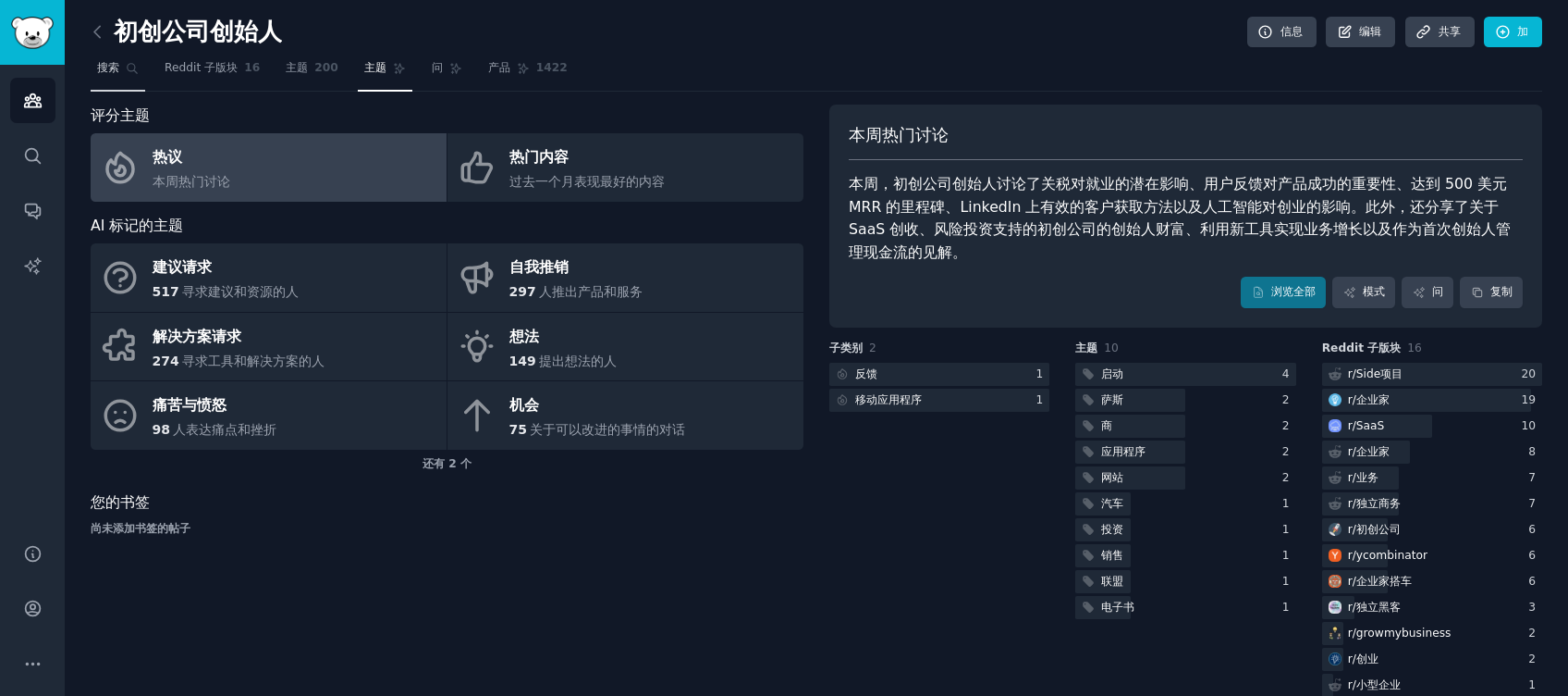
click at [113, 63] on span "搜索" at bounding box center [108, 69] width 23 height 17
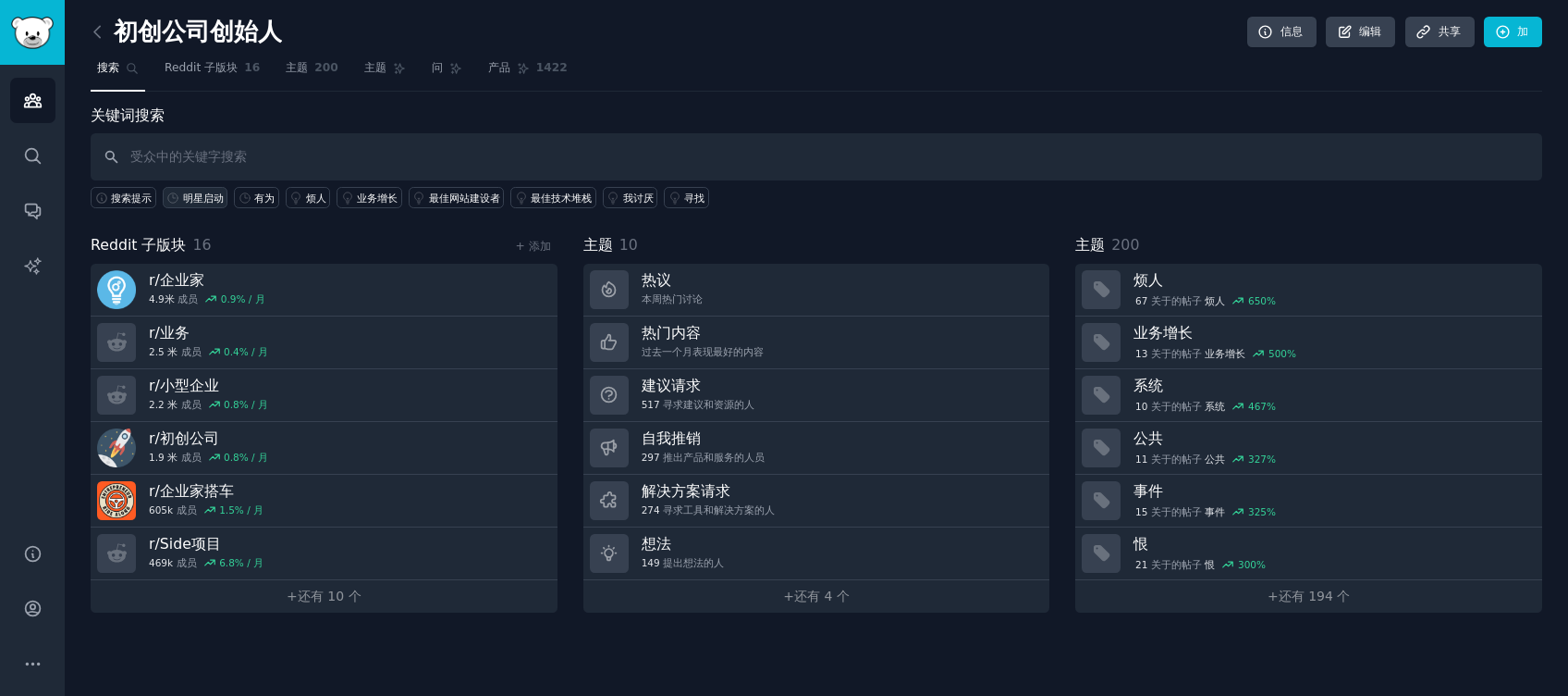
click at [175, 197] on icon at bounding box center [173, 198] width 13 height 13
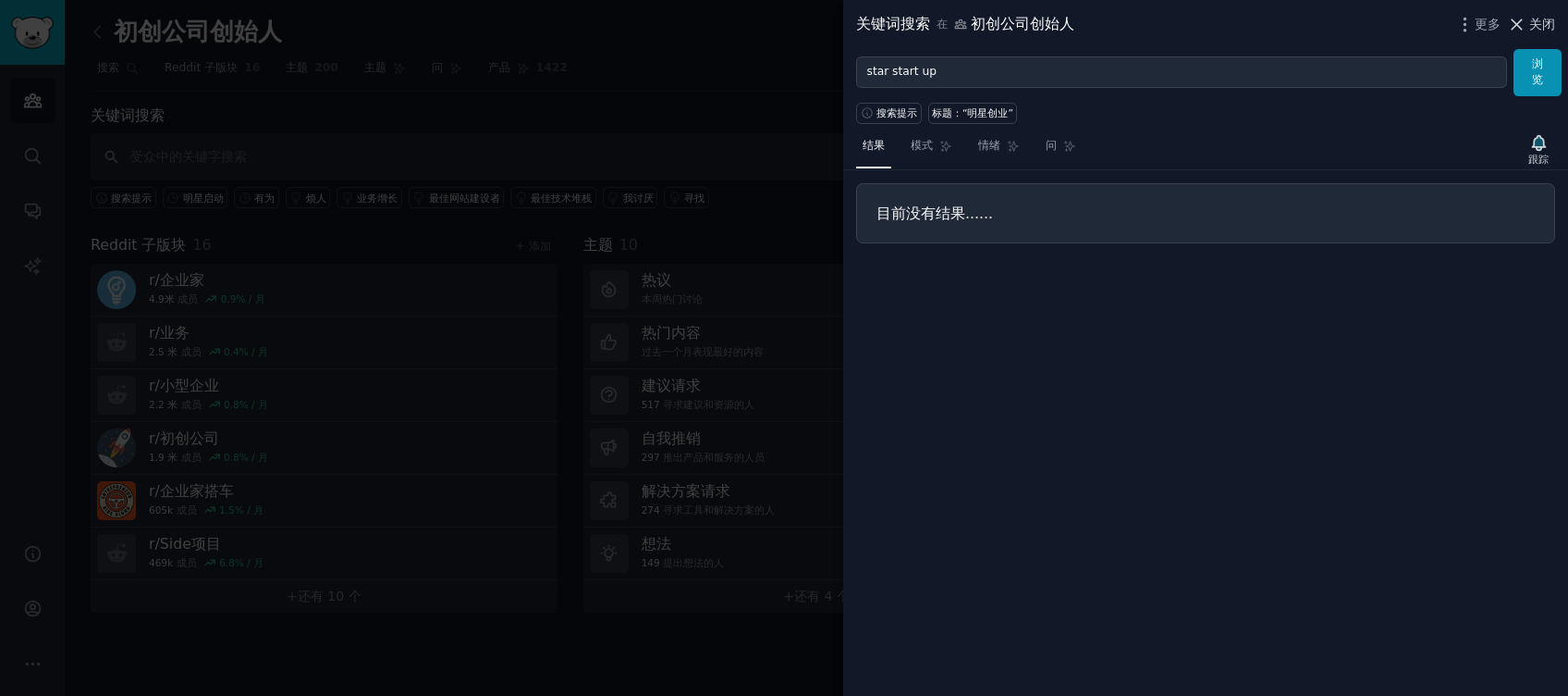
click at [1543, 27] on span "关闭" at bounding box center [1543, 24] width 26 height 20
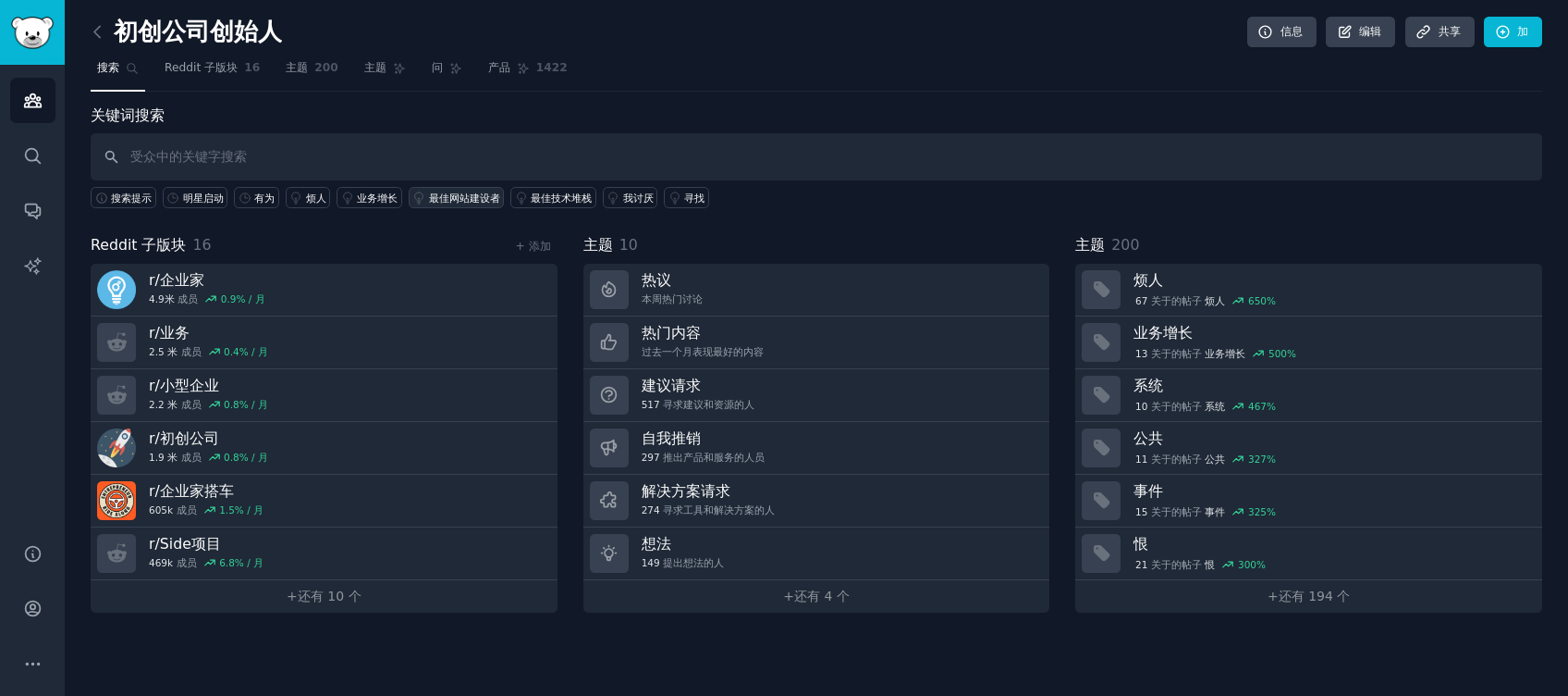
click at [449, 193] on div "最佳网站建设者" at bounding box center [465, 198] width 71 height 13
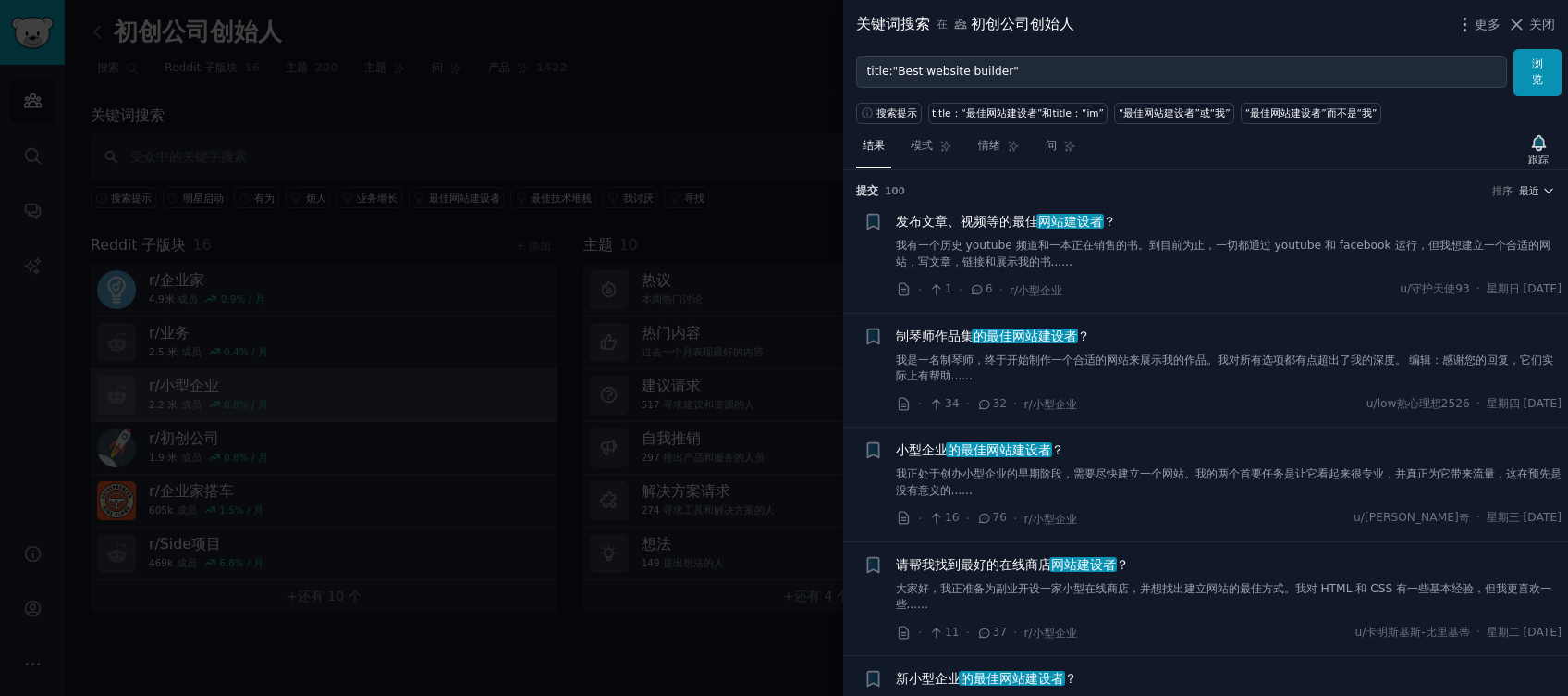
click at [1534, 23] on span "关闭" at bounding box center [1543, 24] width 26 height 20
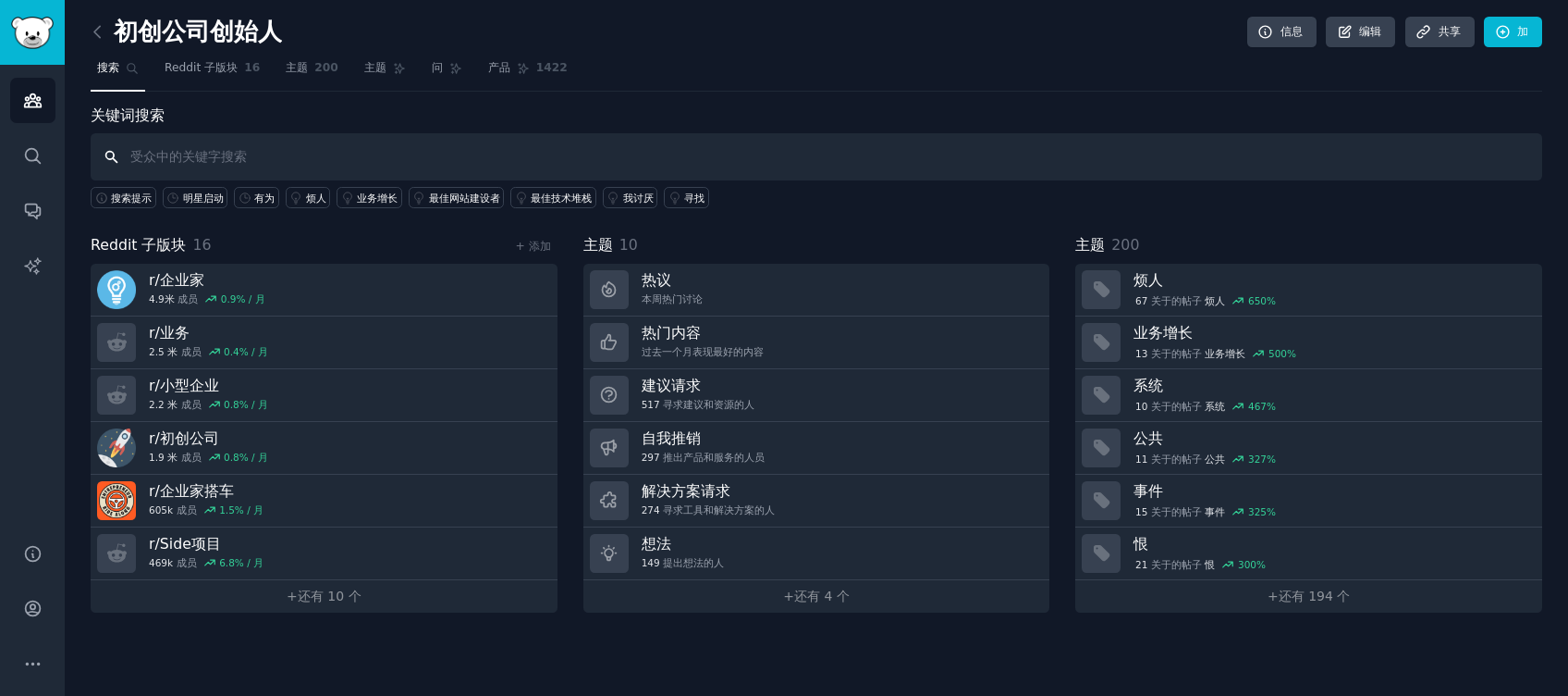
click at [345, 176] on input "text" at bounding box center [817, 157] width 1452 height 47
type input "stripe"
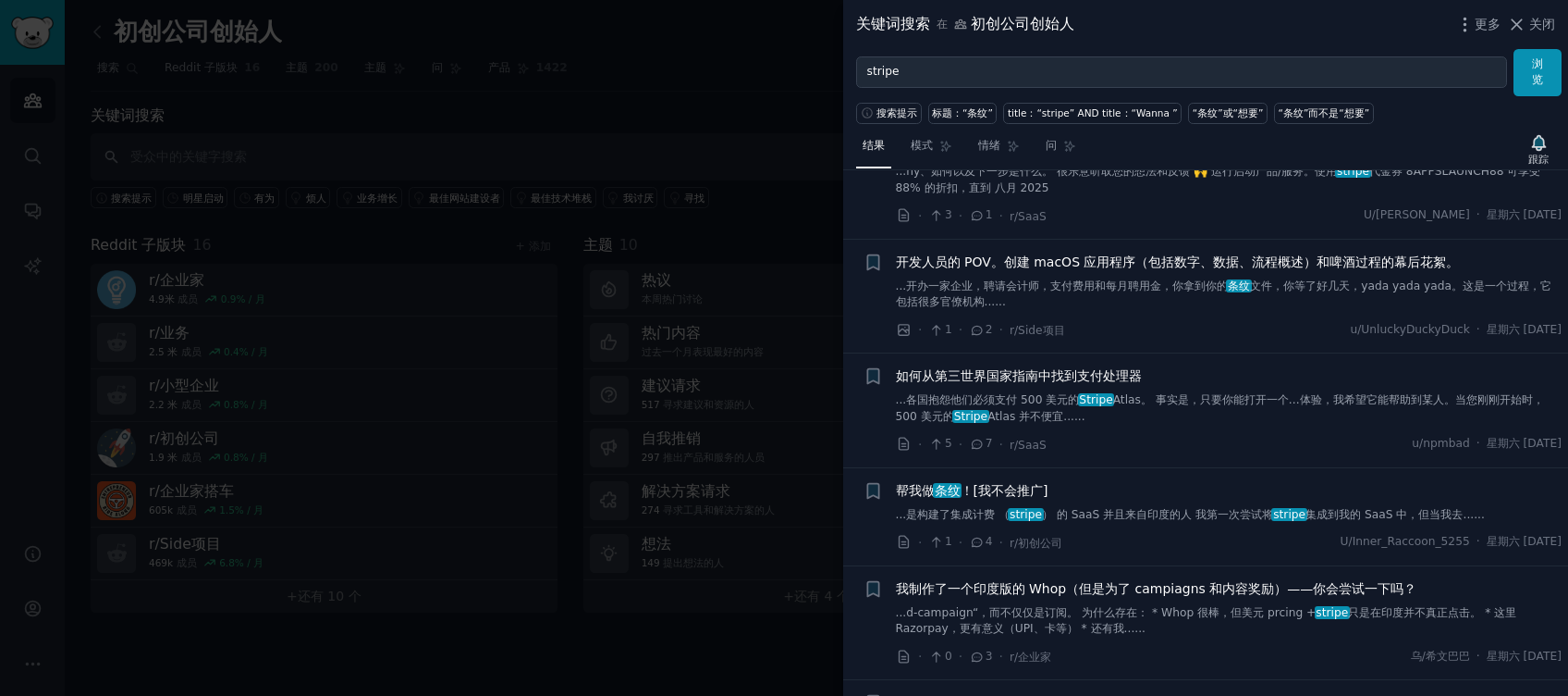
scroll to position [1850, 0]
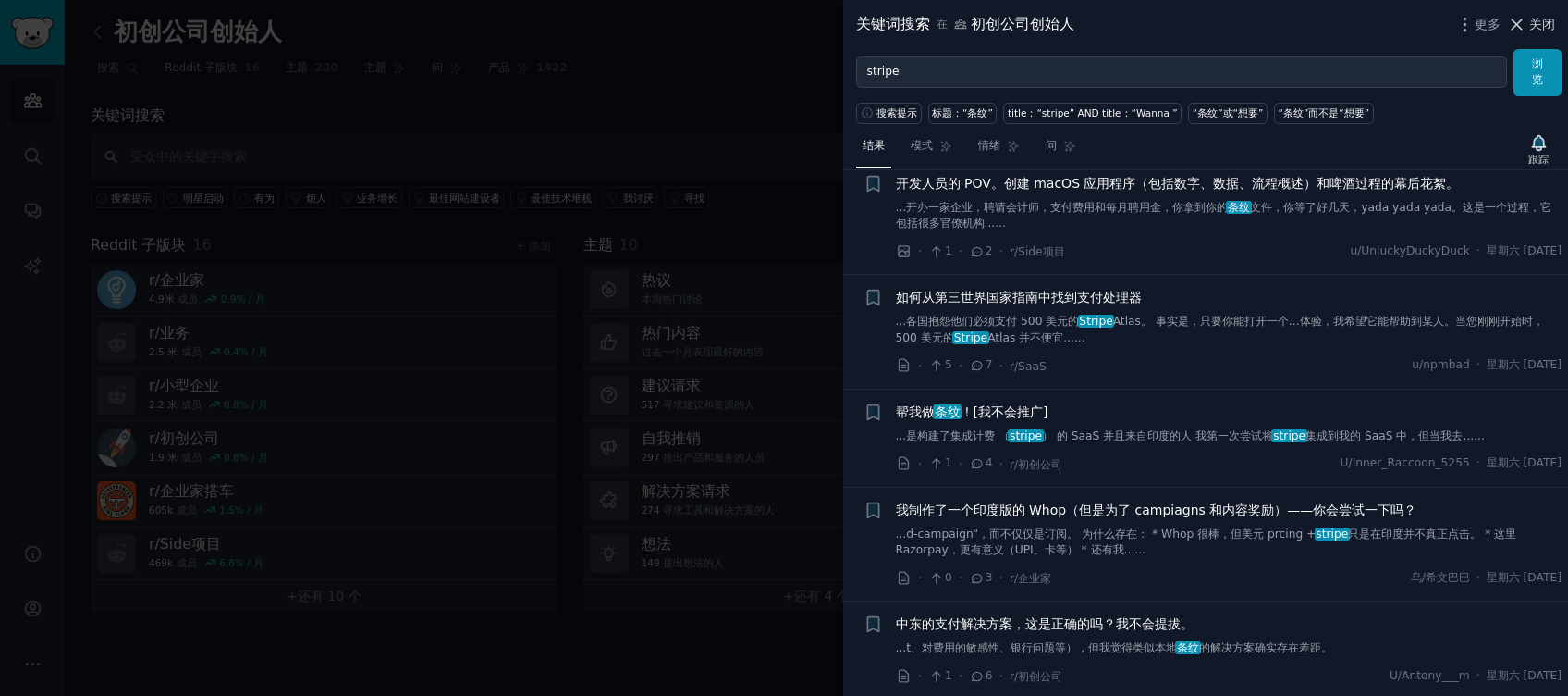
click at [1545, 19] on span "关闭" at bounding box center [1543, 24] width 26 height 20
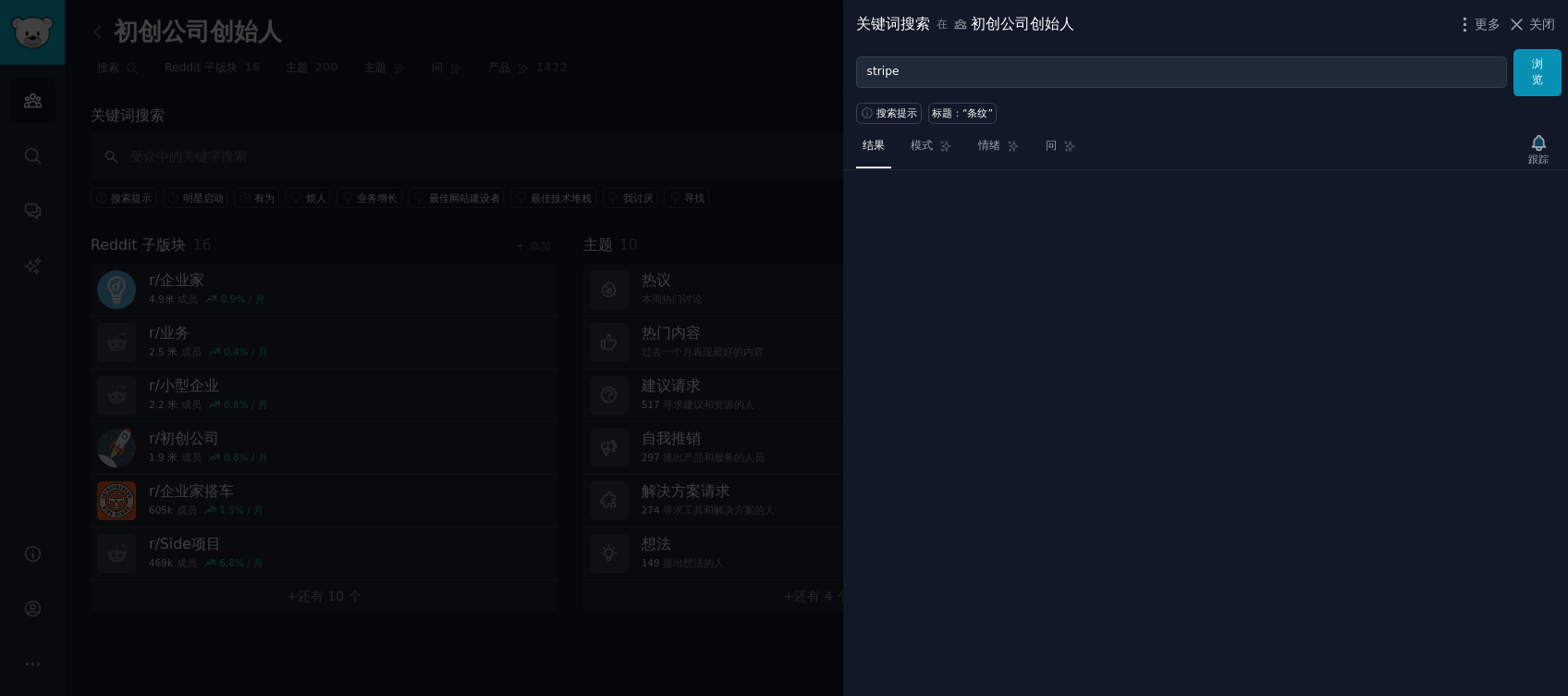
click at [1538, 18] on span "关闭" at bounding box center [1543, 24] width 26 height 20
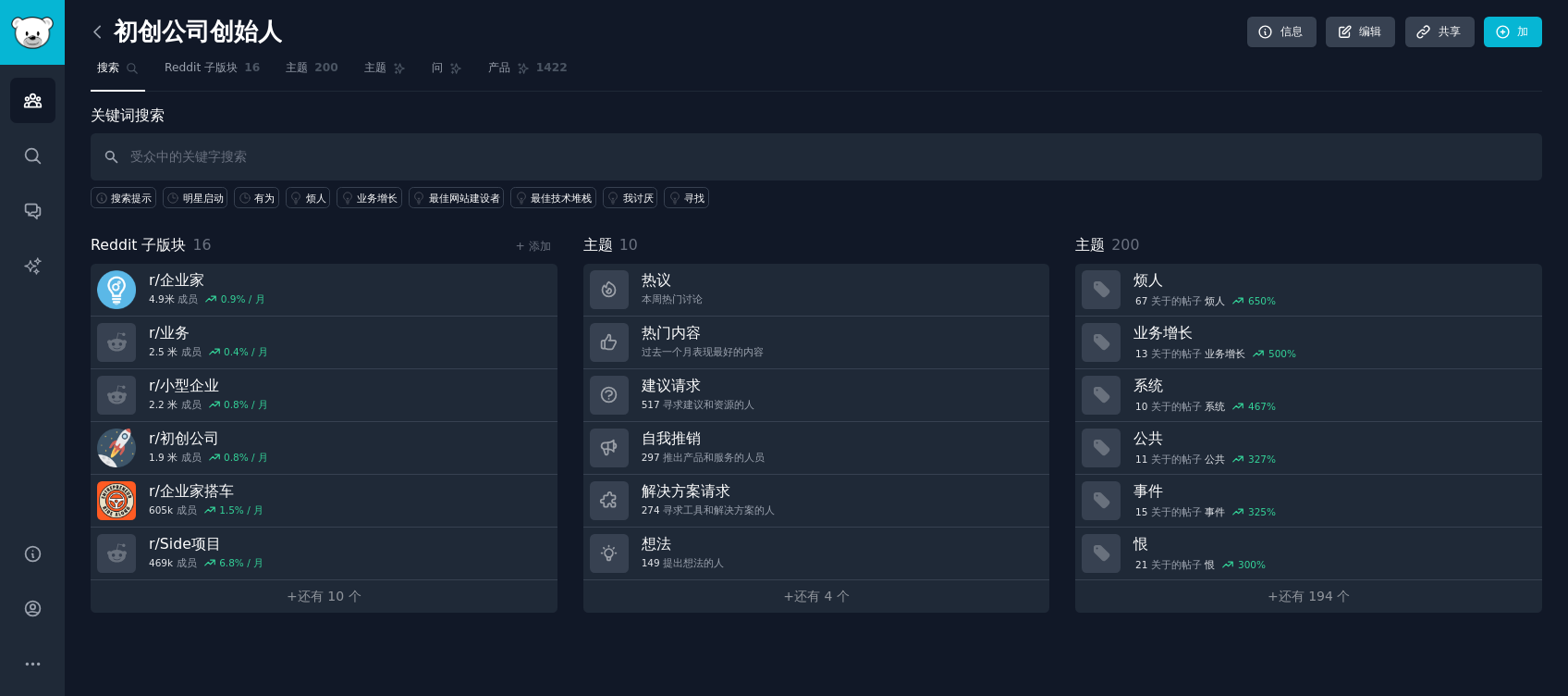
click at [97, 38] on icon at bounding box center [98, 32] width 20 height 20
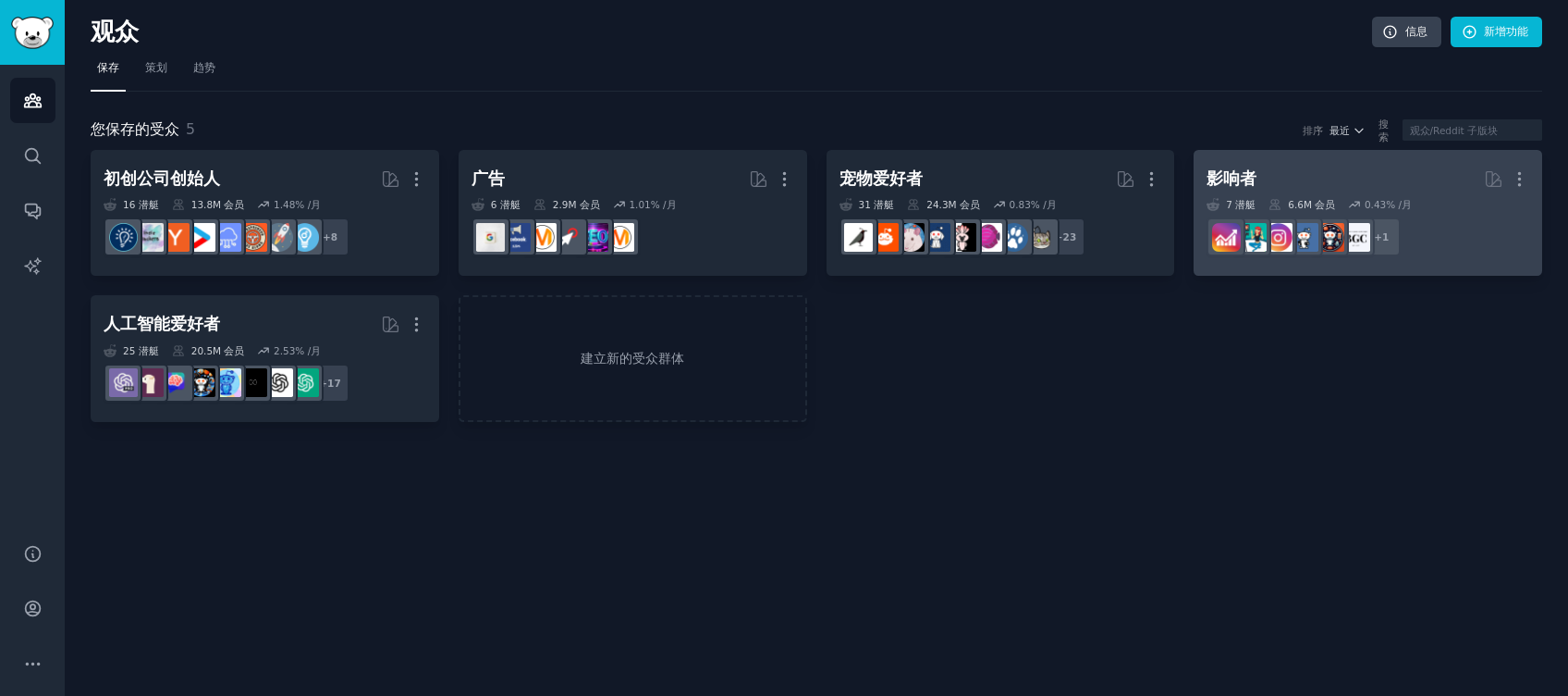
click at [1294, 193] on h2 "影响者 更多" at bounding box center [1368, 178] width 323 height 32
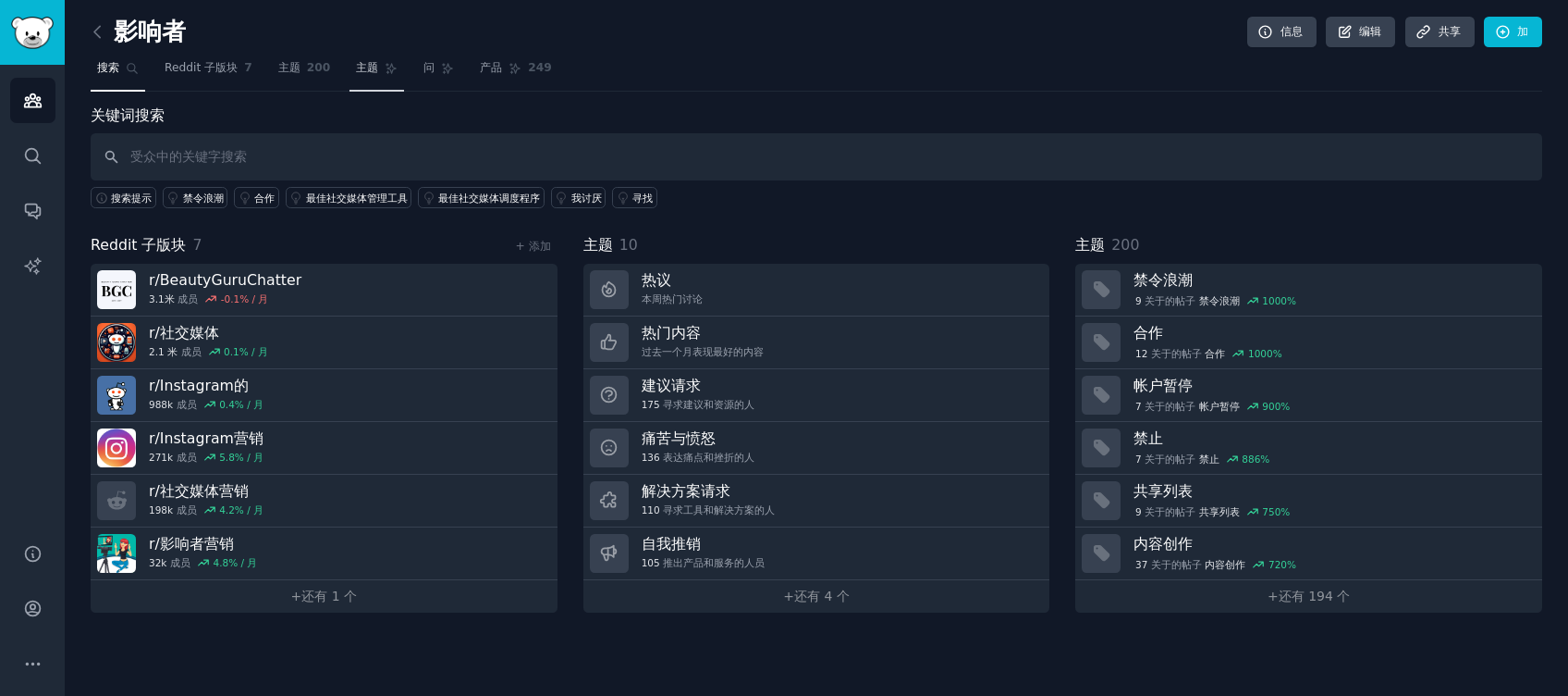
click at [365, 71] on span "主题" at bounding box center [367, 69] width 23 height 17
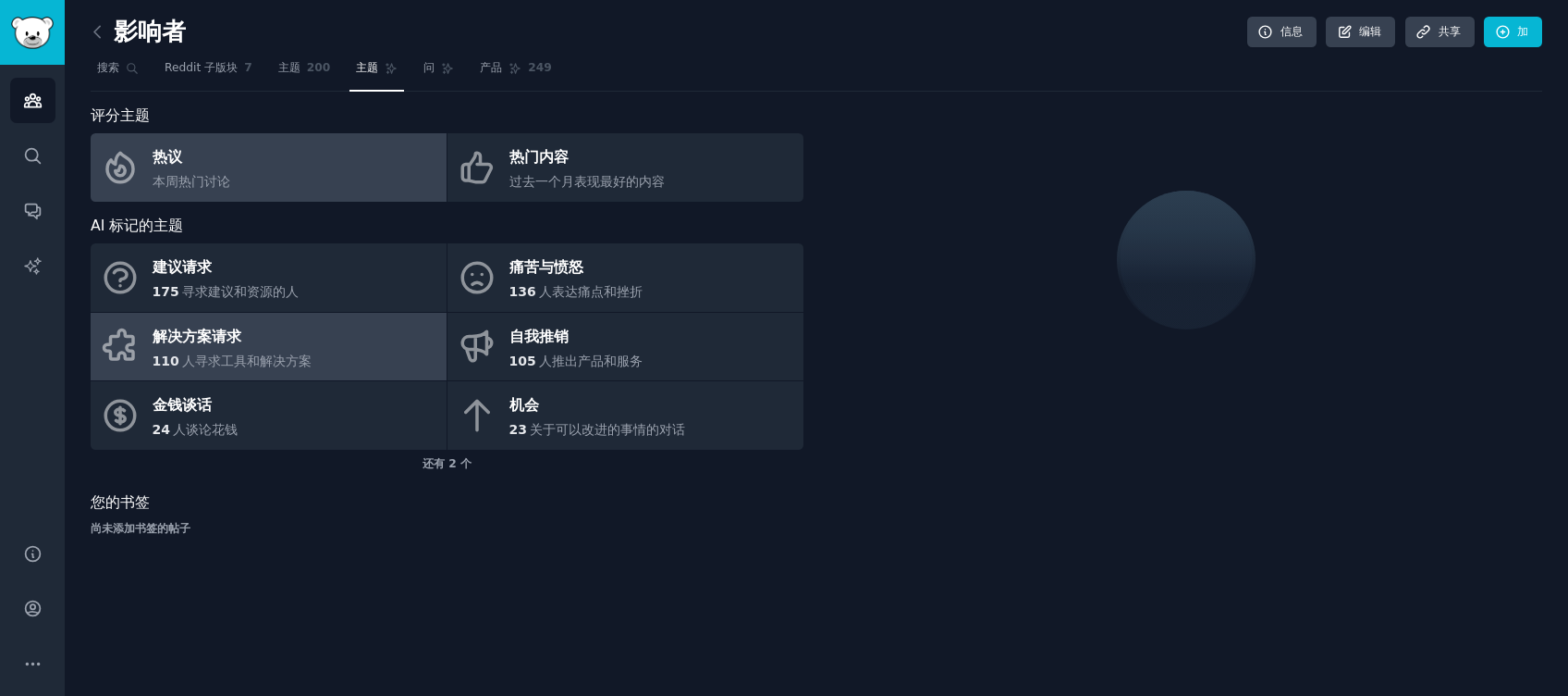
click at [362, 345] on link "解决方案请求 110 人寻求工具和解决方案" at bounding box center [269, 347] width 356 height 69
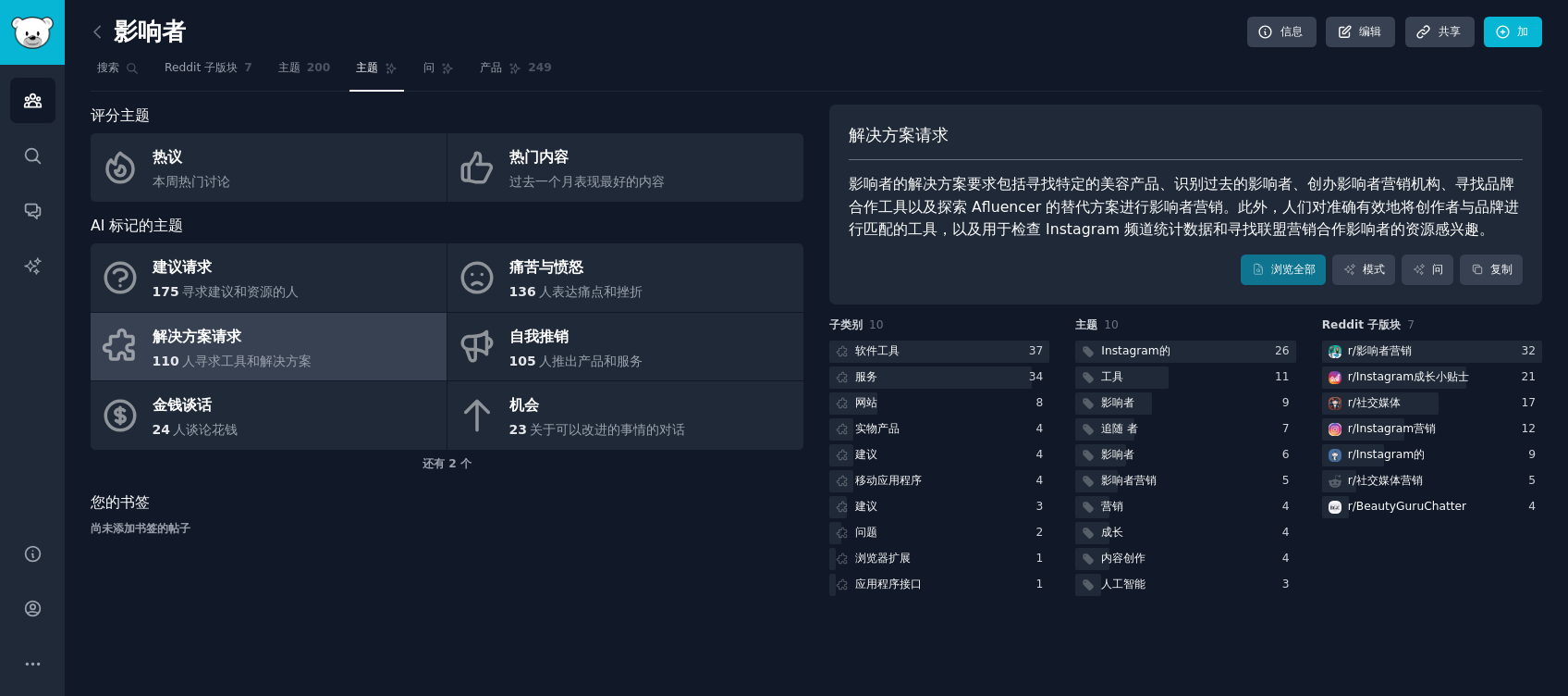
click at [1324, 224] on div "影响者的解决方案要求包括寻找特定的美容产品、识别过去的影响者、创办影响者营销机构、寻找品牌合作工具以及探索 Afluencer 的替代方案进行影响者营销。此外…" at bounding box center [1186, 207] width 674 height 69
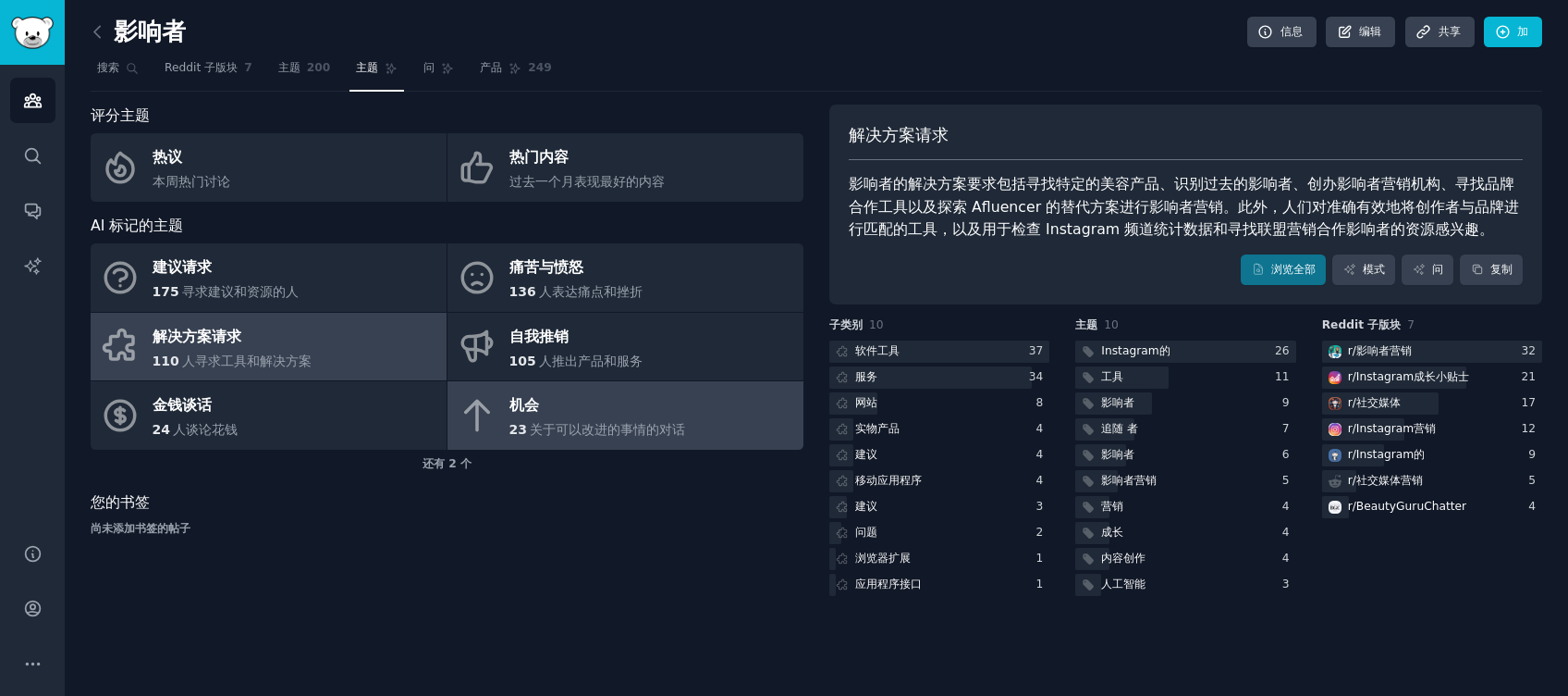
click at [651, 411] on div "机会" at bounding box center [598, 407] width 177 height 30
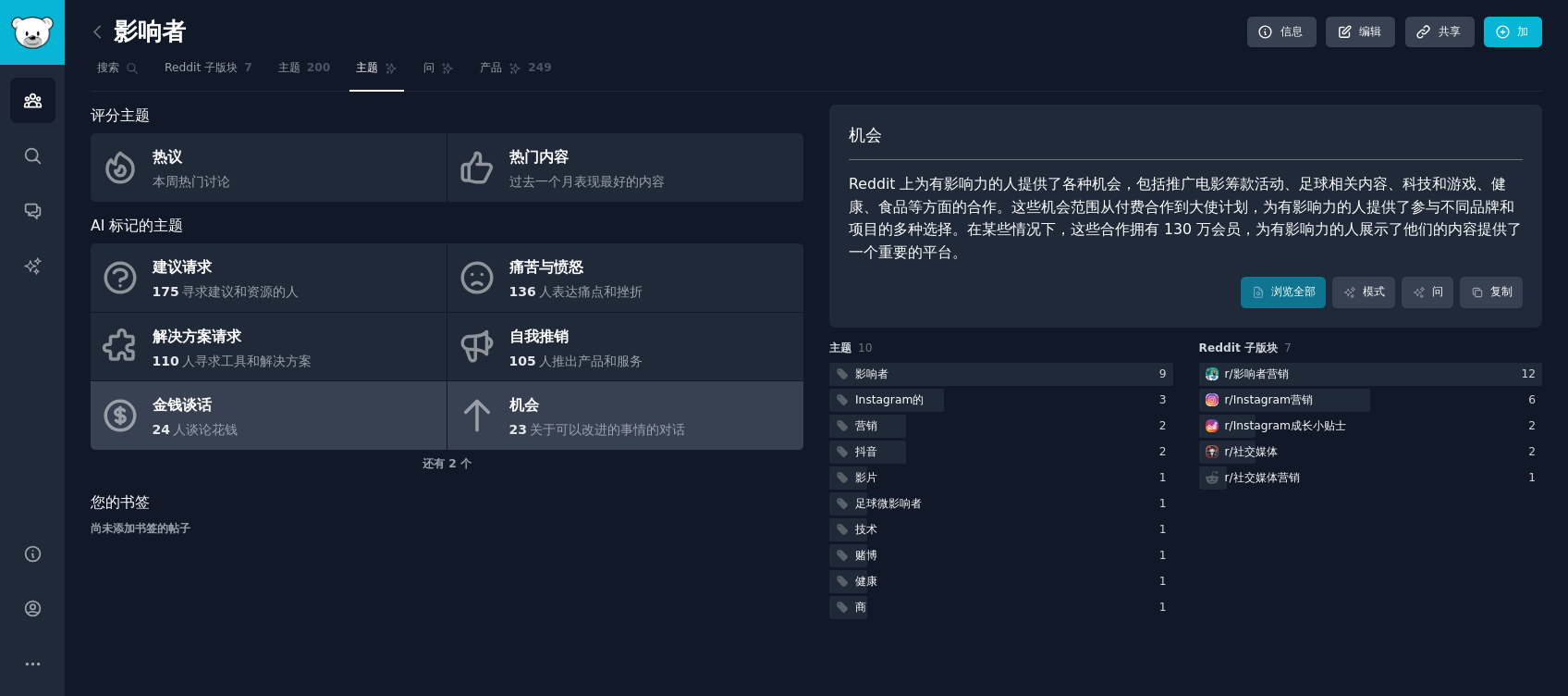
click at [259, 409] on link "金钱谈话 24 人谈论花钱" at bounding box center [269, 415] width 356 height 69
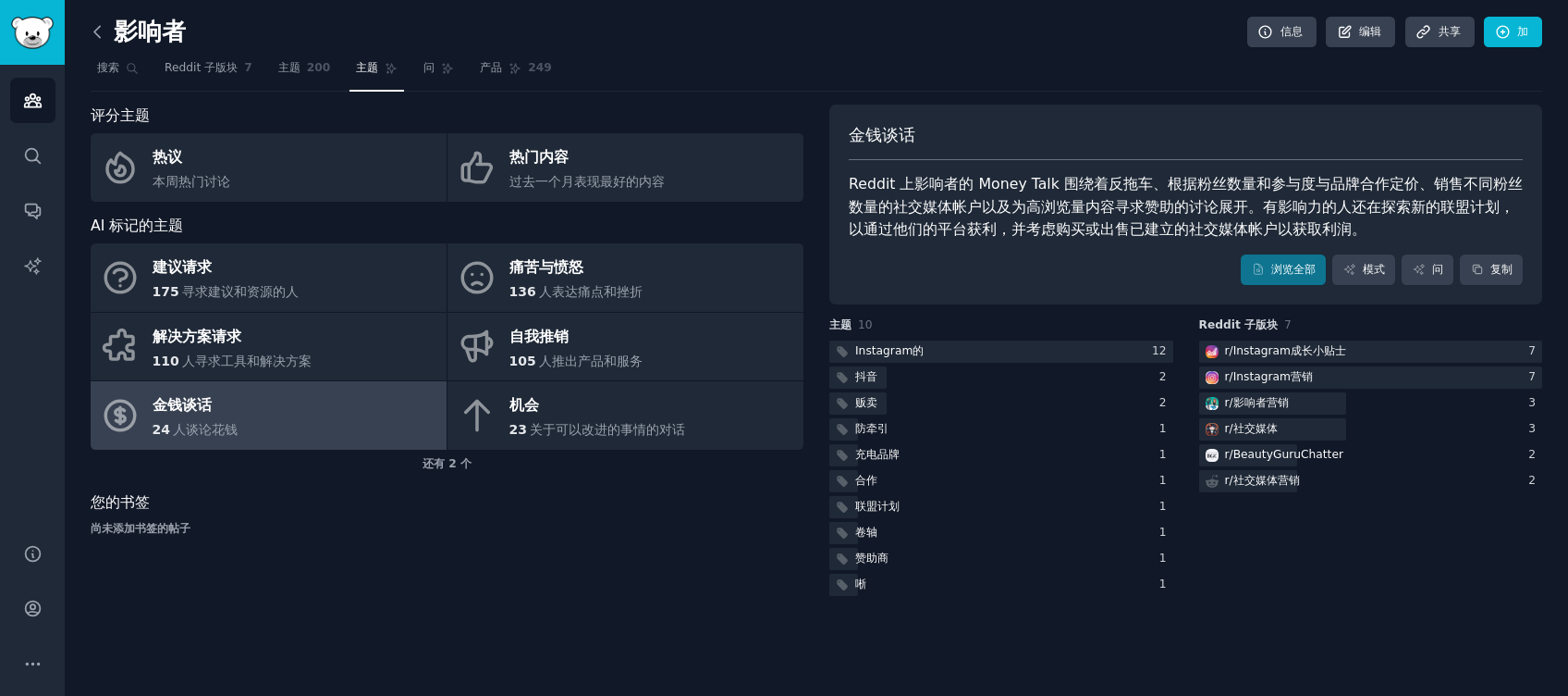
click at [91, 34] on icon at bounding box center [98, 32] width 20 height 20
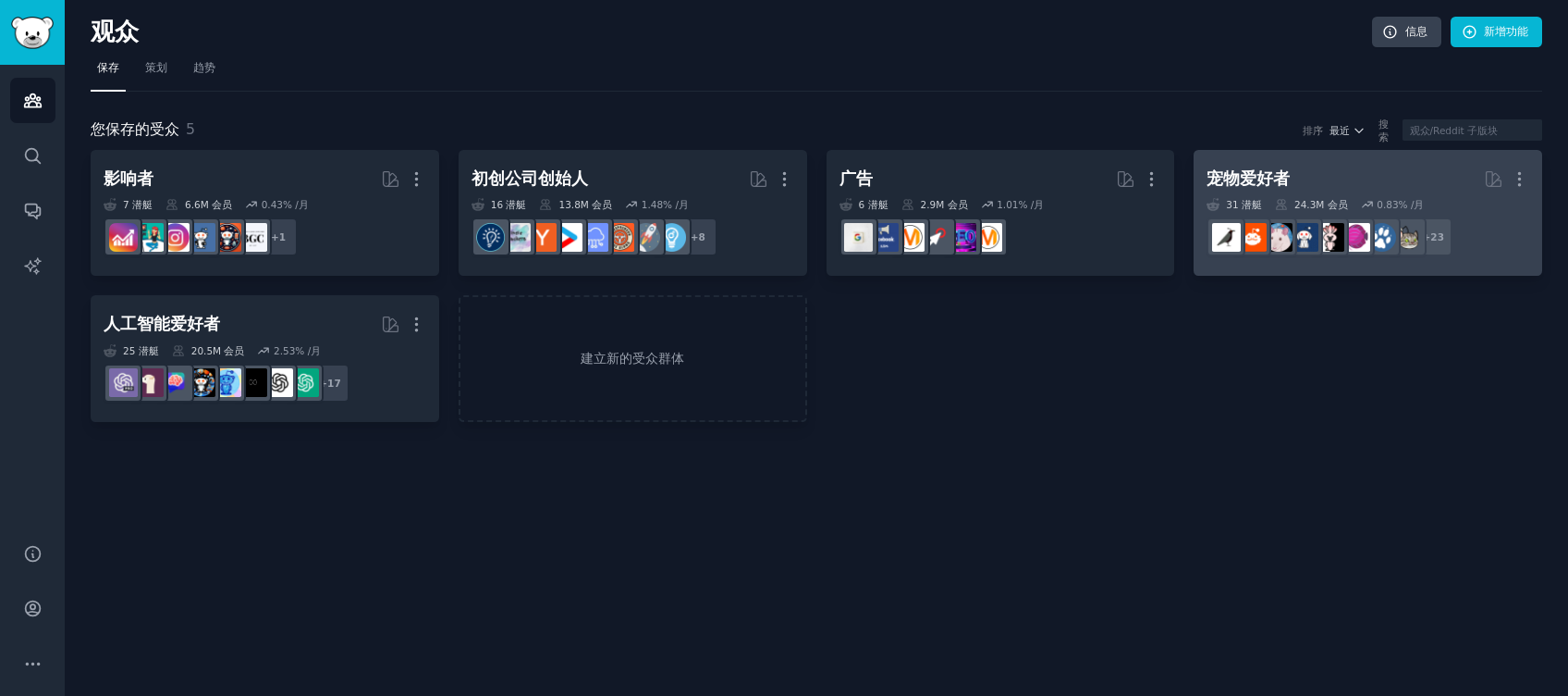
click at [1346, 177] on h2 "宠物爱好者 更多" at bounding box center [1368, 178] width 323 height 32
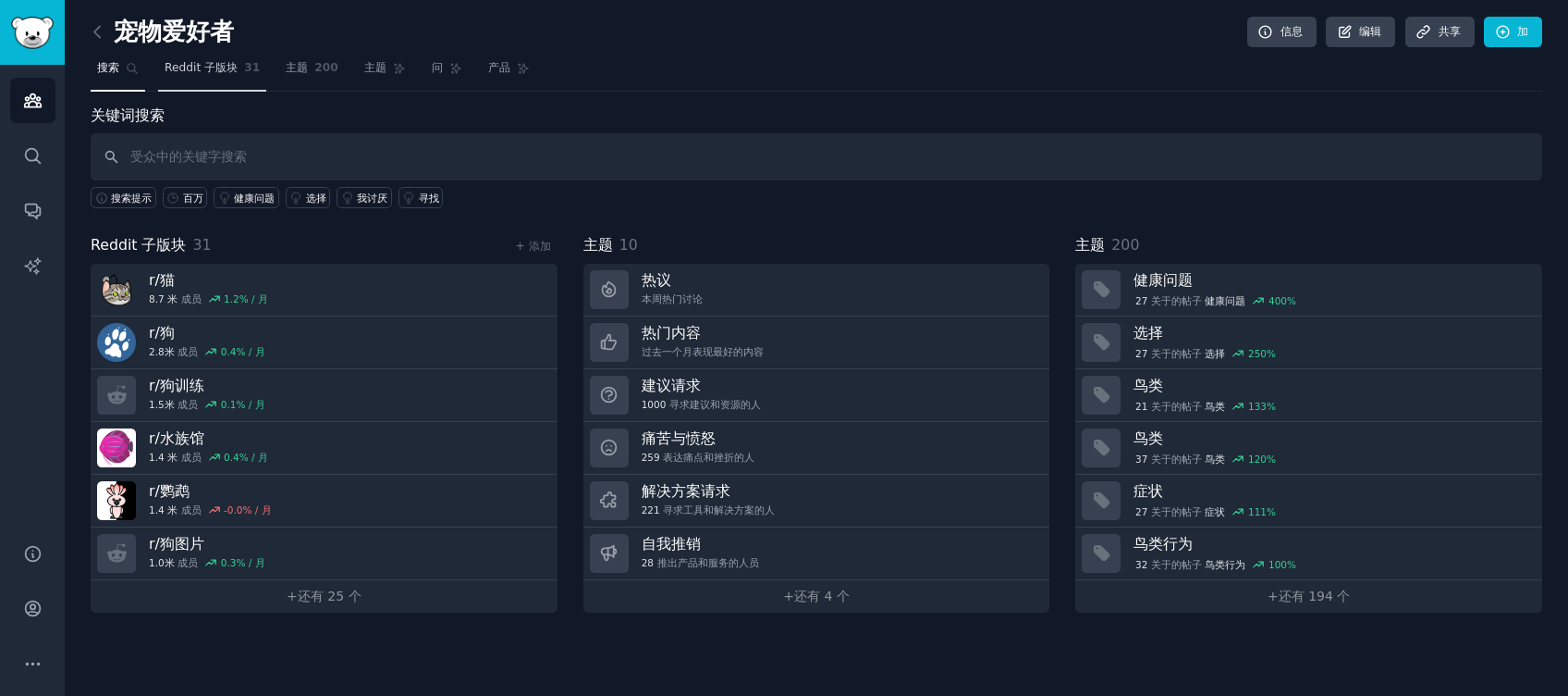
click at [213, 70] on span "Reddit 子版块" at bounding box center [201, 69] width 73 height 17
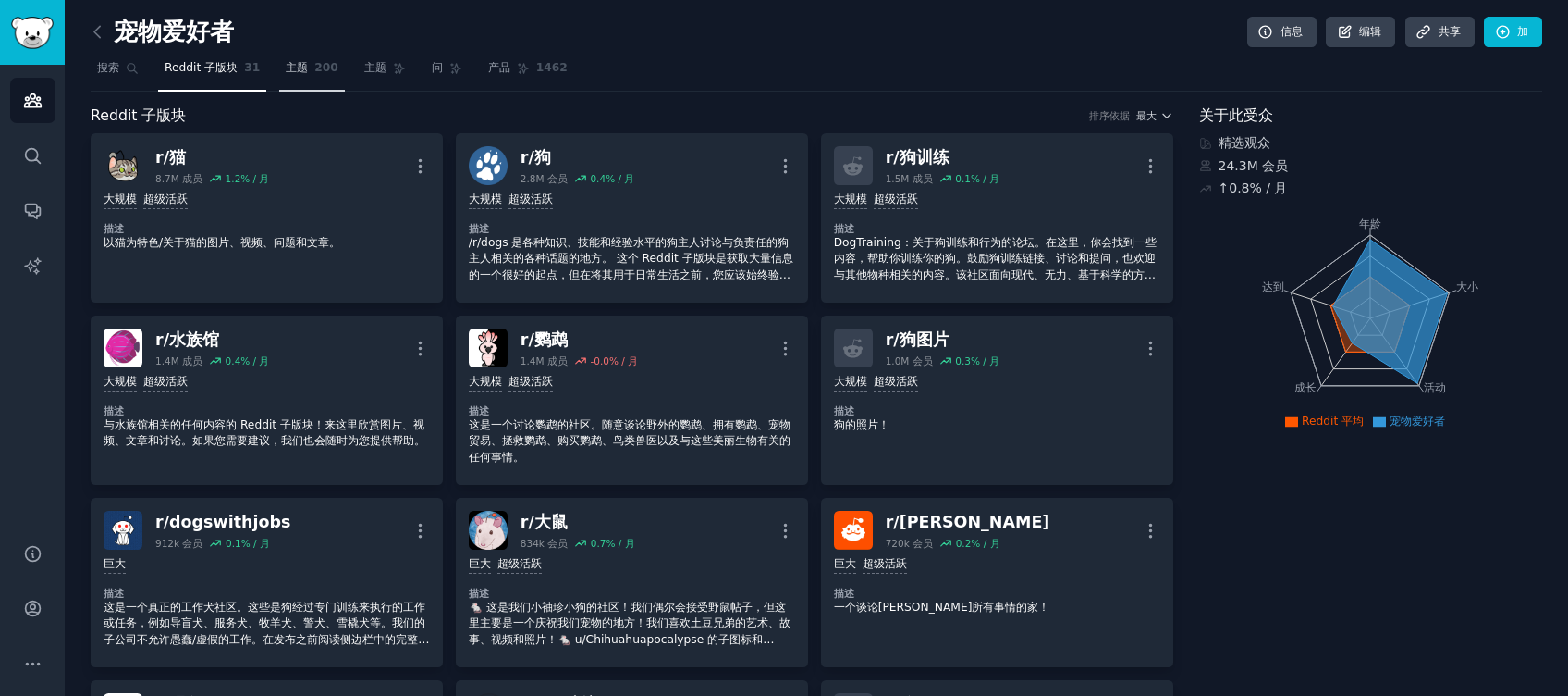
click at [315, 65] on span "200" at bounding box center [327, 69] width 24 height 17
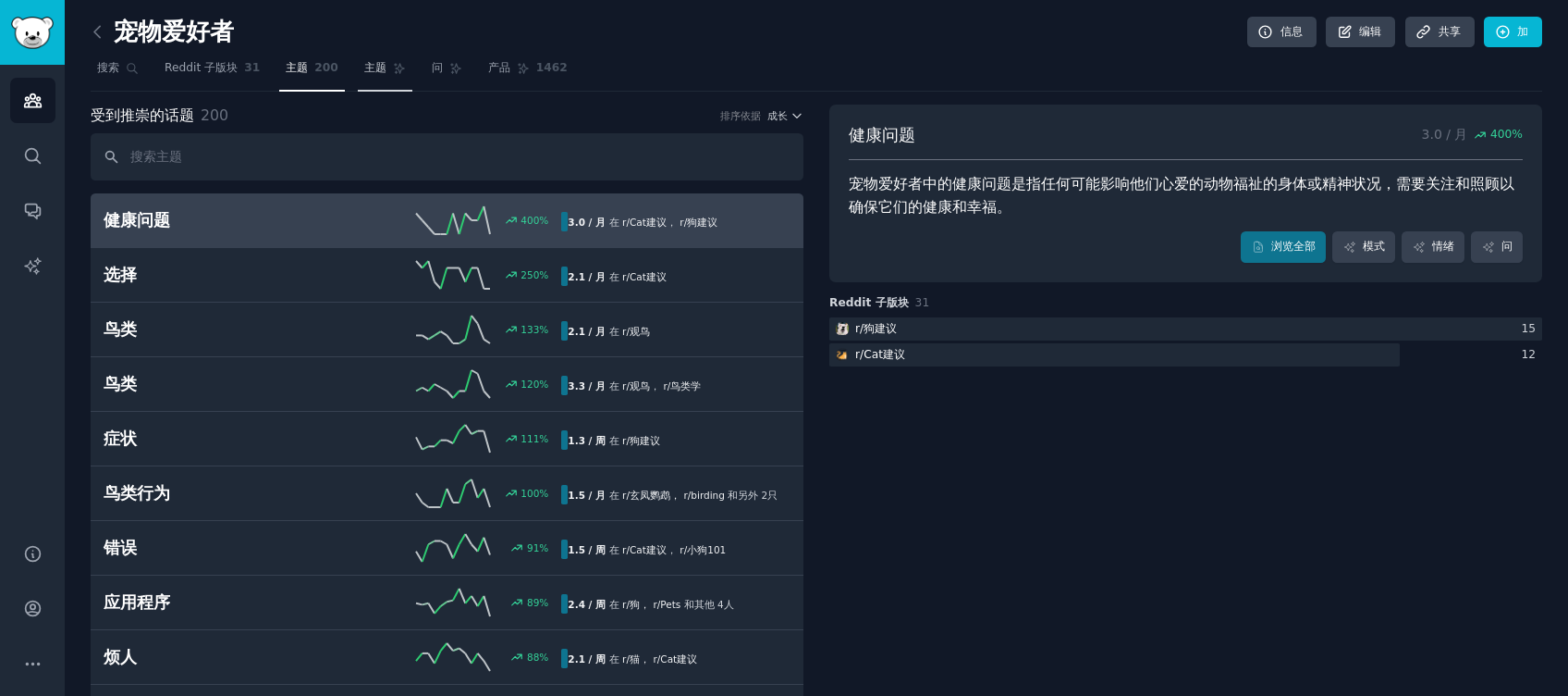
click at [377, 79] on link "主题" at bounding box center [385, 72] width 54 height 38
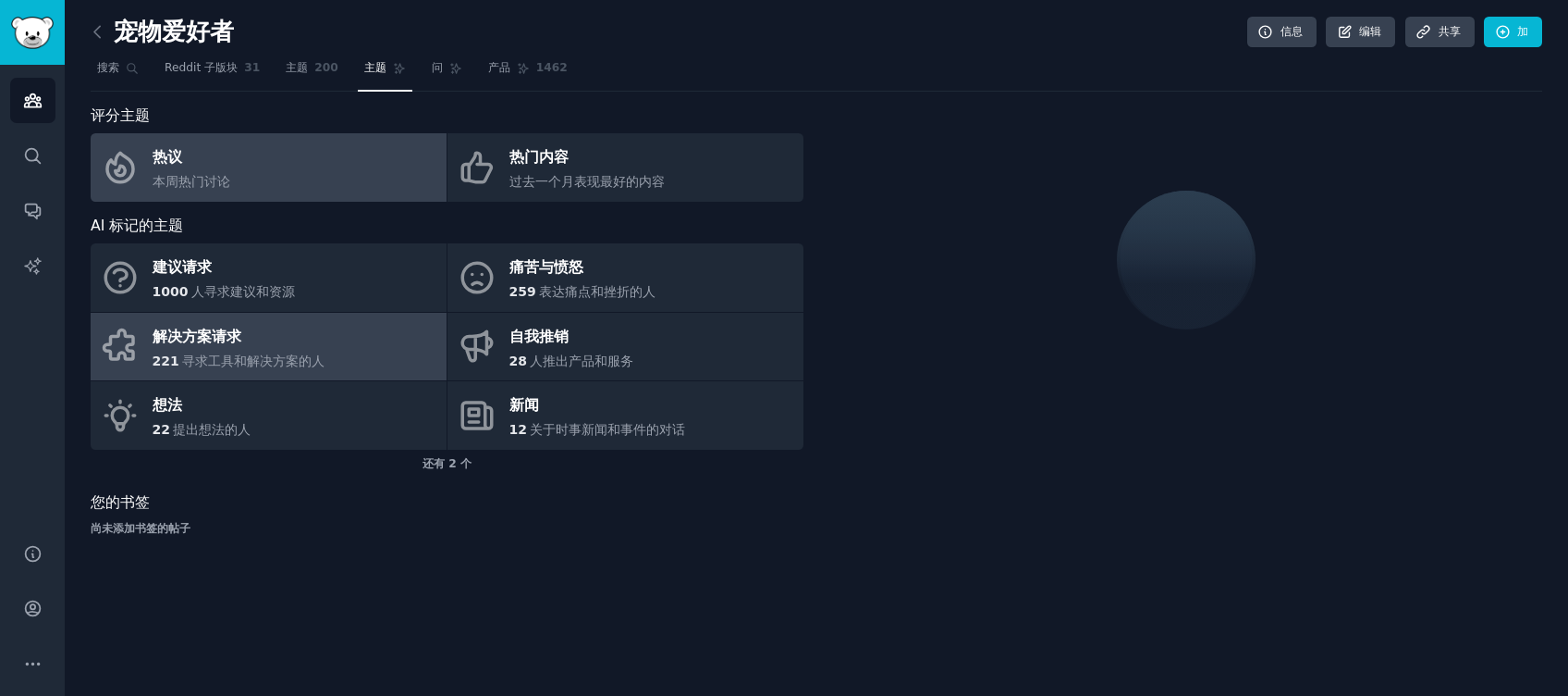
click at [280, 372] on link "解决方案请求 221 寻求工具和解决方案的人" at bounding box center [269, 347] width 356 height 69
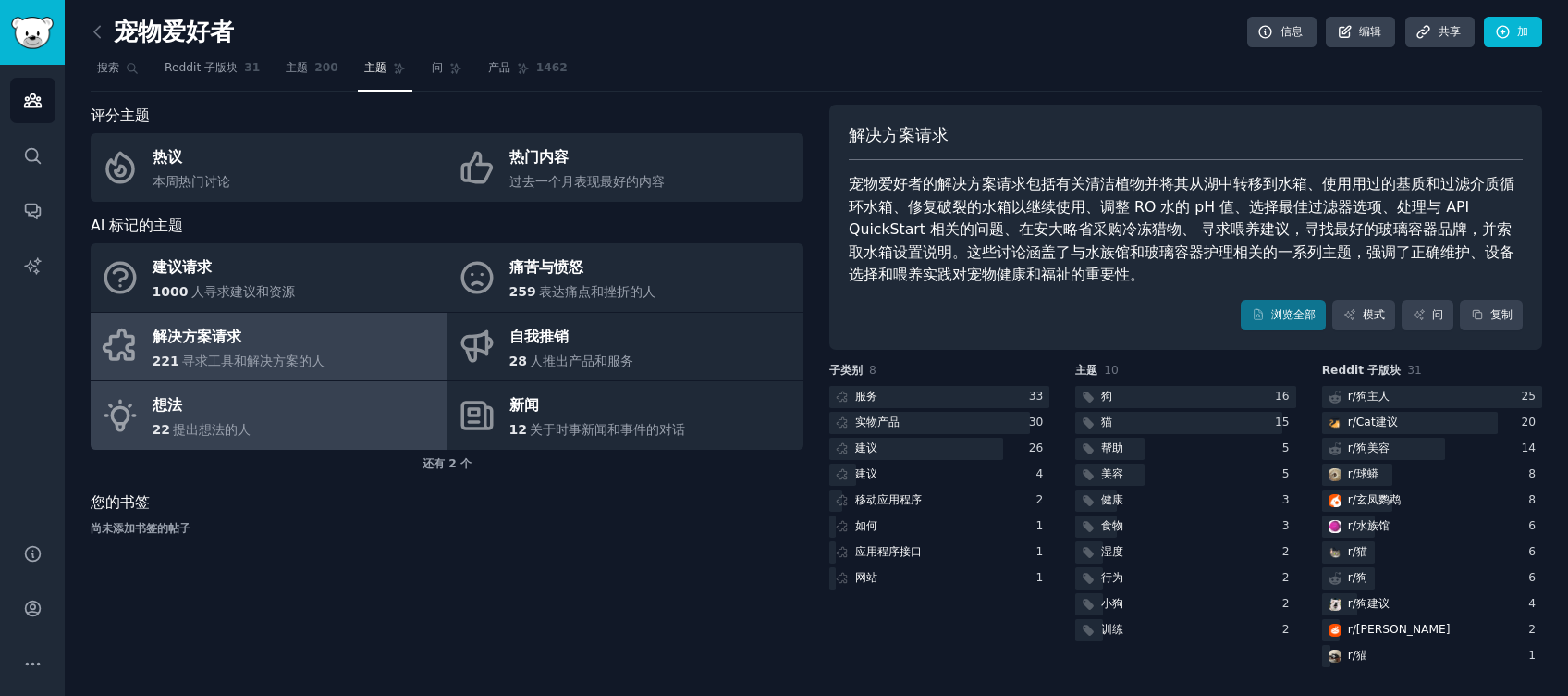
click at [284, 438] on link "想法 22 提出想法的人" at bounding box center [269, 415] width 356 height 69
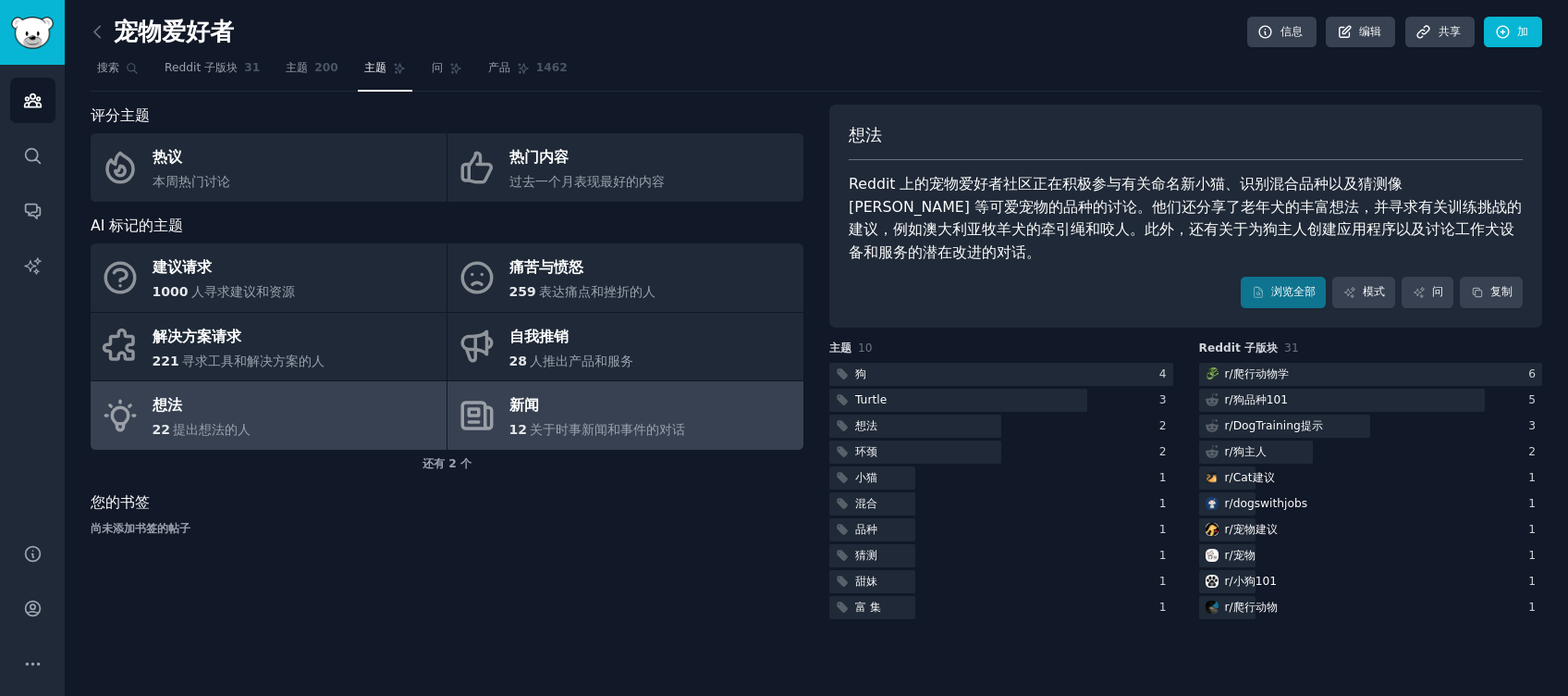
click at [518, 438] on div "12 关于时事新闻和事件的对话" at bounding box center [598, 429] width 177 height 20
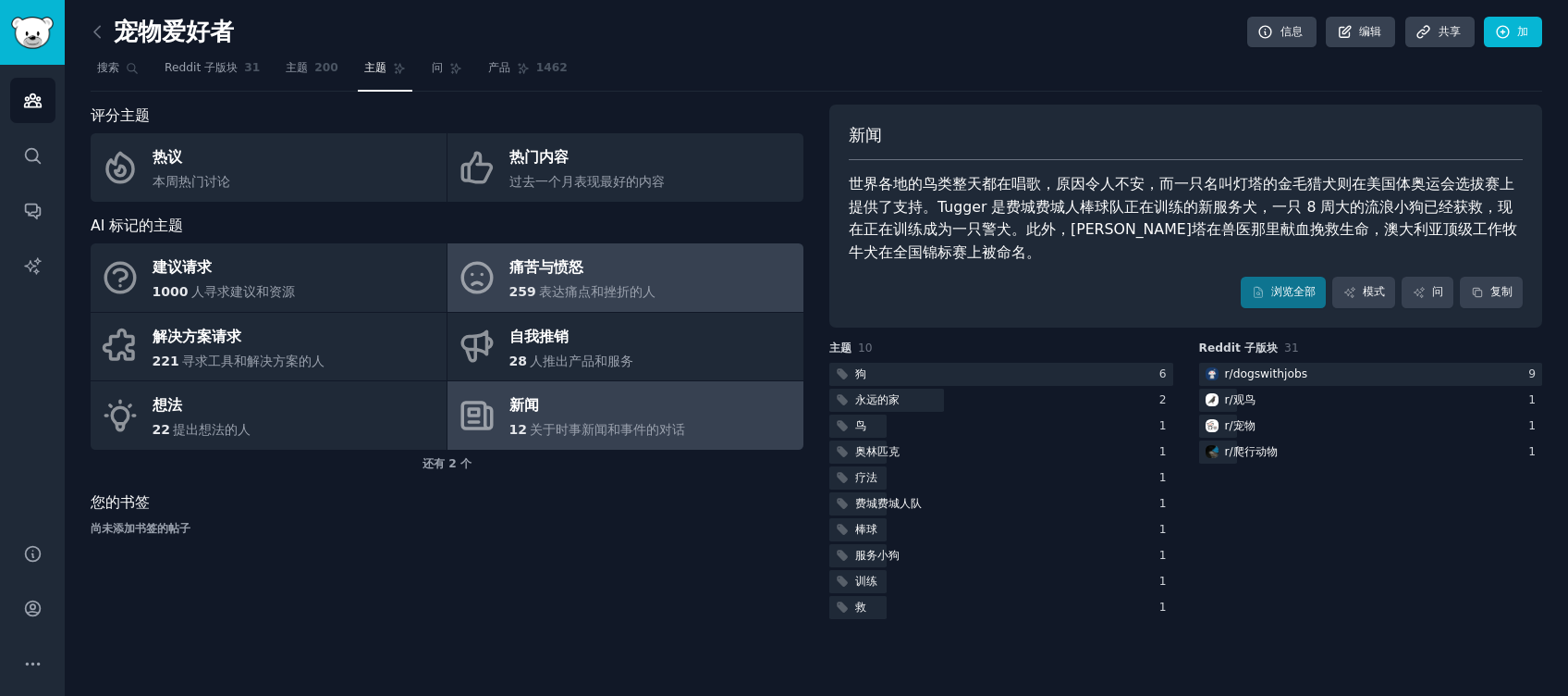
click at [649, 296] on span "表达痛点和挫折的人" at bounding box center [597, 291] width 116 height 15
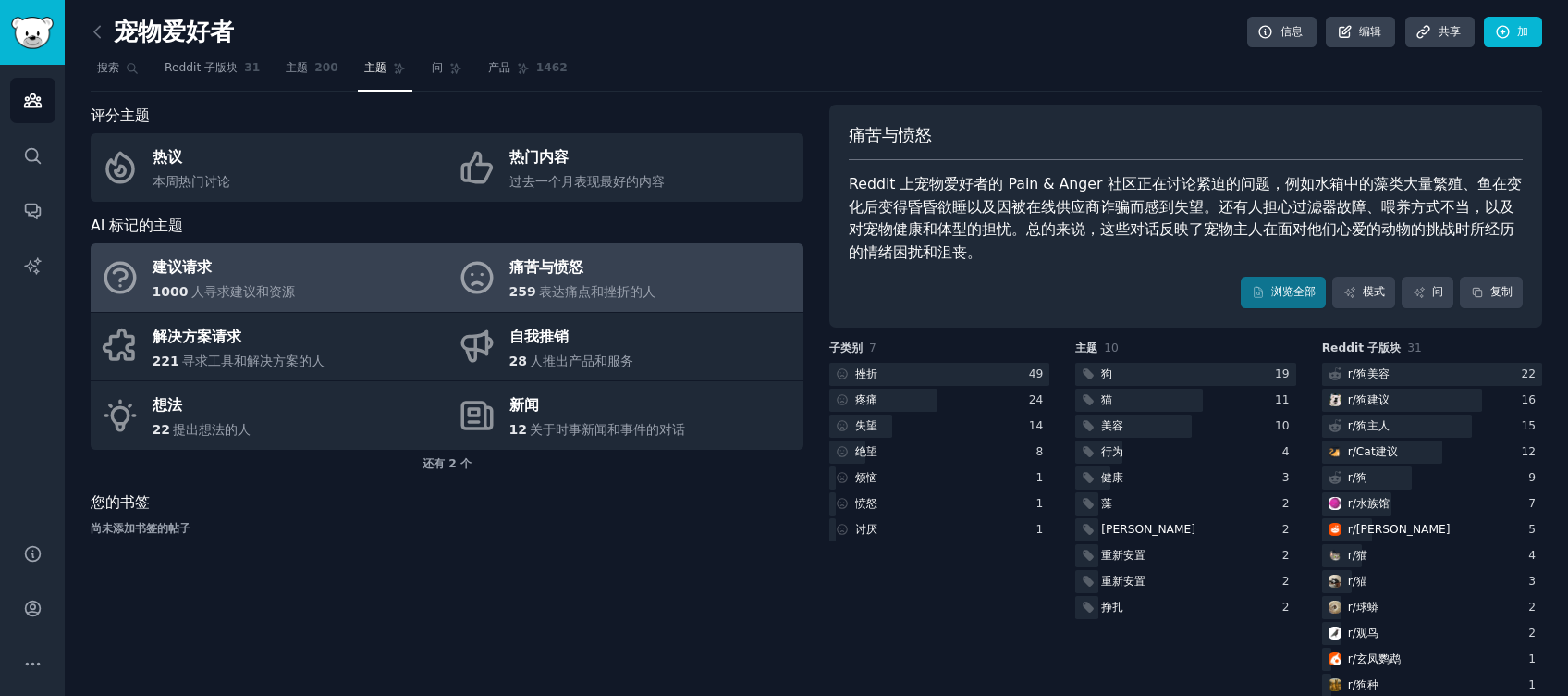
click at [313, 301] on link "建议请求 1000 人寻求建议和资源" at bounding box center [269, 277] width 356 height 69
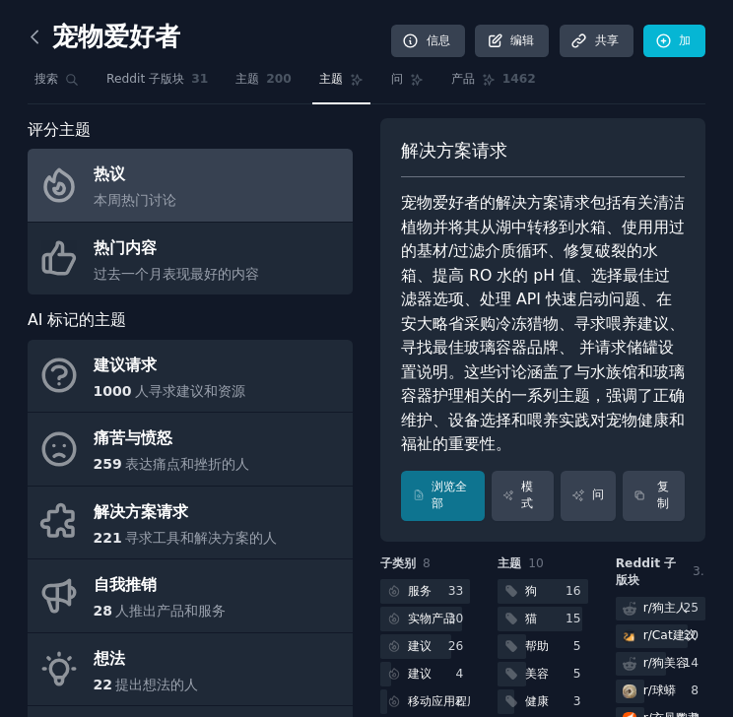
click at [29, 36] on icon at bounding box center [35, 37] width 21 height 21
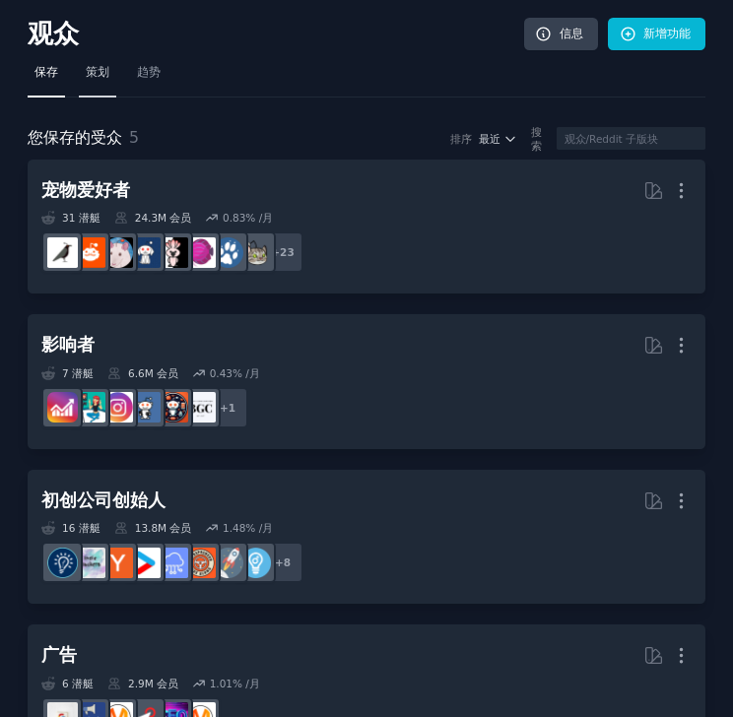
click at [111, 83] on link "策划" at bounding box center [97, 77] width 37 height 40
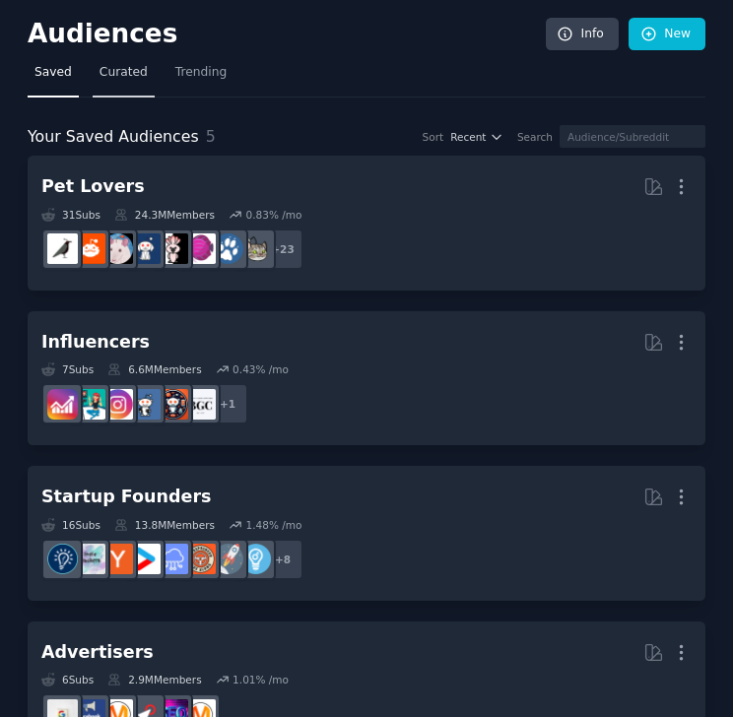
click at [102, 61] on link "Curated" at bounding box center [124, 77] width 62 height 40
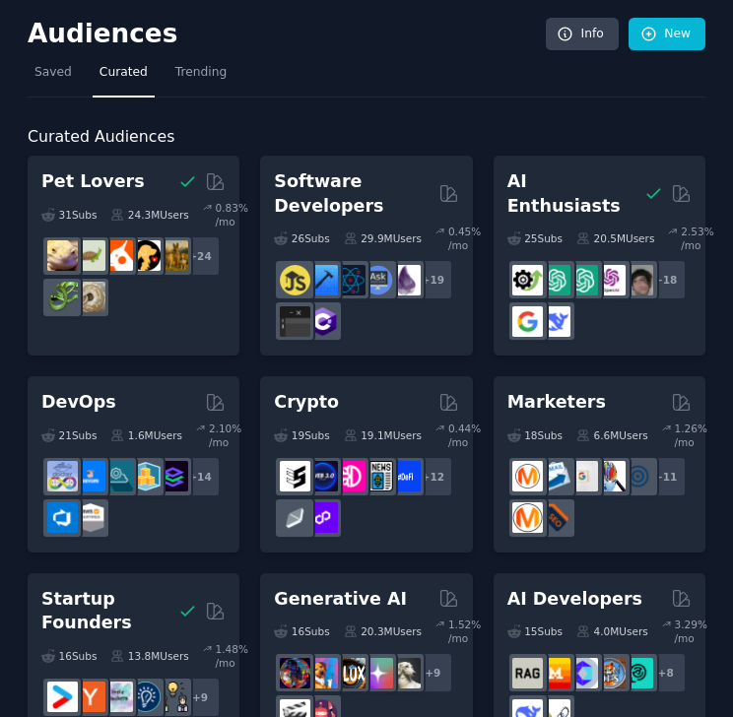
click at [336, 43] on h2 "Audiences" at bounding box center [287, 35] width 518 height 32
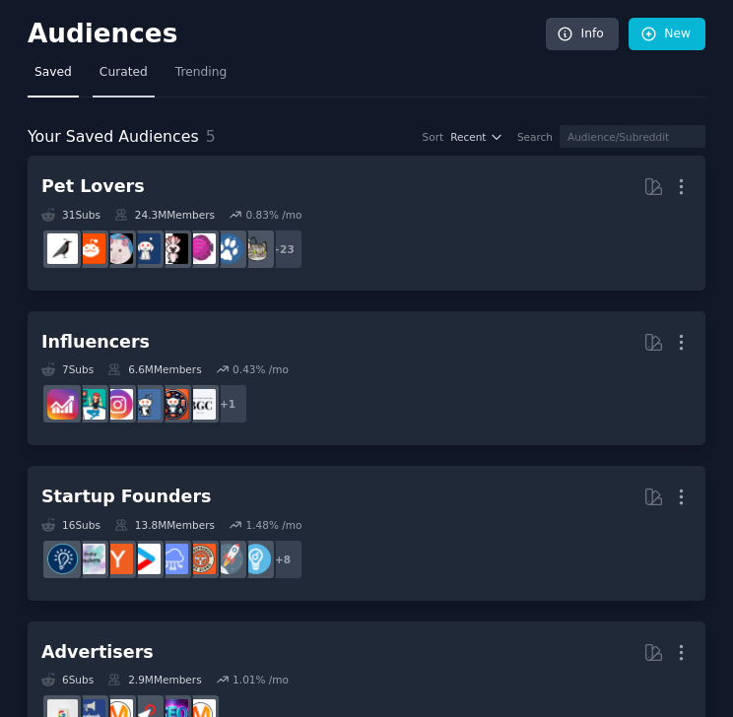
click at [102, 82] on link "Curated" at bounding box center [124, 77] width 62 height 40
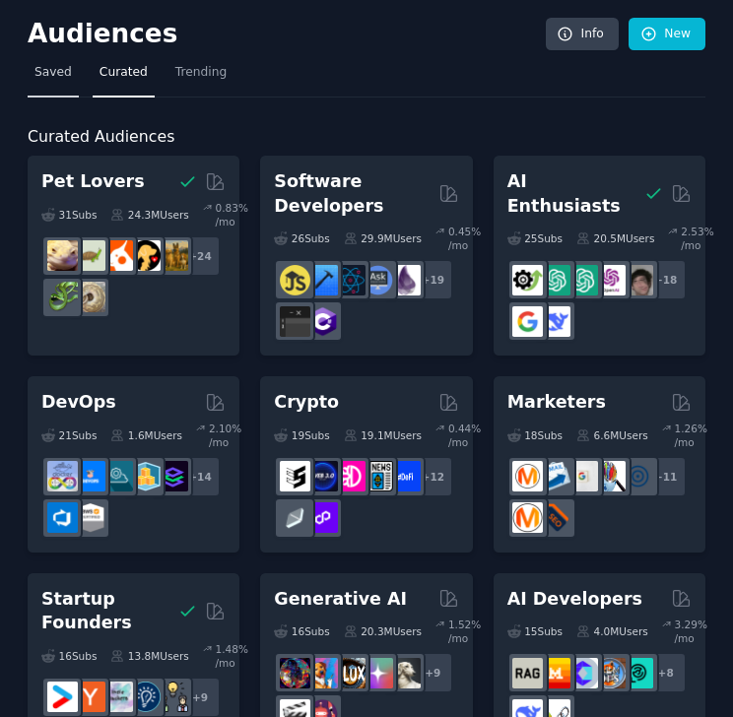
click at [51, 76] on span "Saved" at bounding box center [52, 73] width 37 height 18
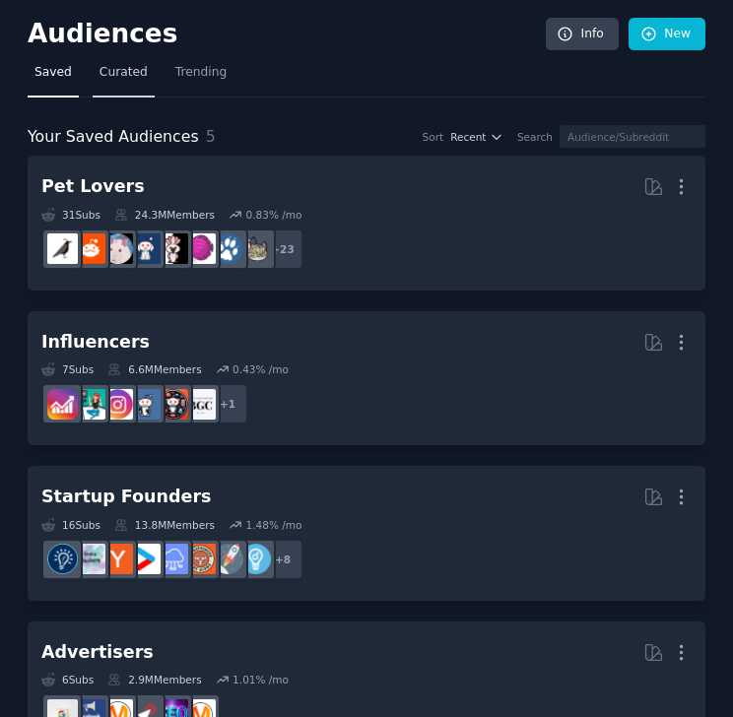
click at [126, 67] on span "Curated" at bounding box center [123, 73] width 48 height 18
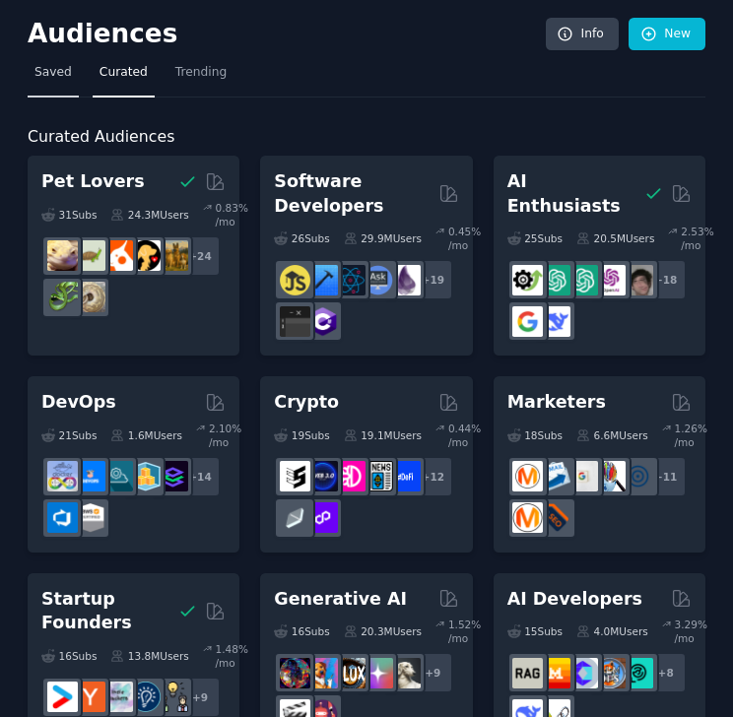
click at [47, 86] on link "Saved" at bounding box center [53, 77] width 51 height 40
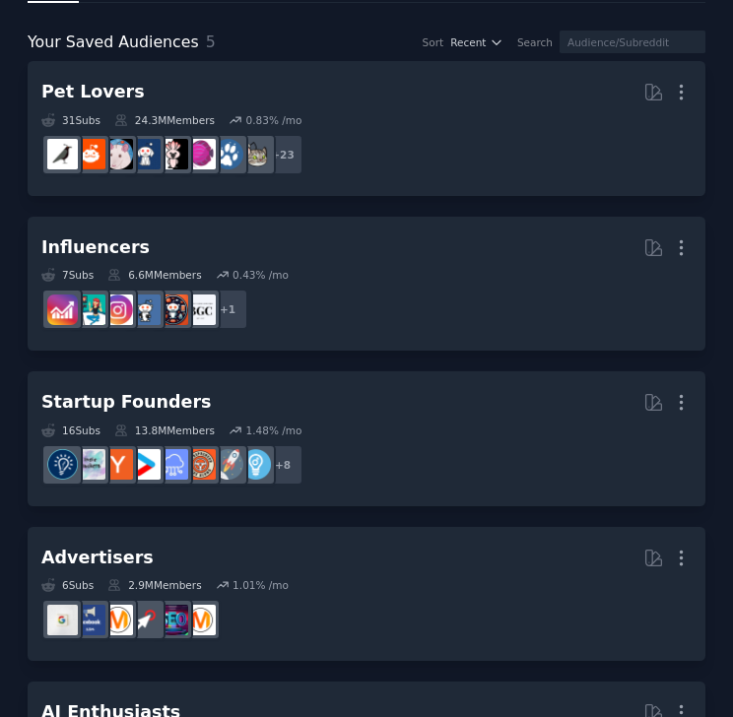
scroll to position [131, 0]
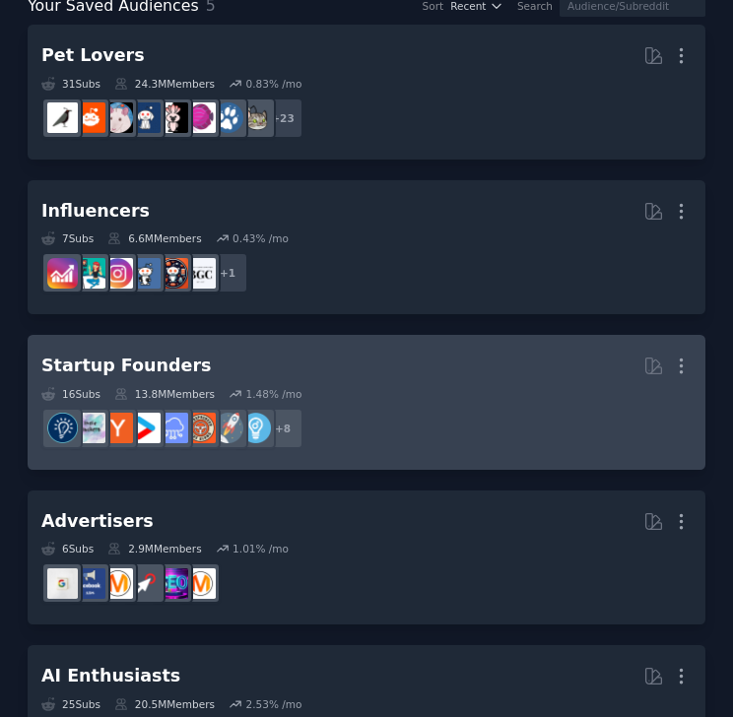
click at [314, 423] on dd "+ 8" at bounding box center [366, 428] width 650 height 55
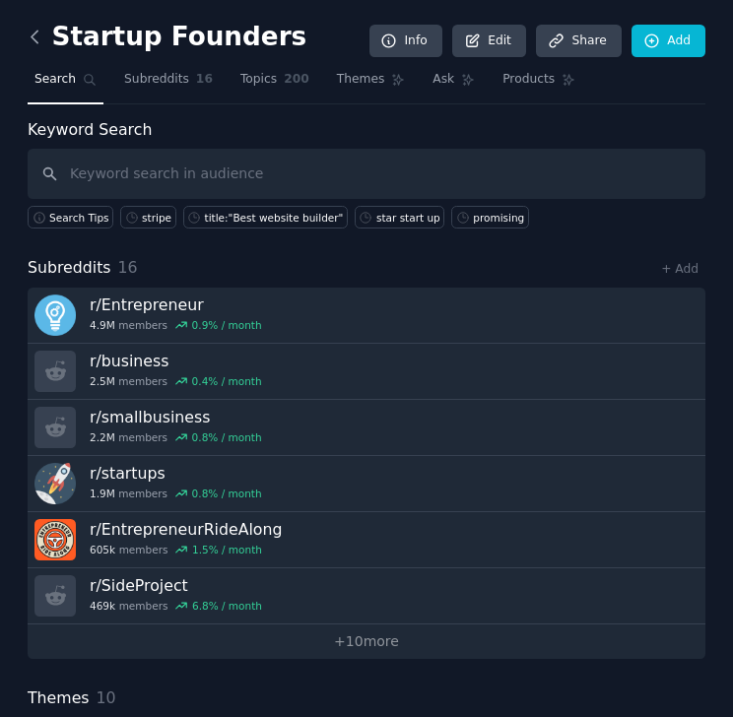
click at [39, 38] on icon at bounding box center [35, 37] width 21 height 21
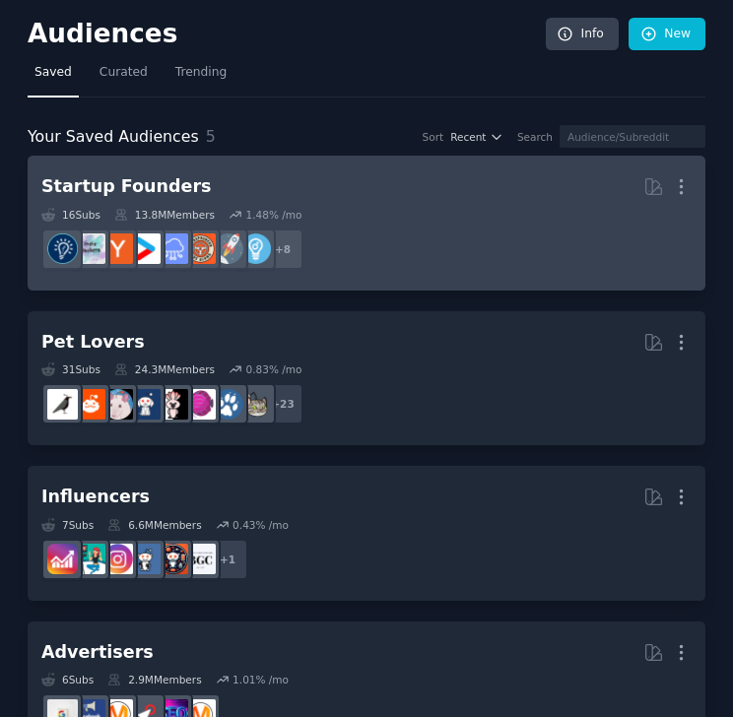
click at [359, 251] on dd "r/business, r/smallbusiness, r/SideProject, r/Entrepreneurs, r/growmybusiness, …" at bounding box center [366, 249] width 650 height 55
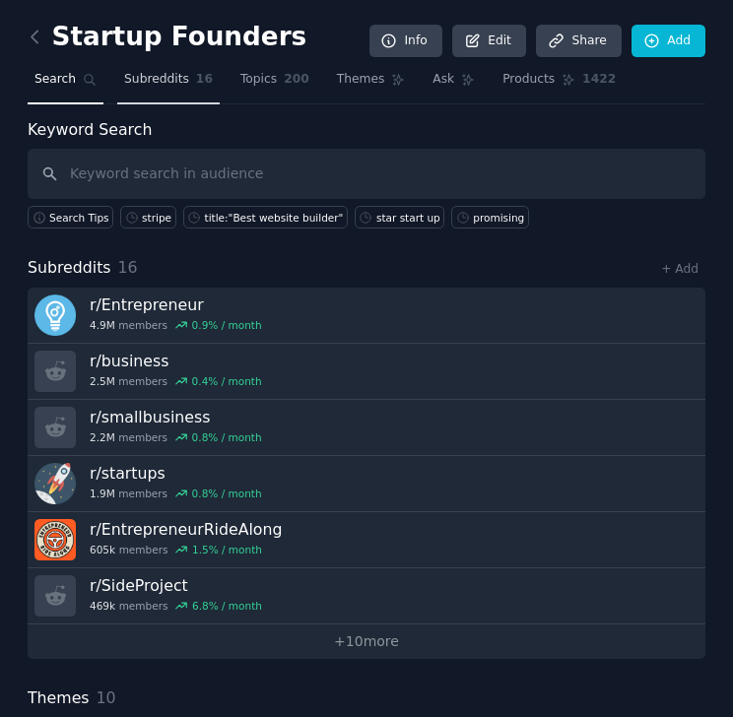
click at [157, 86] on span "Subreddits" at bounding box center [156, 80] width 65 height 18
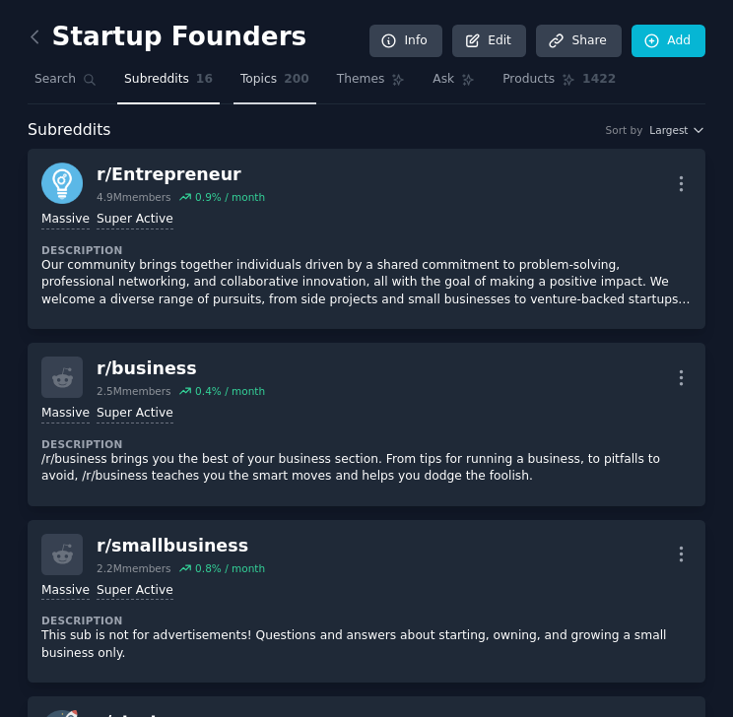
click at [254, 89] on link "Topics 200" at bounding box center [274, 84] width 83 height 40
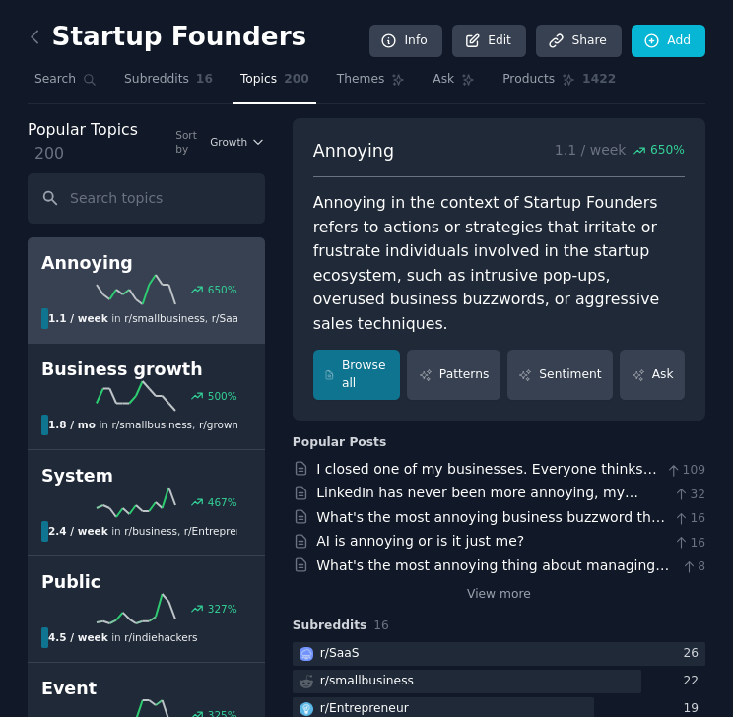
click at [126, 85] on link "Subreddits 16" at bounding box center [168, 84] width 102 height 40
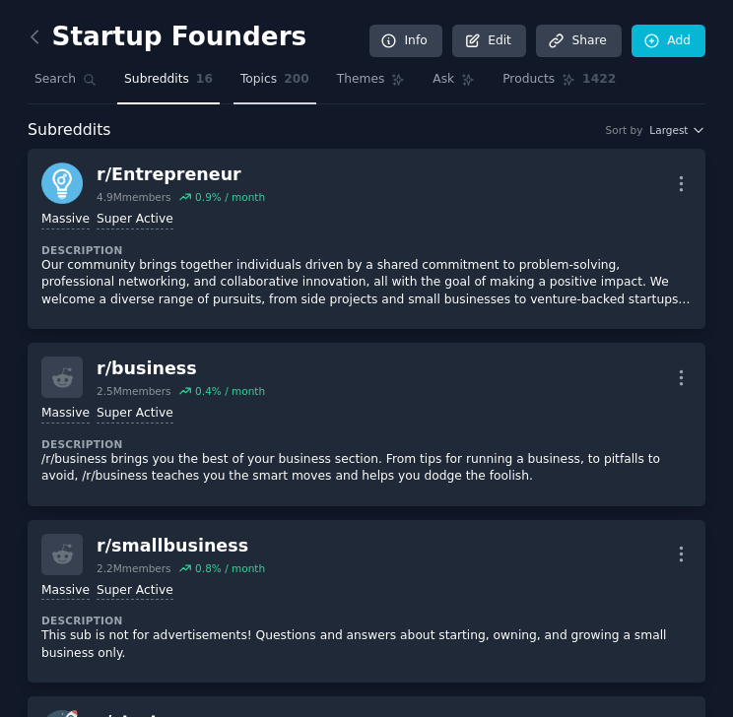
click at [268, 89] on link "Topics 200" at bounding box center [274, 84] width 83 height 40
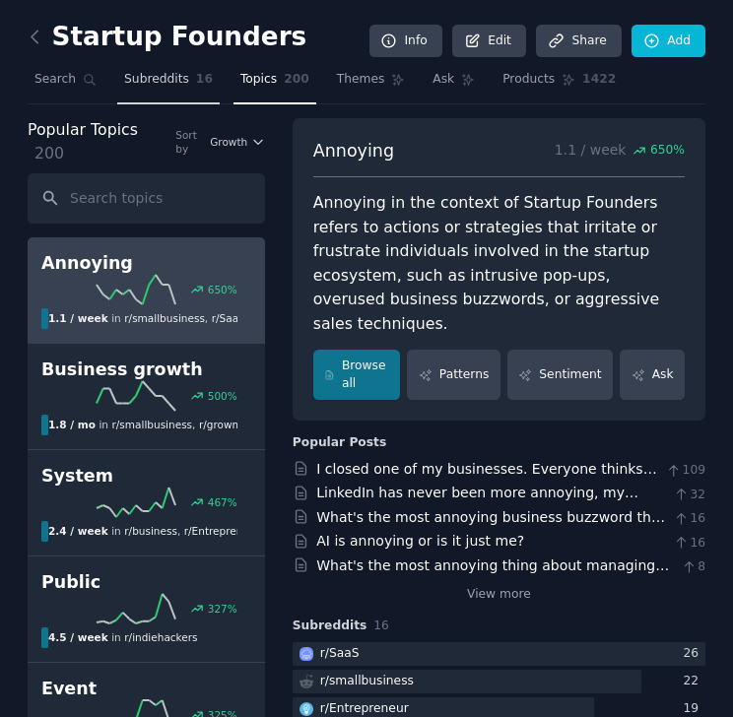
click at [164, 85] on span "Subreddits" at bounding box center [156, 80] width 65 height 18
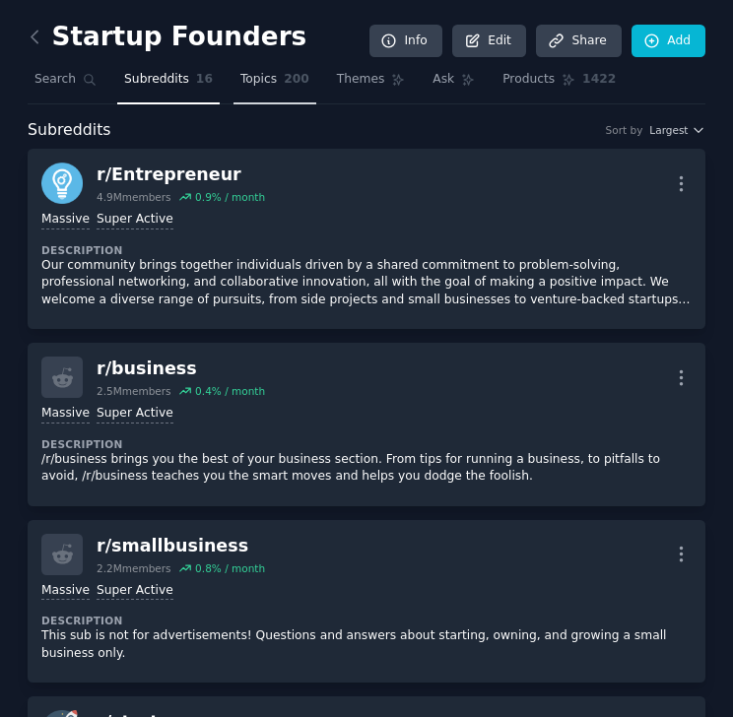
click at [284, 87] on span "200" at bounding box center [297, 80] width 26 height 18
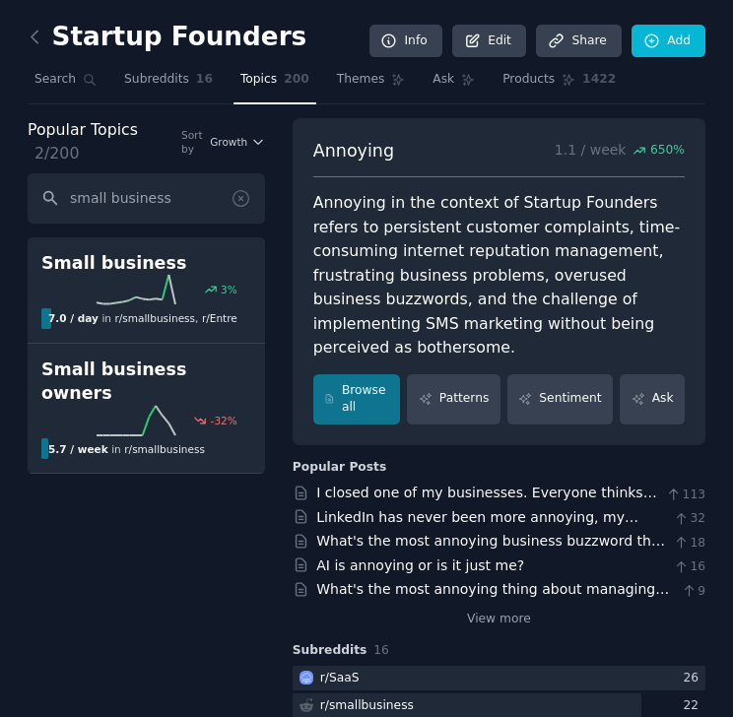
type input "small business"
click at [176, 207] on input "small business" at bounding box center [146, 198] width 237 height 50
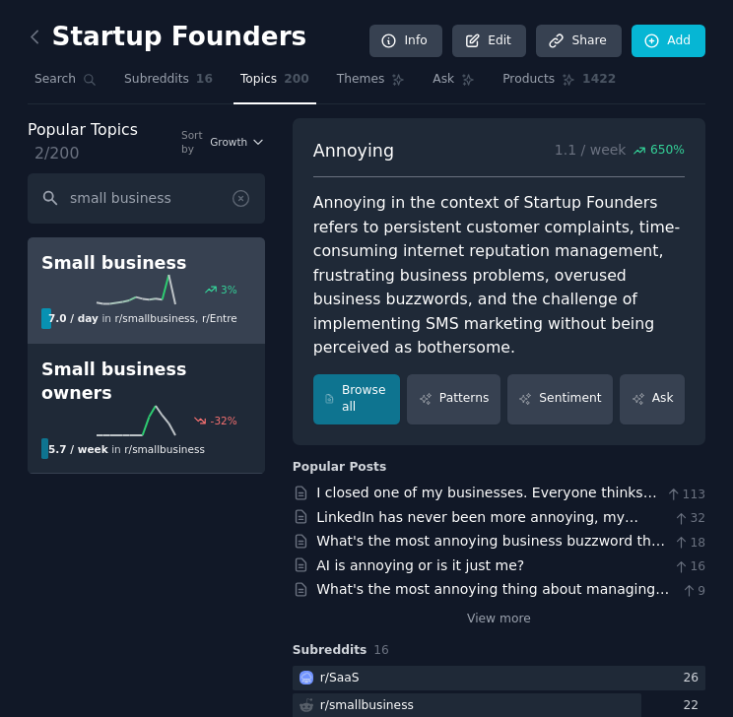
click at [175, 303] on icon at bounding box center [136, 290] width 79 height 30
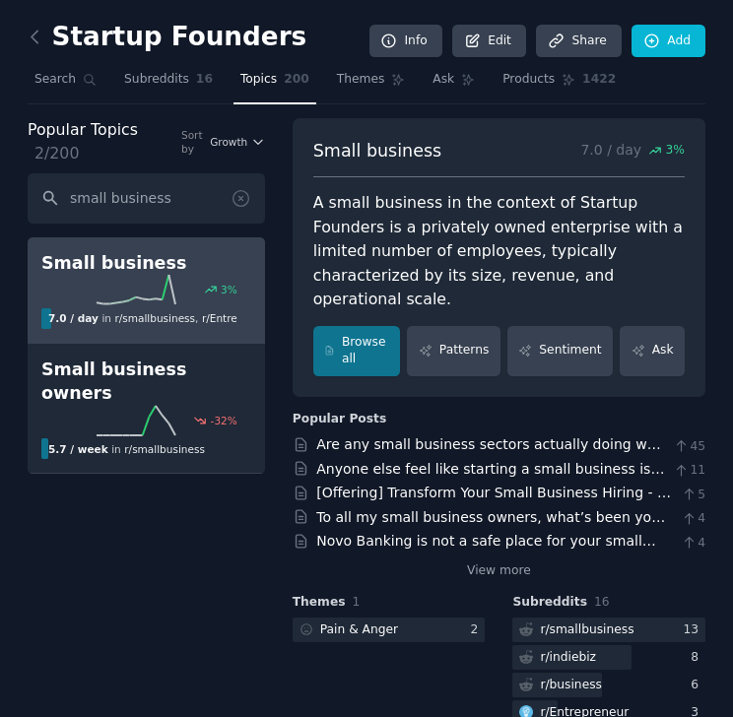
click at [260, 83] on span "Topics" at bounding box center [258, 80] width 36 height 18
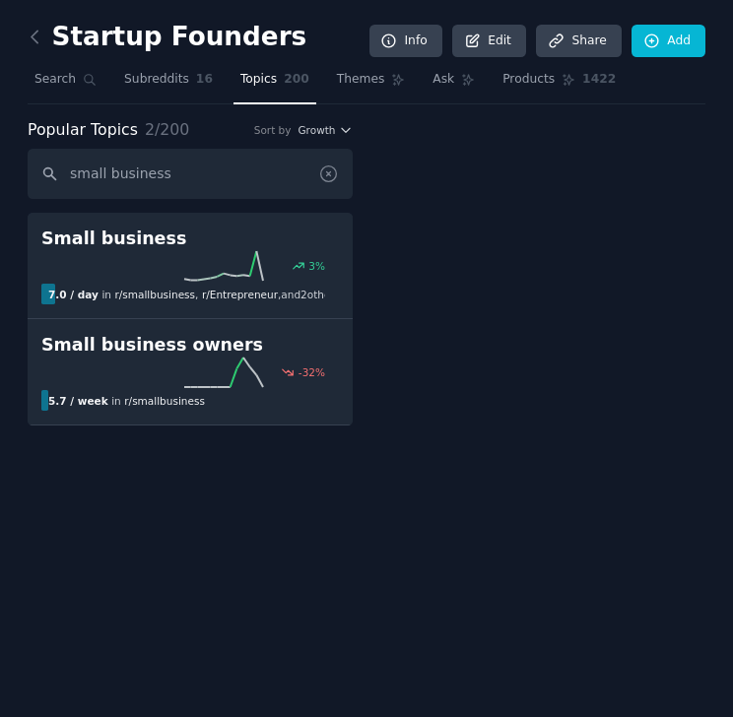
click at [330, 170] on icon at bounding box center [329, 174] width 16 height 16
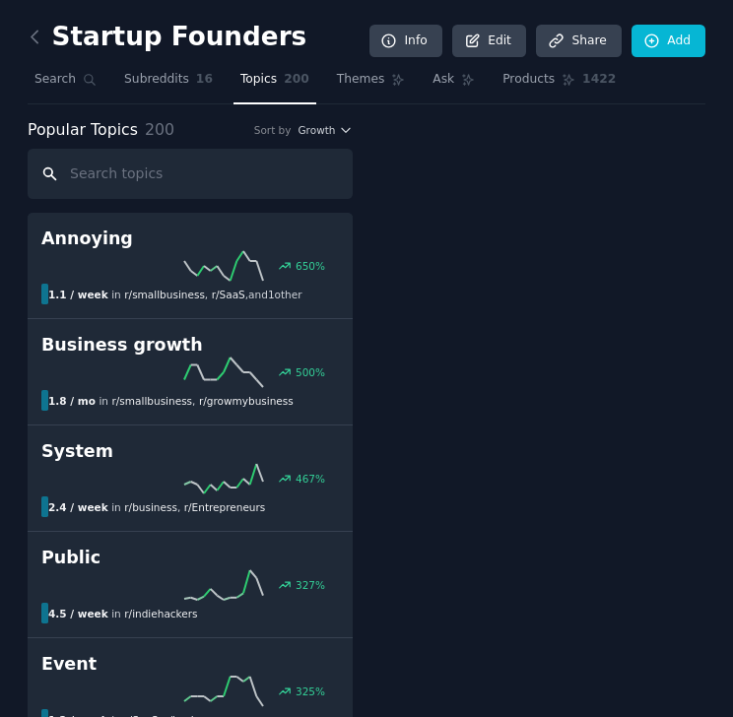
click at [236, 175] on input "text" at bounding box center [190, 174] width 325 height 50
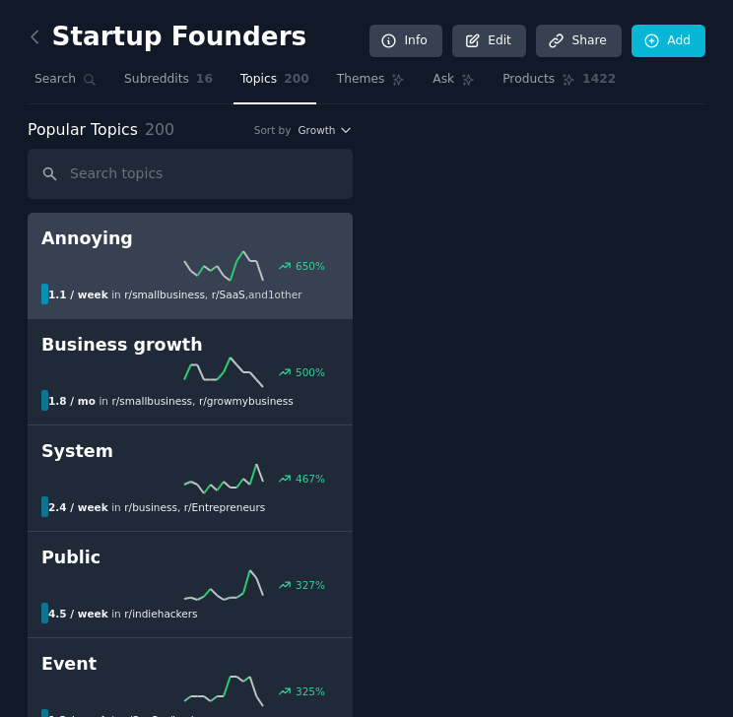
click at [125, 293] on span "r/ smallbusiness" at bounding box center [164, 295] width 81 height 12
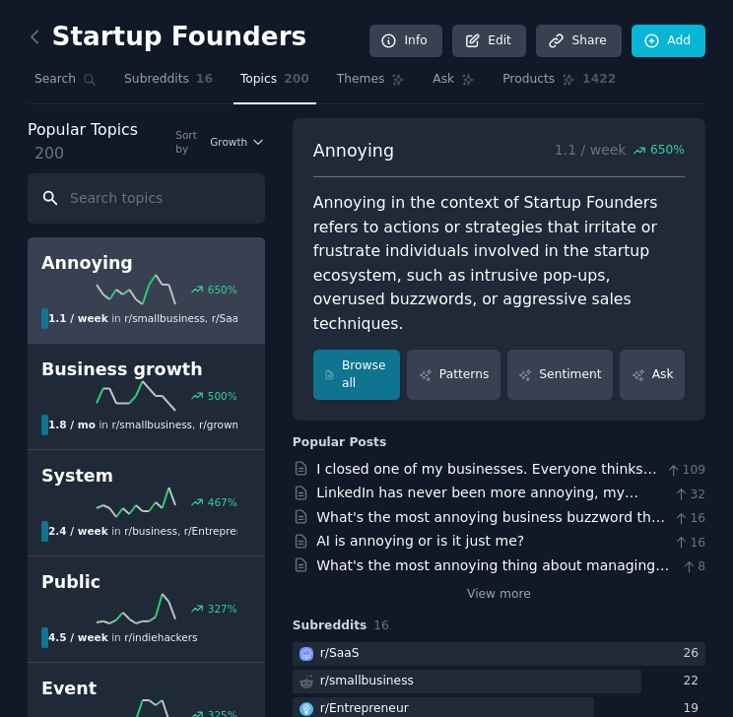
click at [117, 179] on input "text" at bounding box center [146, 198] width 237 height 50
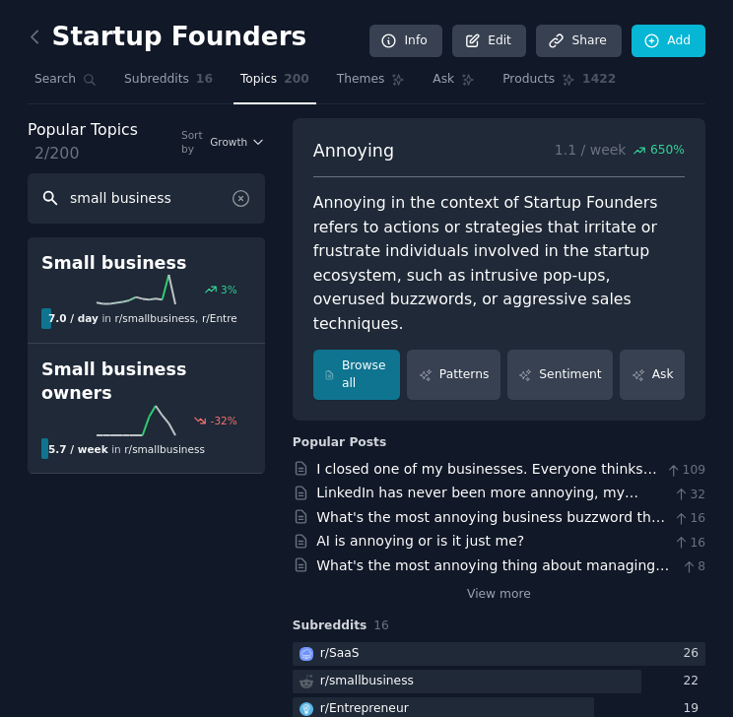
type input "small business"
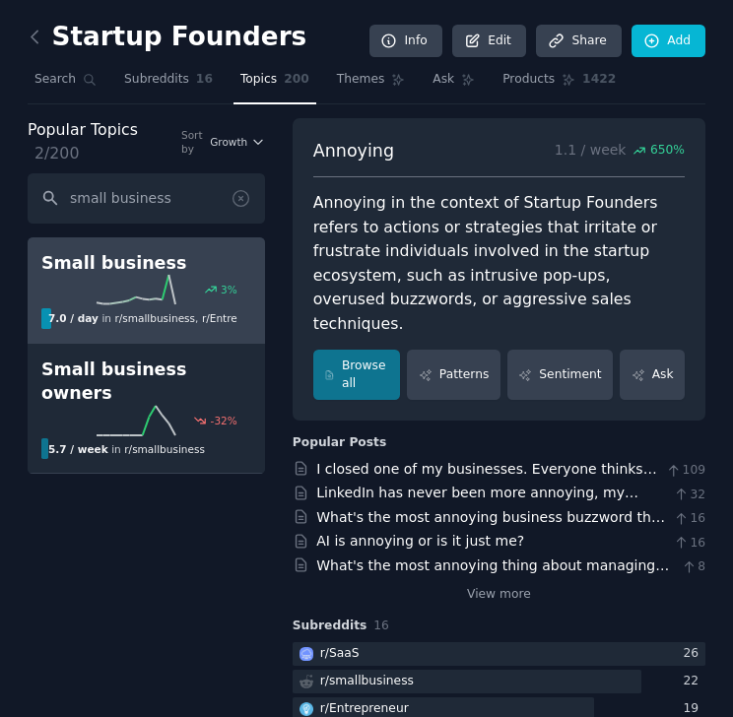
click at [165, 293] on icon at bounding box center [136, 290] width 79 height 30
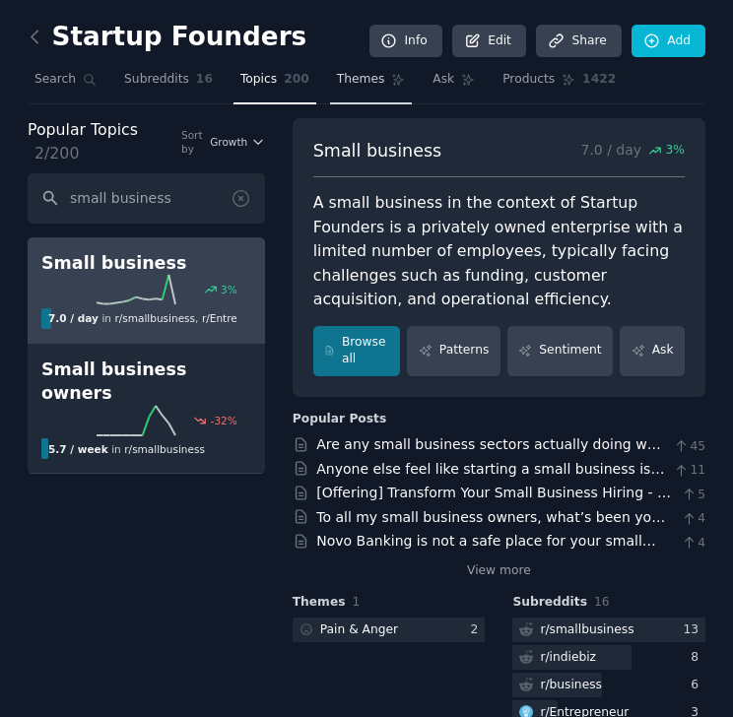
click at [353, 97] on link "Themes" at bounding box center [371, 84] width 83 height 40
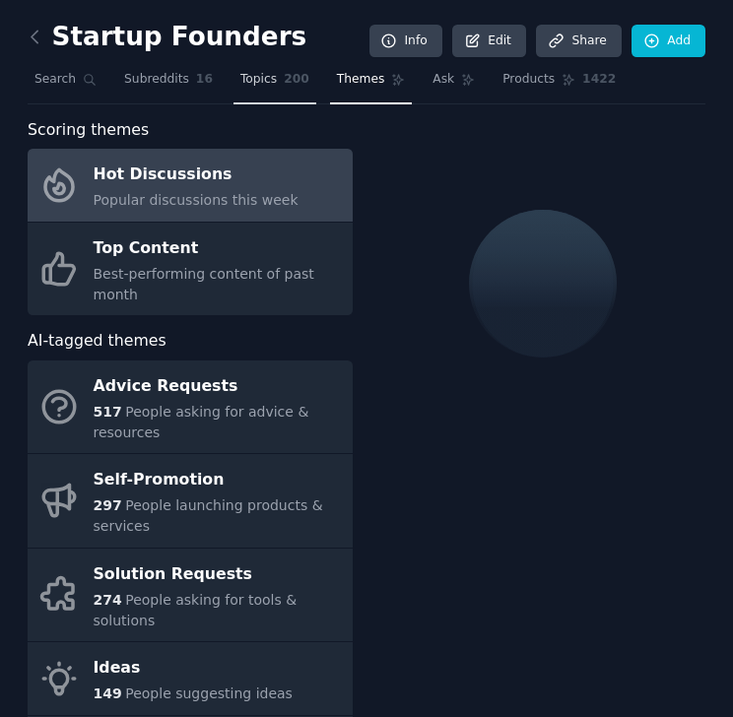
click at [284, 86] on span "200" at bounding box center [297, 80] width 26 height 18
click at [254, 88] on link "Topics 200" at bounding box center [274, 84] width 83 height 40
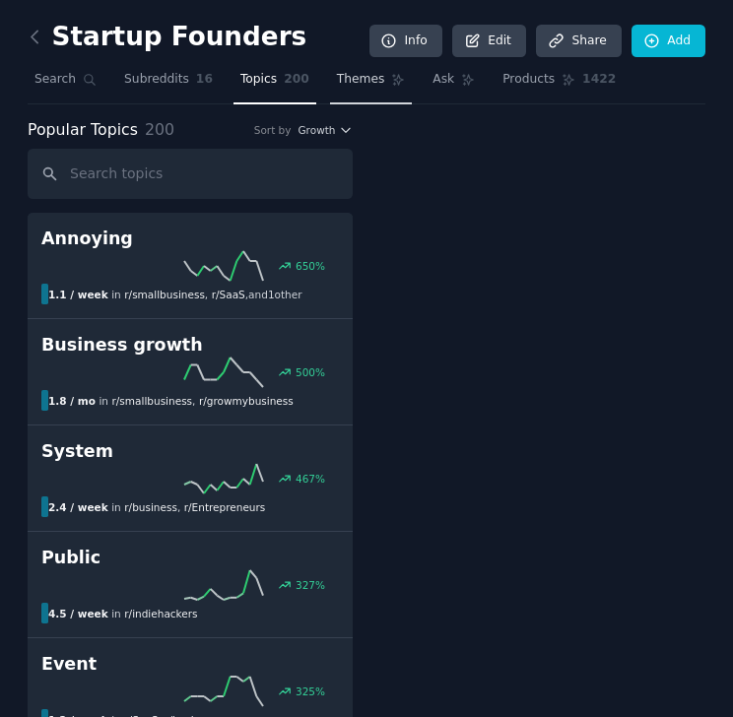
click at [356, 89] on link "Themes" at bounding box center [371, 84] width 83 height 40
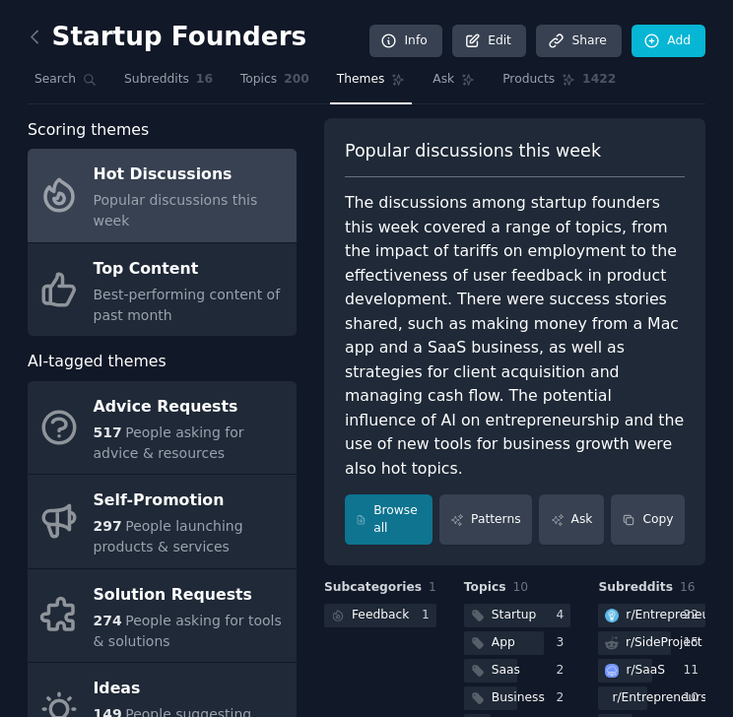
click at [345, 89] on link "Themes" at bounding box center [371, 84] width 83 height 40
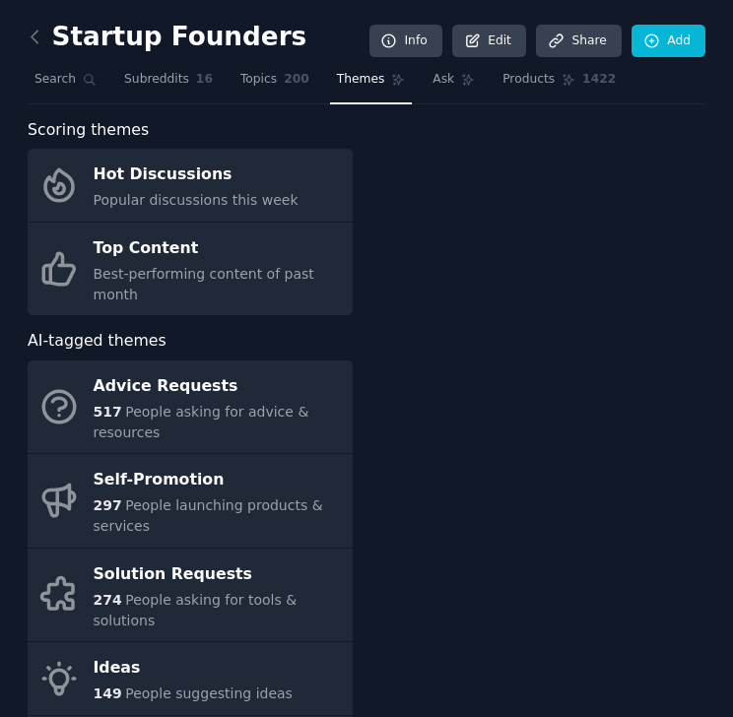
click at [345, 89] on link "Themes" at bounding box center [371, 84] width 83 height 40
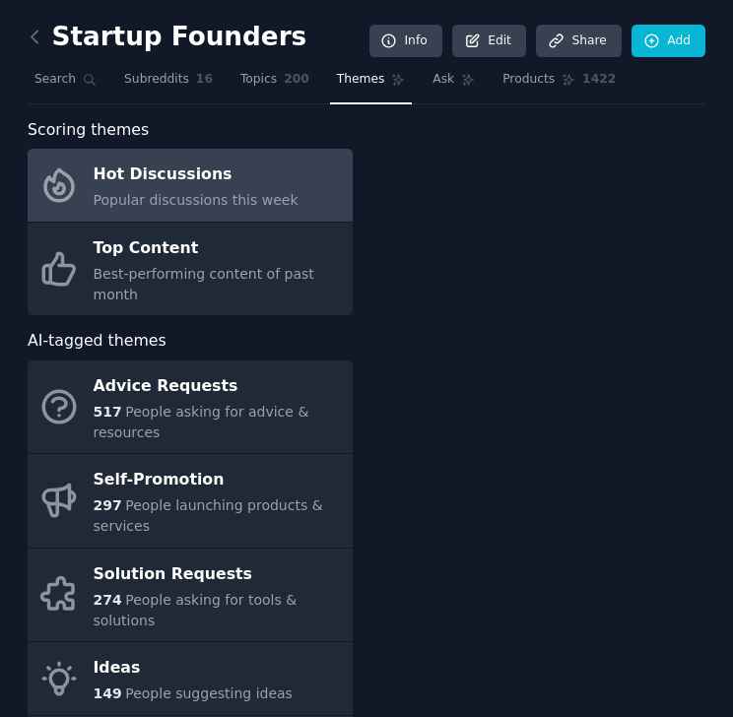
click at [301, 194] on link "Hot Discussions Popular discussions this week" at bounding box center [190, 185] width 325 height 73
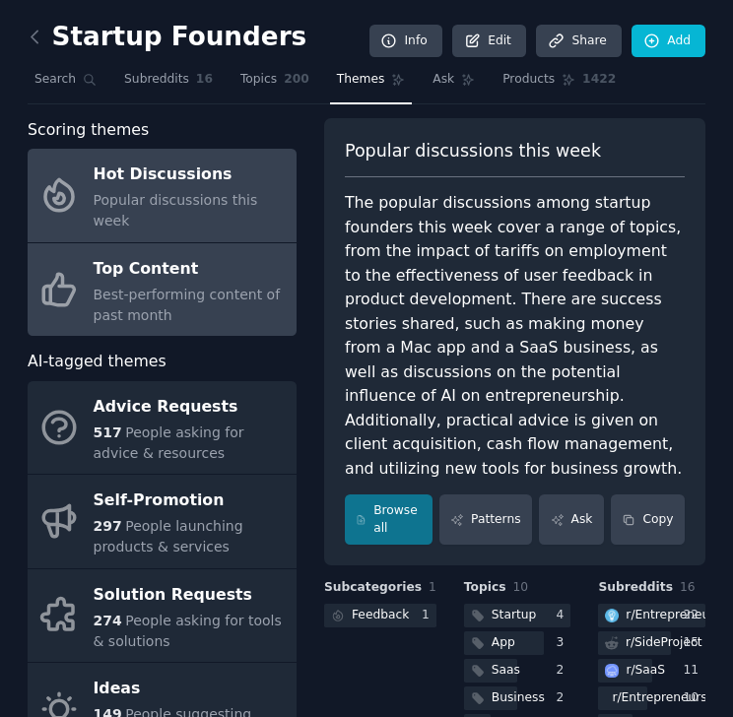
click at [261, 285] on div "Best-performing content of past month" at bounding box center [190, 305] width 193 height 41
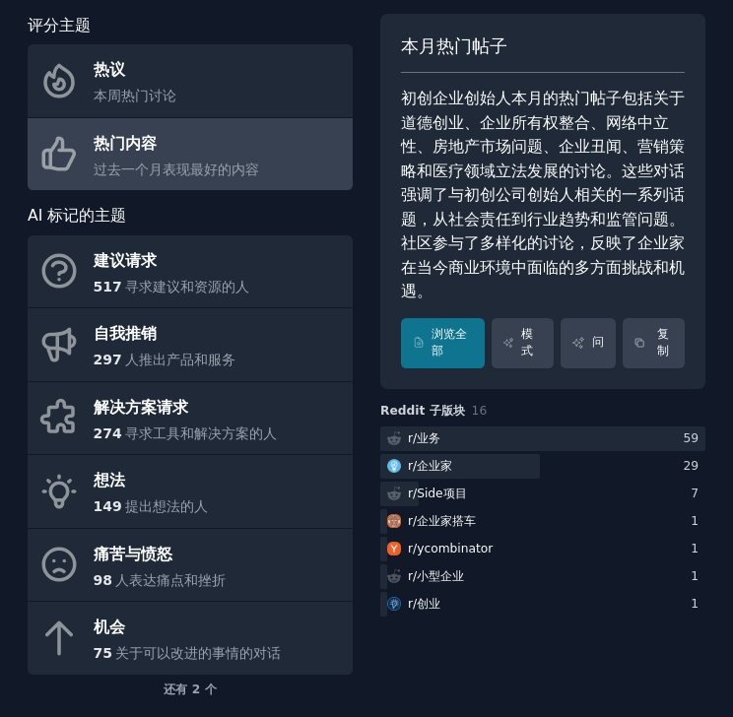
scroll to position [63, 0]
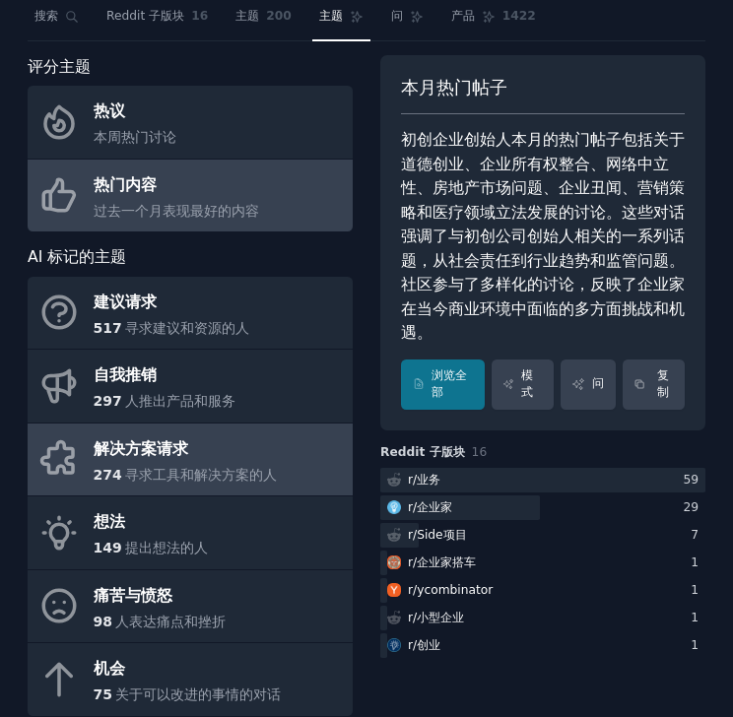
click at [255, 467] on span "寻求工具和解决方案的人" at bounding box center [201, 475] width 152 height 16
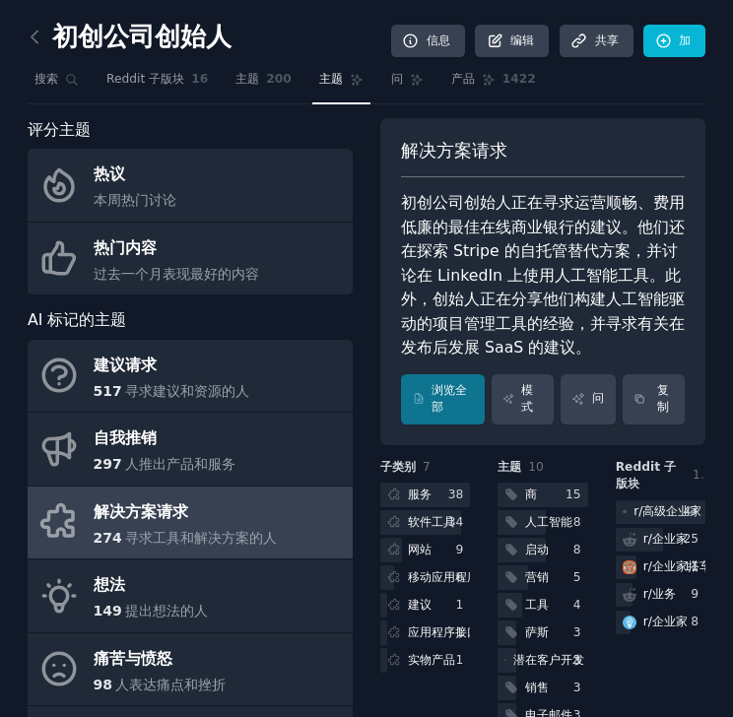
click at [181, 537] on span "寻求工具和解决方案的人" at bounding box center [201, 538] width 152 height 16
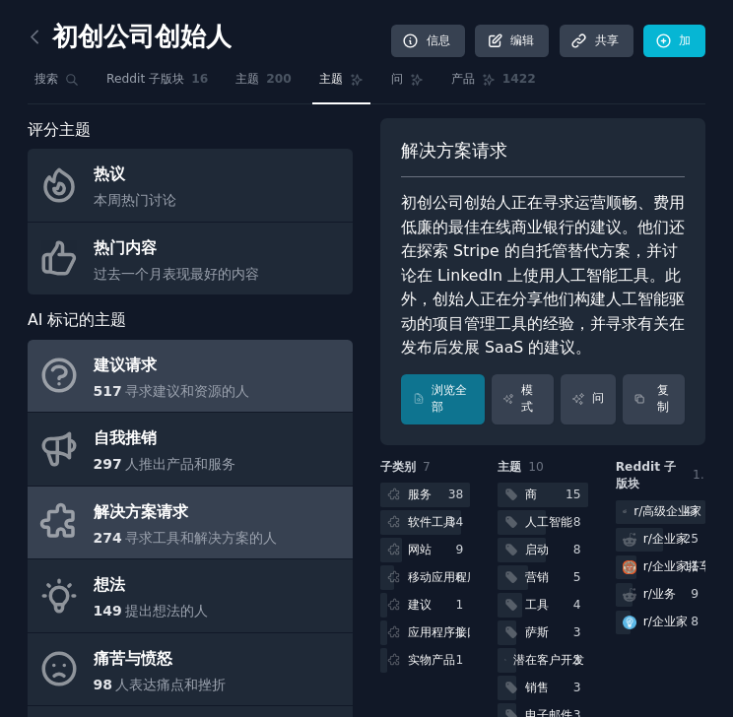
click at [196, 388] on span "寻求建议和资源的人" at bounding box center [187, 391] width 124 height 16
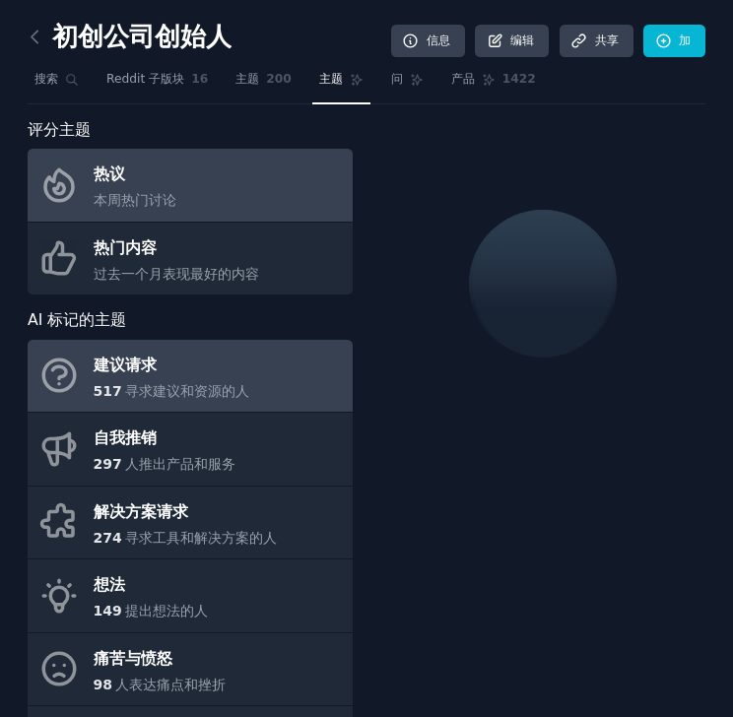
click at [198, 193] on link "热议 本周热门讨论" at bounding box center [190, 185] width 325 height 73
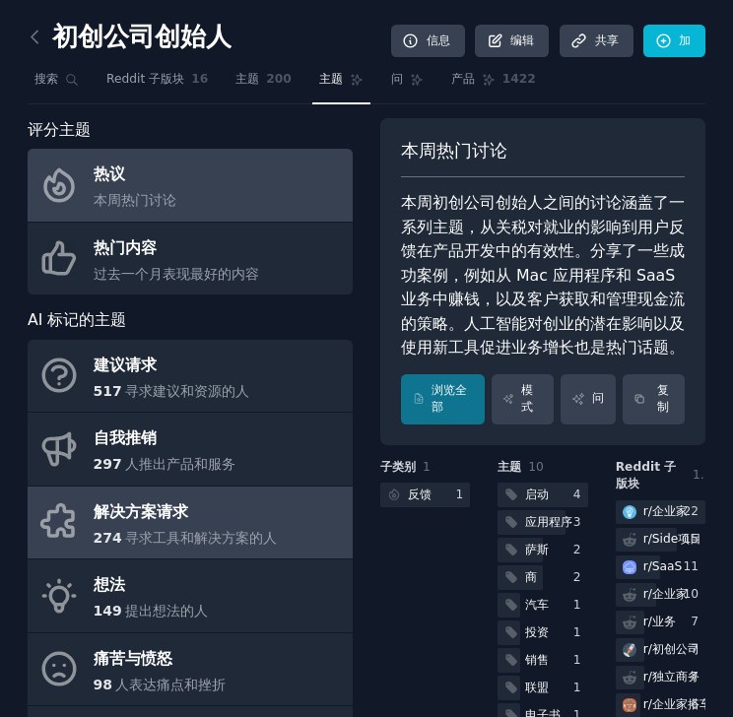
click at [202, 525] on div "解决方案请求" at bounding box center [186, 512] width 184 height 32
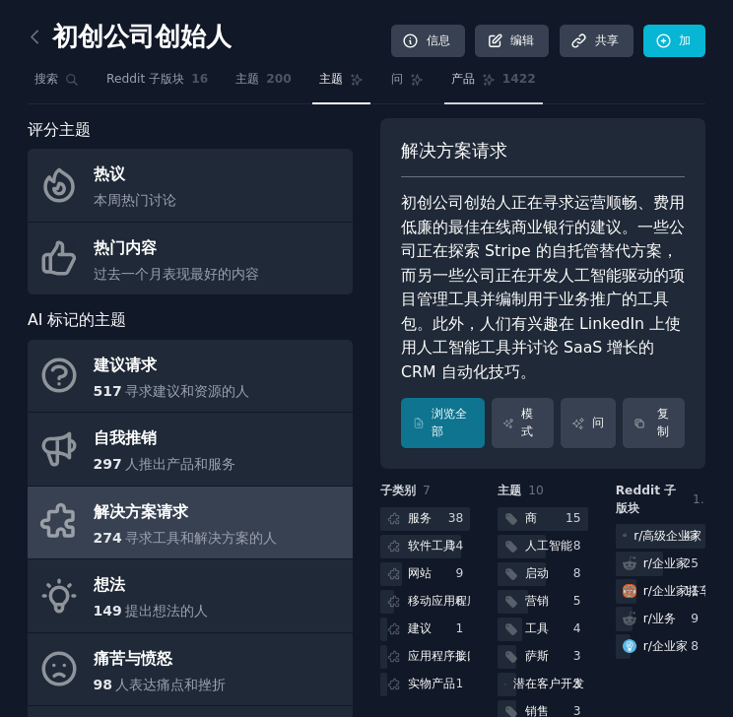
click at [491, 85] on link "产品 1422" at bounding box center [493, 84] width 98 height 40
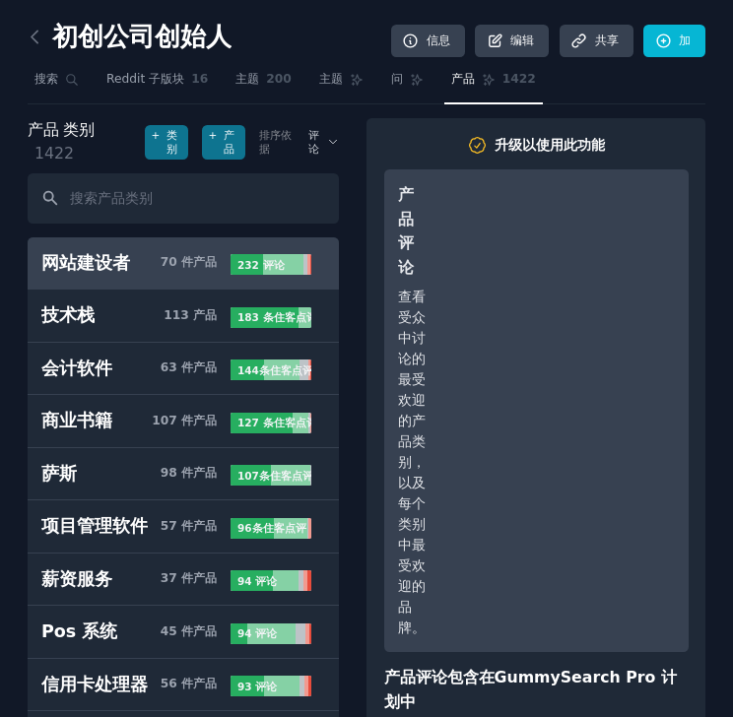
click at [486, 88] on link "产品 1422" at bounding box center [493, 84] width 98 height 40
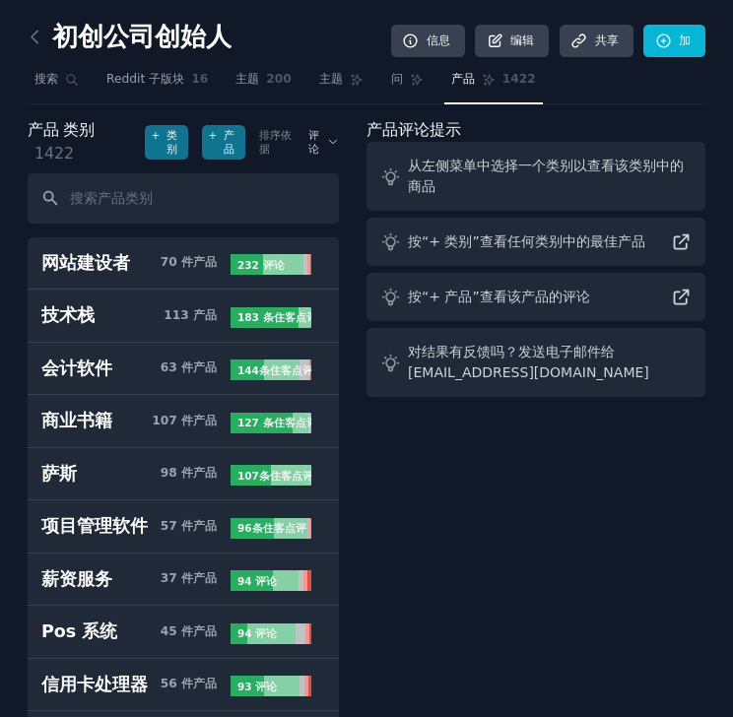
click at [502, 89] on link "产品 1422" at bounding box center [493, 84] width 98 height 40
